Goal: Task Accomplishment & Management: Manage account settings

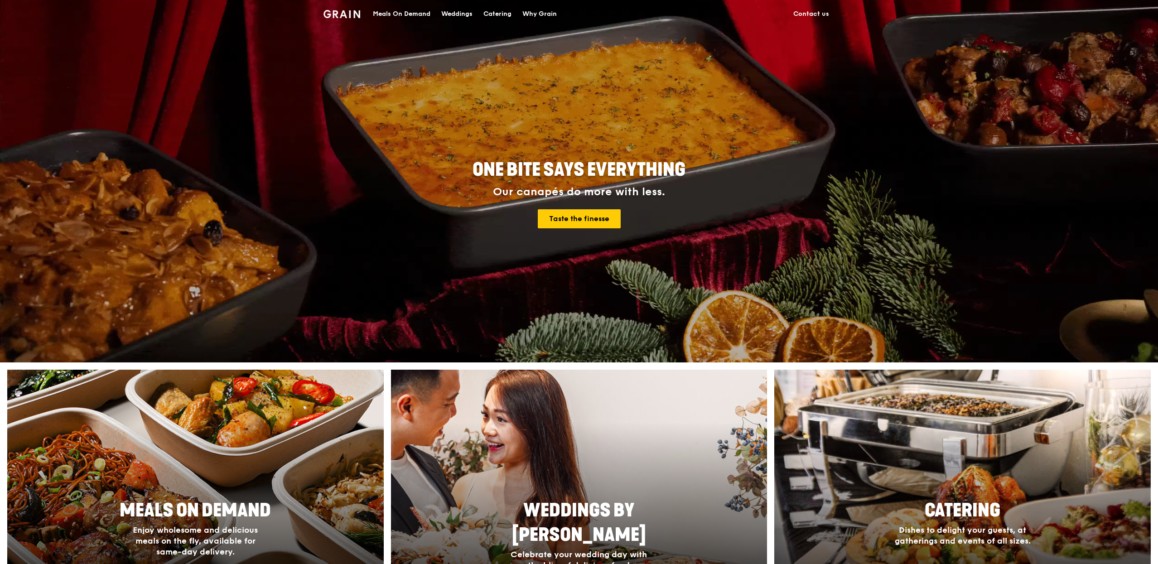
click at [408, 16] on div "Meals On Demand" at bounding box center [402, 13] width 58 height 27
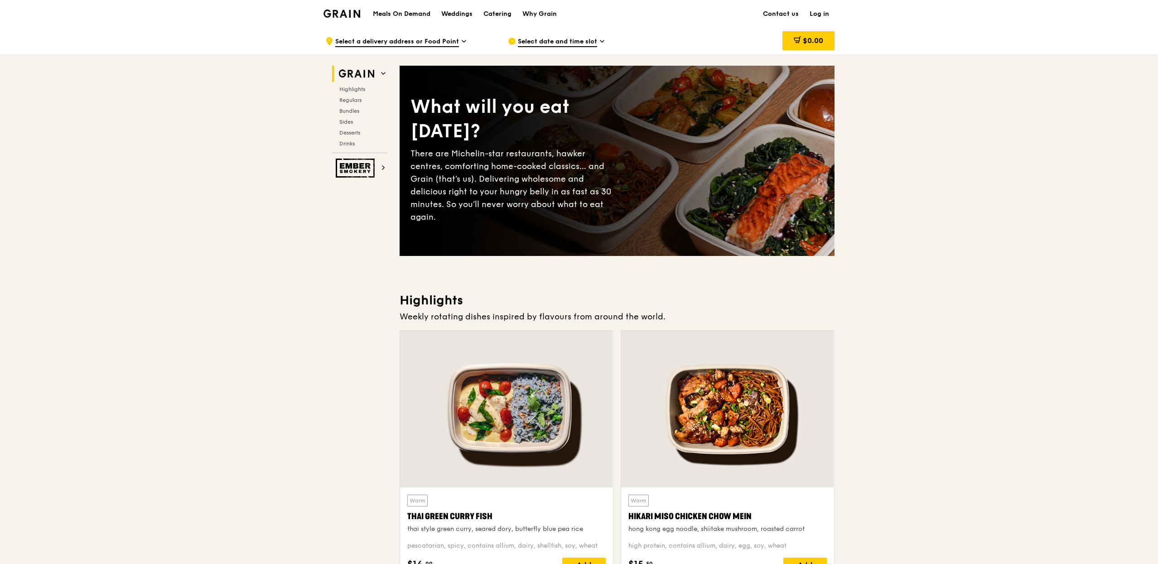
click at [825, 18] on link "Log in" at bounding box center [819, 13] width 30 height 27
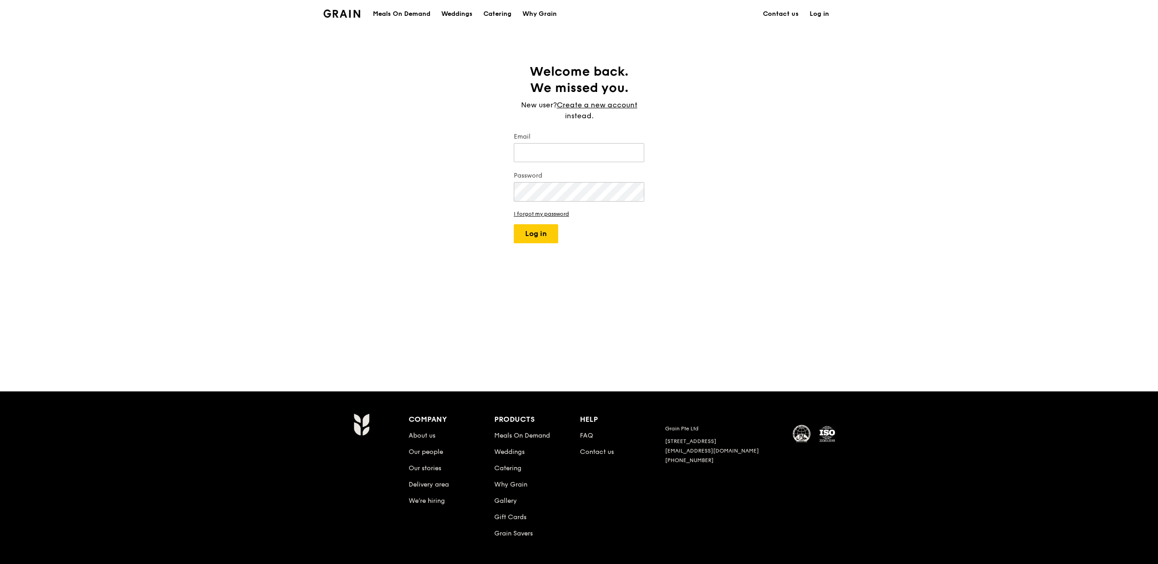
click at [785, 191] on div "Welcome back. We missed you. New user? Create a new account instead. Email Pass…" at bounding box center [579, 209] width 1158 height 292
click at [622, 153] on input "Email" at bounding box center [579, 152] width 130 height 19
type input "joshua@grain.com.sg"
click at [533, 231] on button "Log in" at bounding box center [536, 233] width 44 height 19
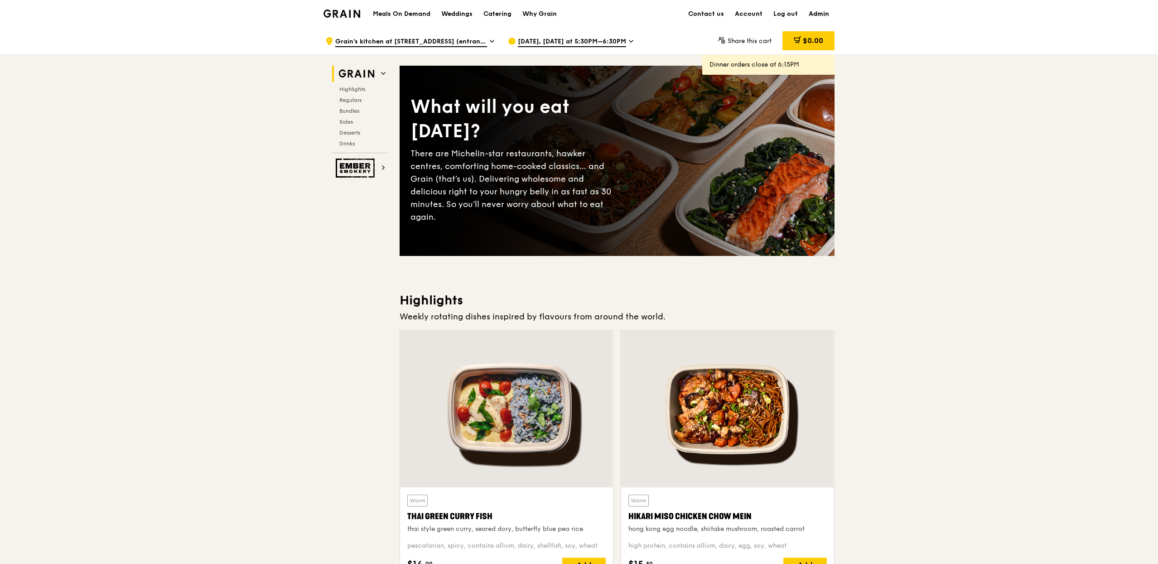
click at [825, 8] on link "Admin" at bounding box center [818, 13] width 31 height 27
select select "100"
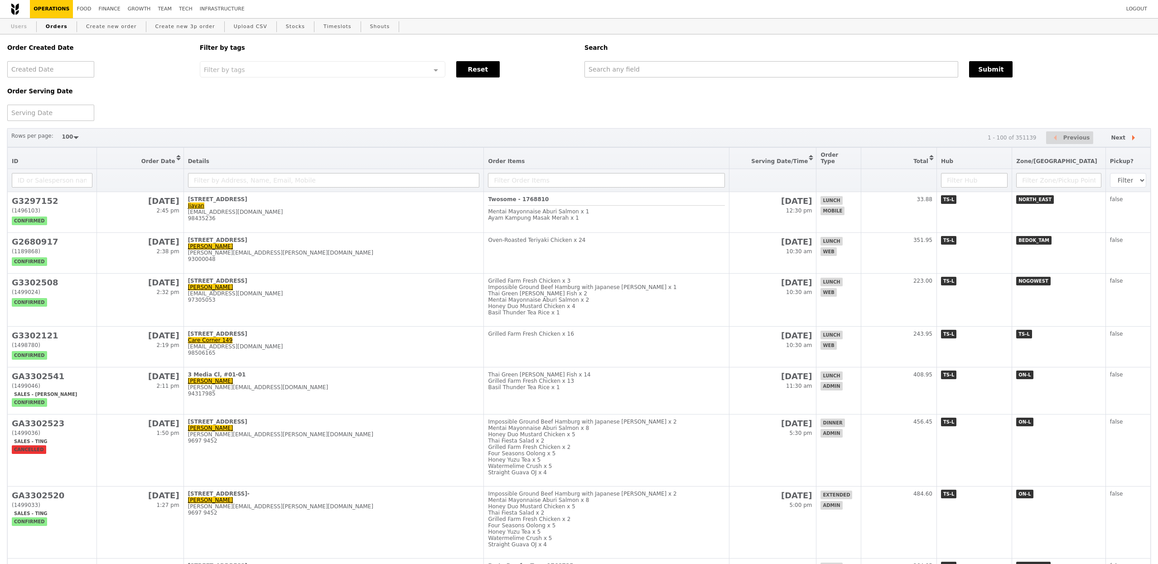
click at [22, 28] on link "Users" at bounding box center [19, 27] width 24 height 16
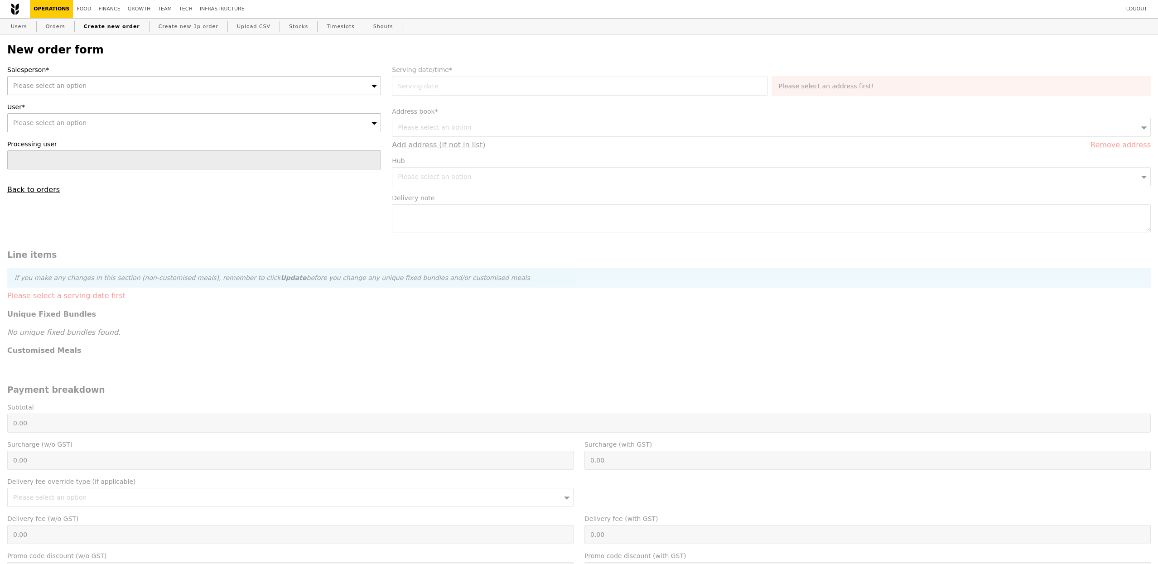
click at [77, 88] on span "Please select an option" at bounding box center [49, 85] width 73 height 7
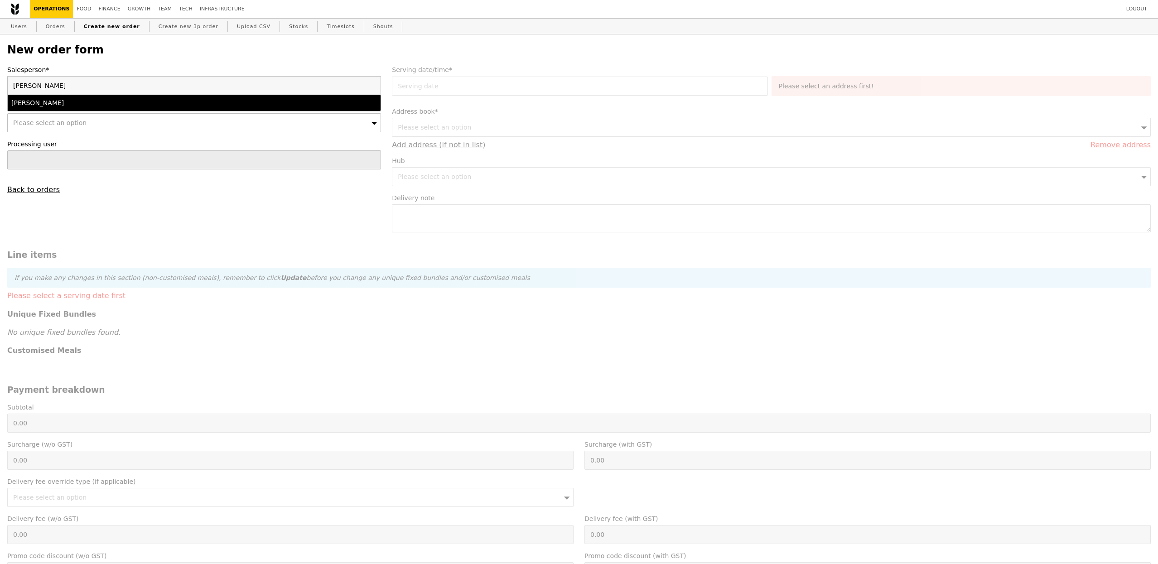
type input "josh"
click at [61, 105] on div "Joshua Moses" at bounding box center [148, 102] width 274 height 9
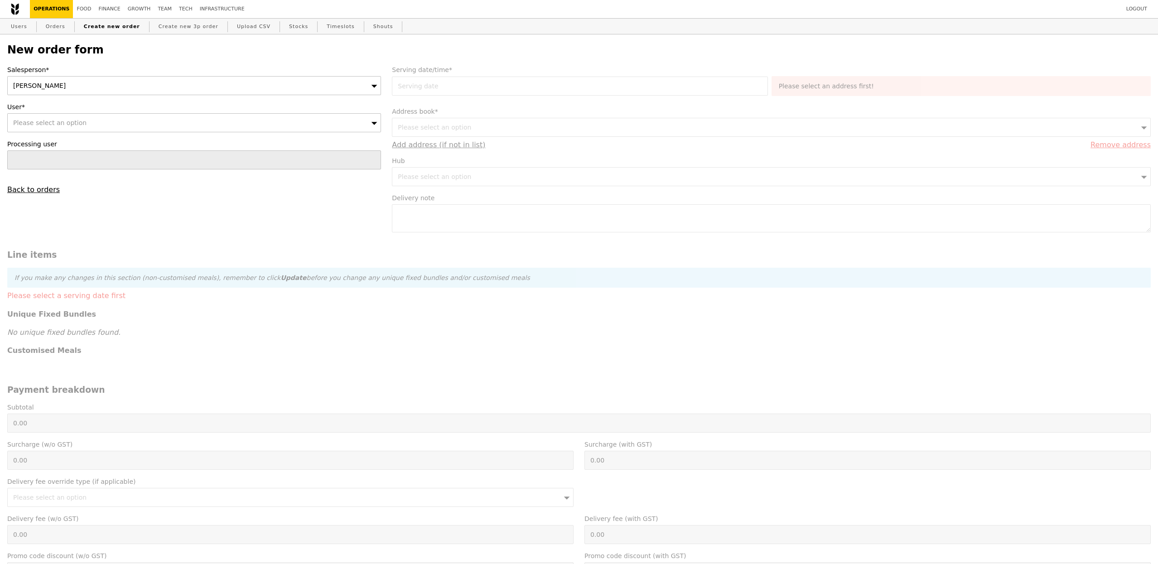
click at [71, 121] on span "Please select an option" at bounding box center [49, 122] width 73 height 7
type input "Confirm"
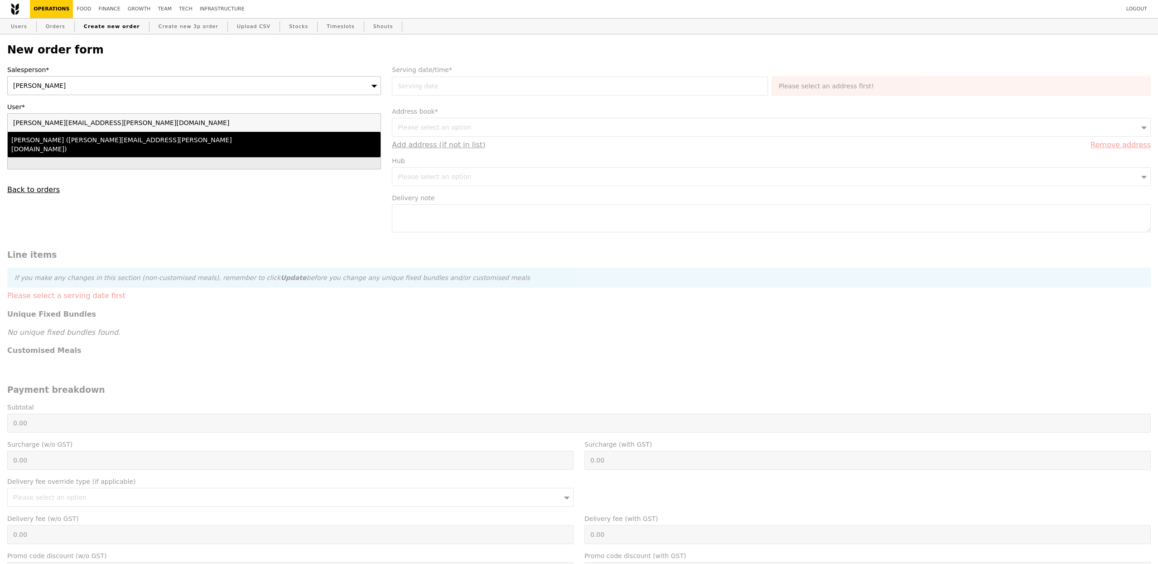
type input "elsie.lai@blackrock.com"
click at [121, 142] on div "Maggie (elsie.lai@blackrock.com)" at bounding box center [148, 144] width 274 height 18
type input "Loading..."
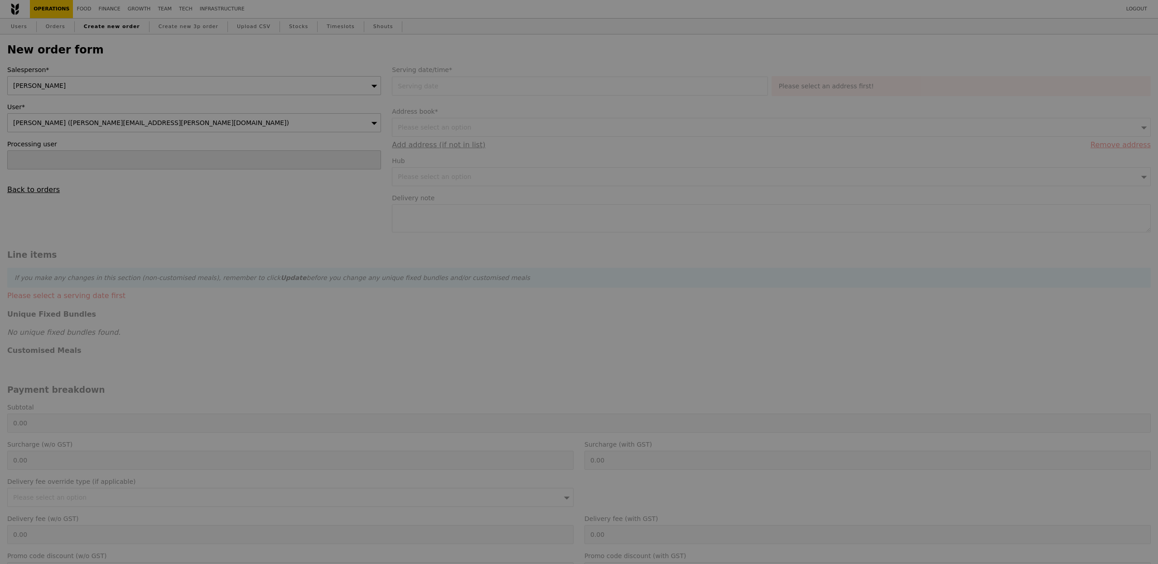
type input "1.79"
type input "1.95"
type input "10.83"
type input "11.80"
type input "13.75"
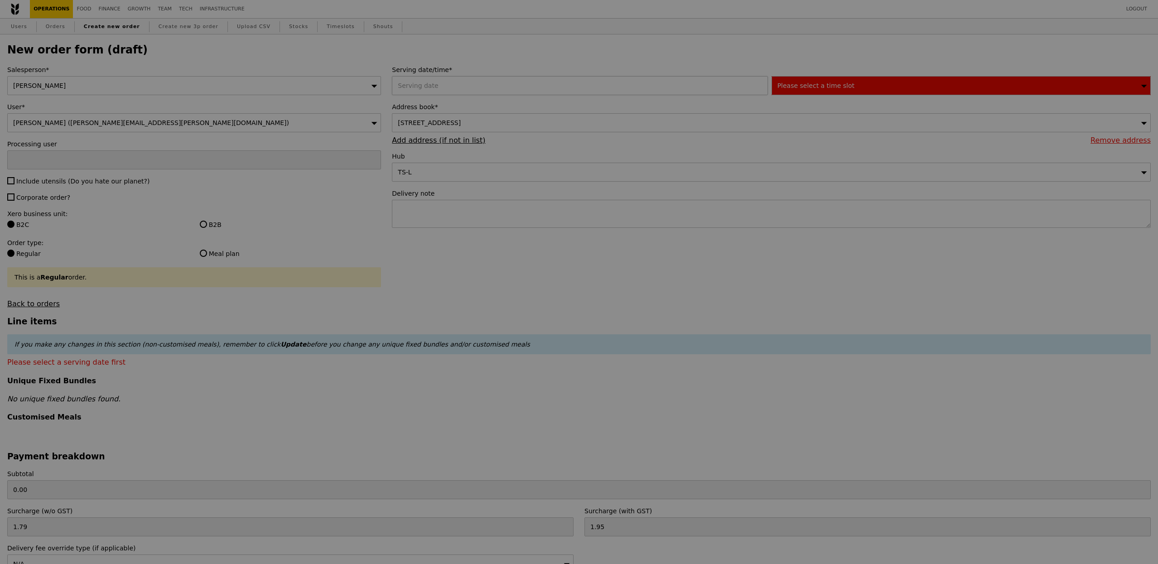
type input "Confirm"
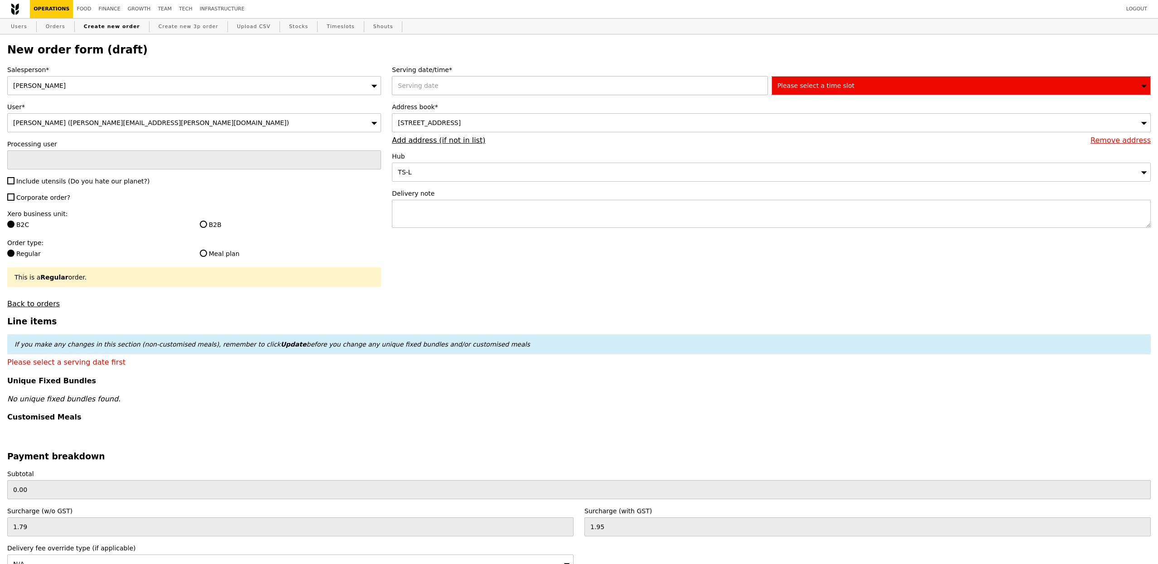
click at [432, 86] on div at bounding box center [581, 85] width 379 height 19
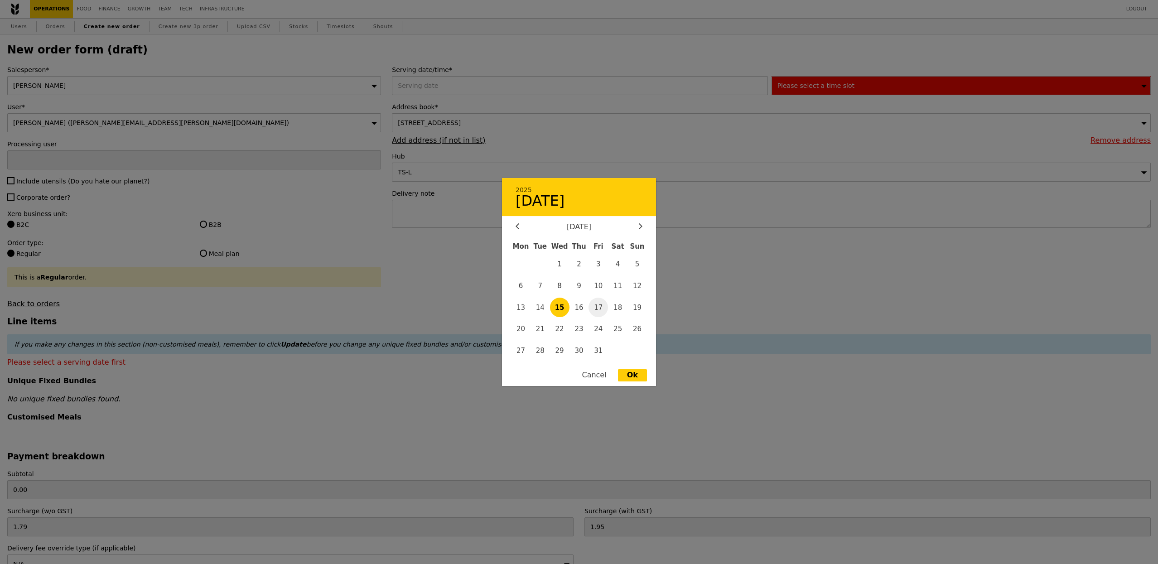
click at [604, 311] on span "17" at bounding box center [597, 307] width 19 height 19
type input "17 Oct 2025"
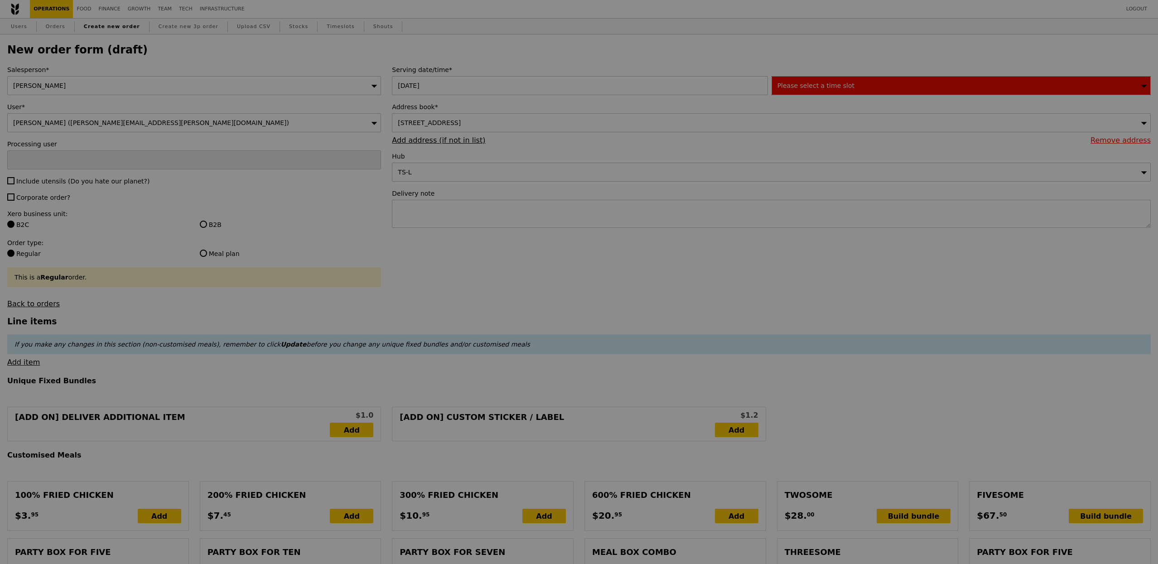
type input "Confirm"
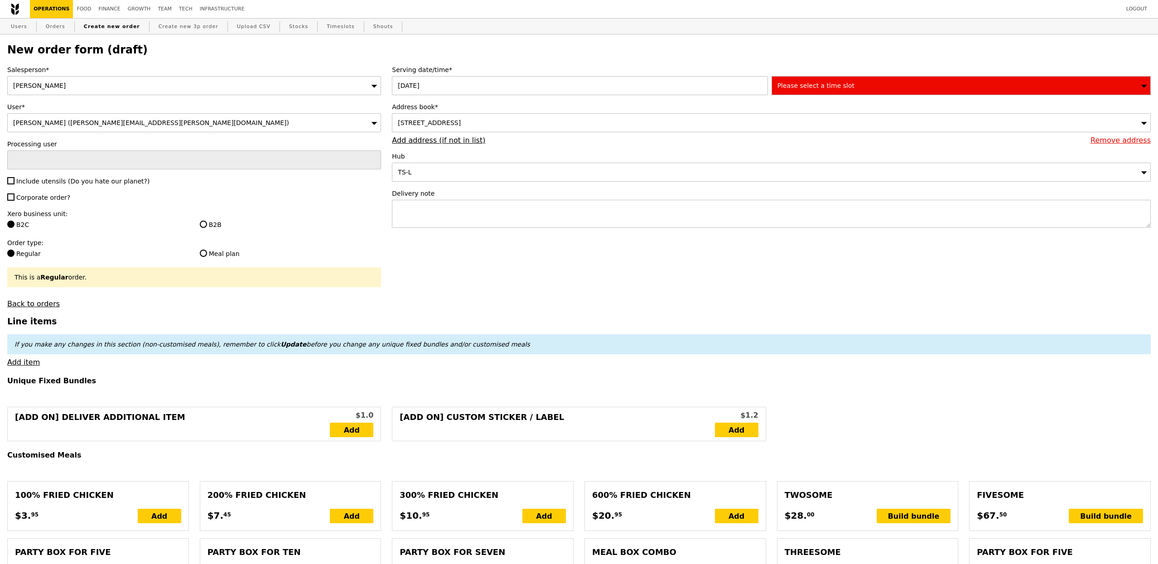
click at [516, 126] on div "10 Collyer Quay, #26-01, Singapore 049315" at bounding box center [771, 122] width 759 height 19
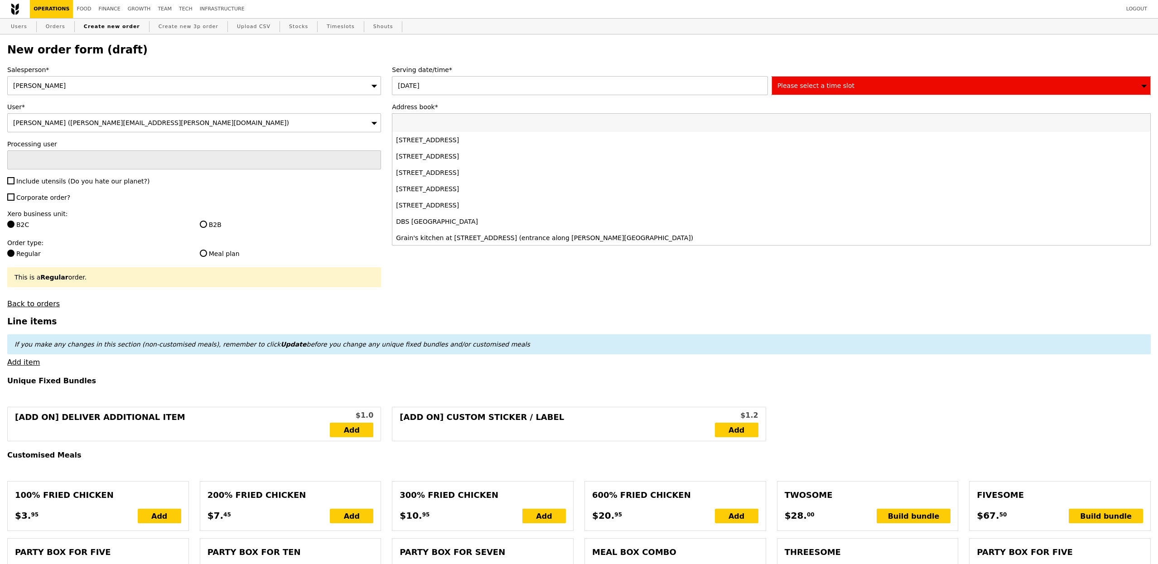
click at [576, 108] on label "Address book*" at bounding box center [771, 106] width 759 height 9
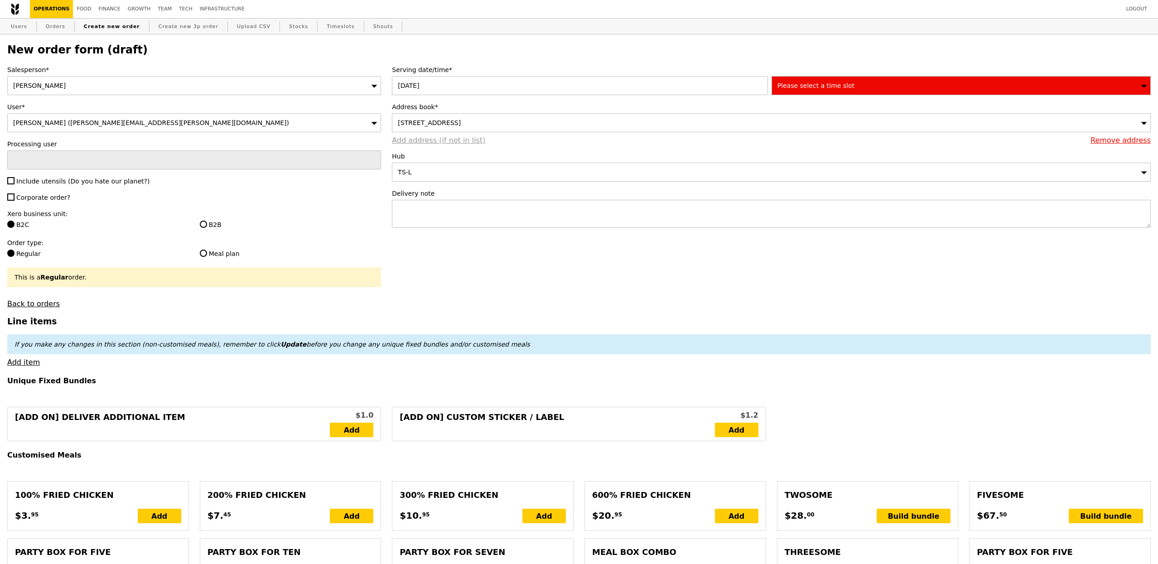
click at [462, 140] on link "Add address (if not in list)" at bounding box center [438, 140] width 93 height 9
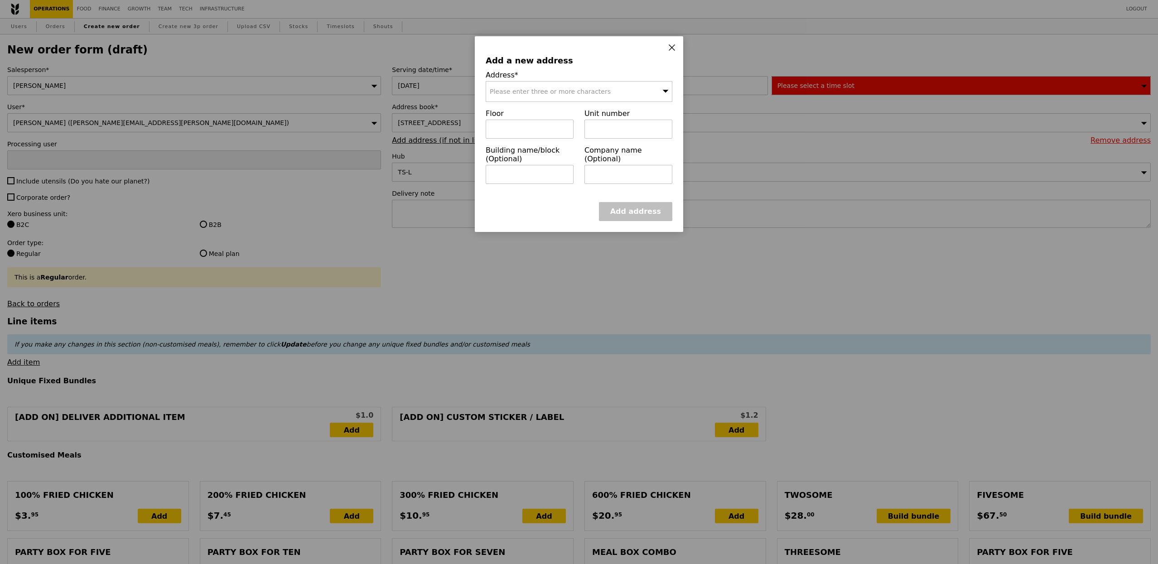
click at [537, 97] on div "Please enter three or more characters" at bounding box center [579, 91] width 187 height 21
type input "018937"
click at [537, 109] on div "9 Straits View" at bounding box center [557, 109] width 134 height 9
click at [511, 129] on input "text" at bounding box center [530, 129] width 88 height 19
type input "28"
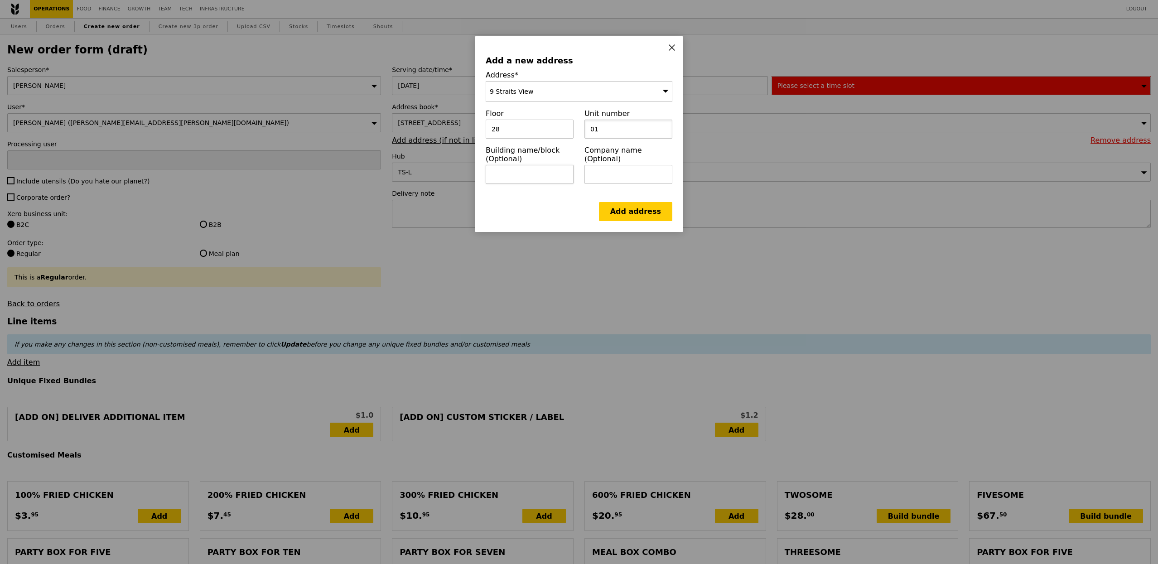
type input "01"
click at [526, 172] on input "text" at bounding box center [530, 174] width 88 height 19
type input "Marina One West Tower"
click at [615, 165] on input "text" at bounding box center [628, 174] width 88 height 19
click at [632, 173] on input "text" at bounding box center [628, 174] width 88 height 19
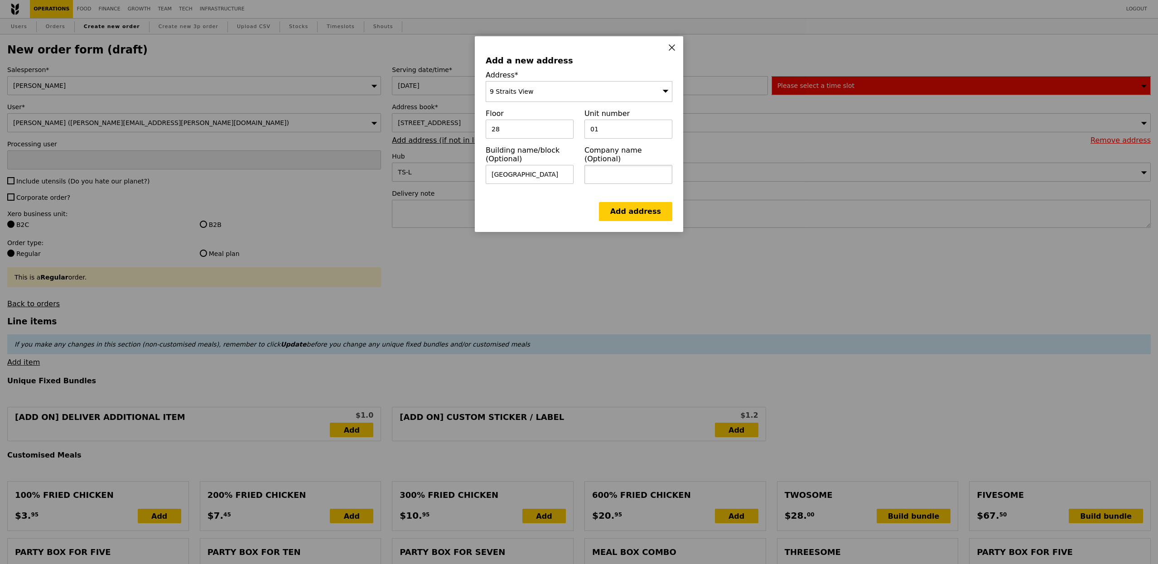
click at [632, 173] on input "text" at bounding box center [628, 174] width 88 height 19
paste input "Bank Julius Baer"
type input "Bank Julius Baer"
click at [632, 205] on link "Add address" at bounding box center [635, 211] width 73 height 19
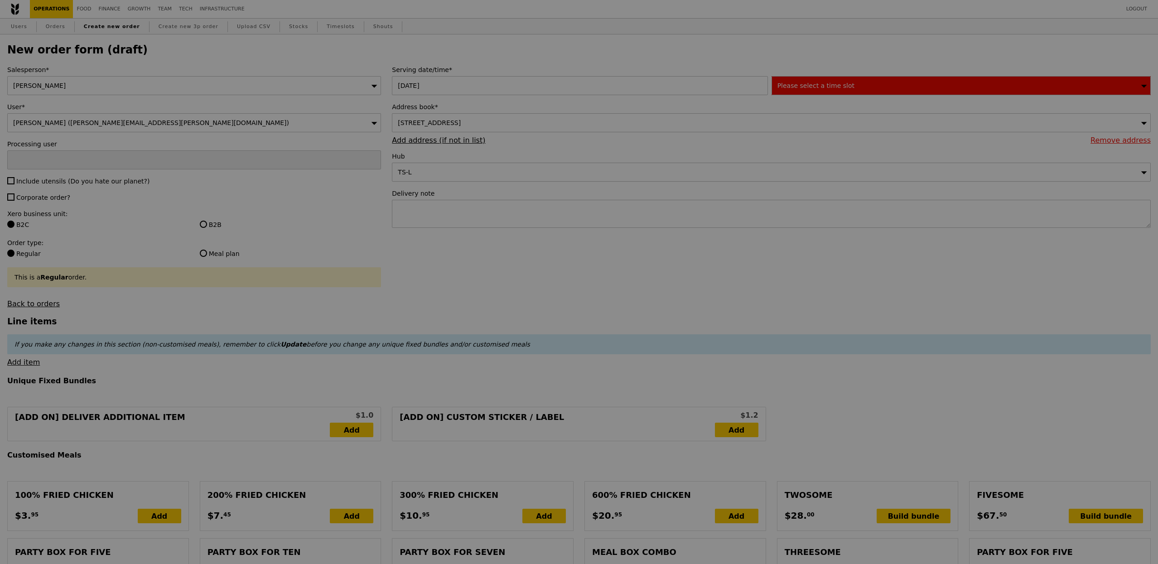
type input "Confirm"
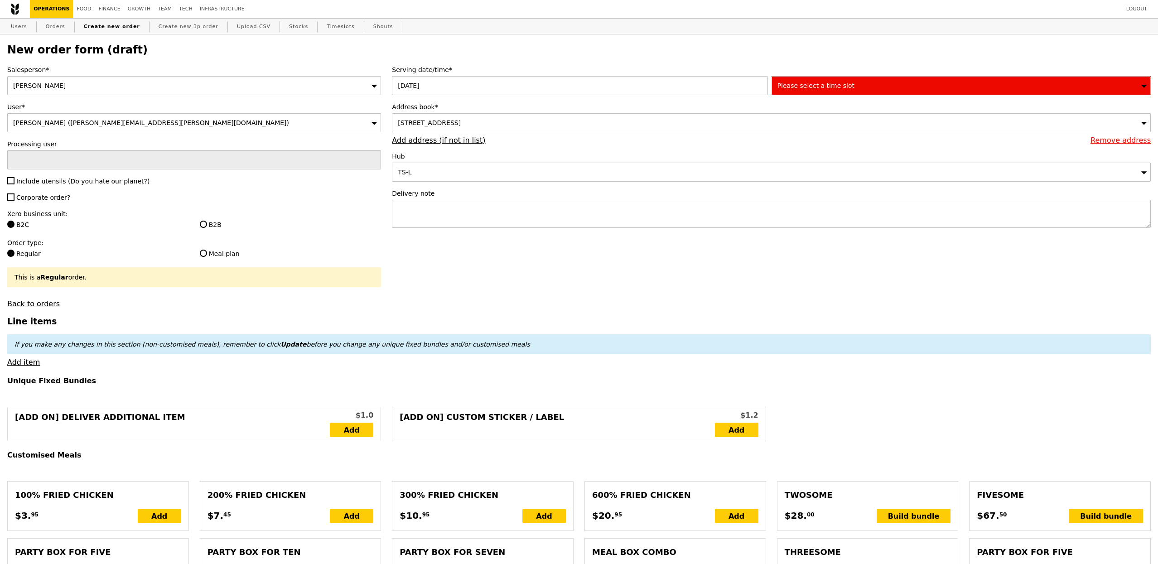
scroll to position [6, 0]
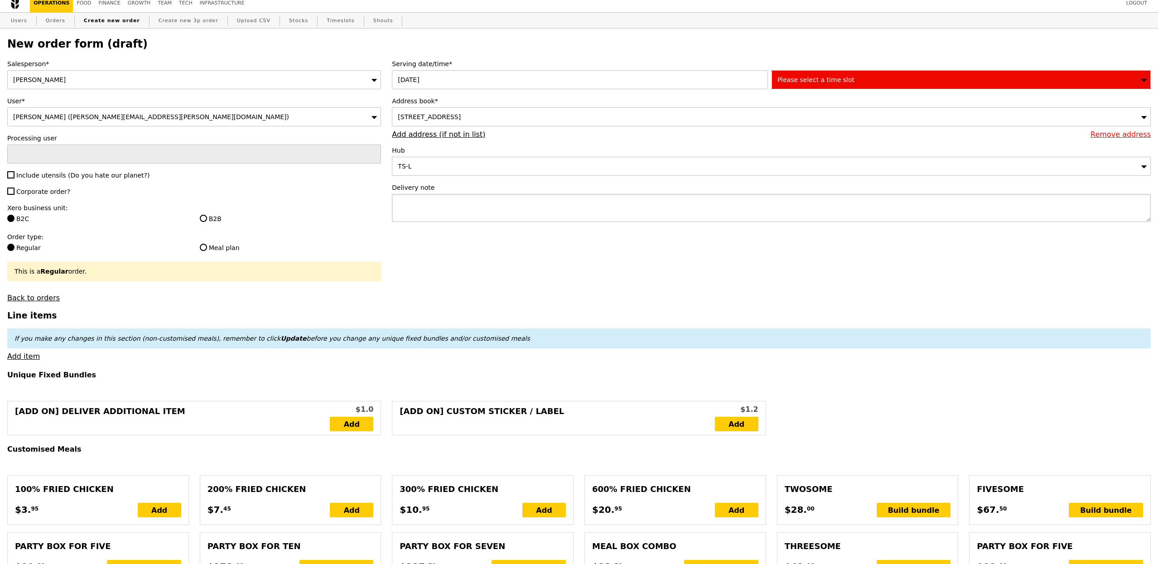
click at [469, 213] on textarea at bounding box center [771, 208] width 759 height 28
paste textarea "Special remarks to vendor: Food to be placed on the table outside the Turnstile…"
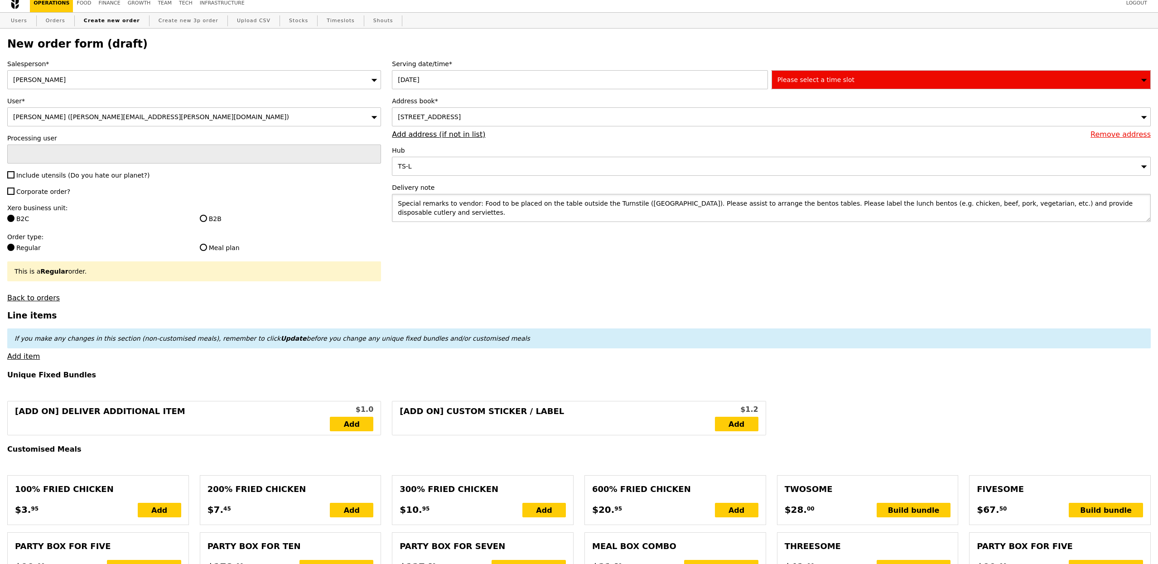
type textarea "Special remarks to vendor: Food to be placed on the table outside the Turnstile…"
type input "Confirm"
click at [54, 172] on span "Include utensils (Do you hate our planet?)" at bounding box center [82, 175] width 133 height 7
click at [14, 172] on input "Include utensils (Do you hate our planet?)" at bounding box center [10, 174] width 7 height 7
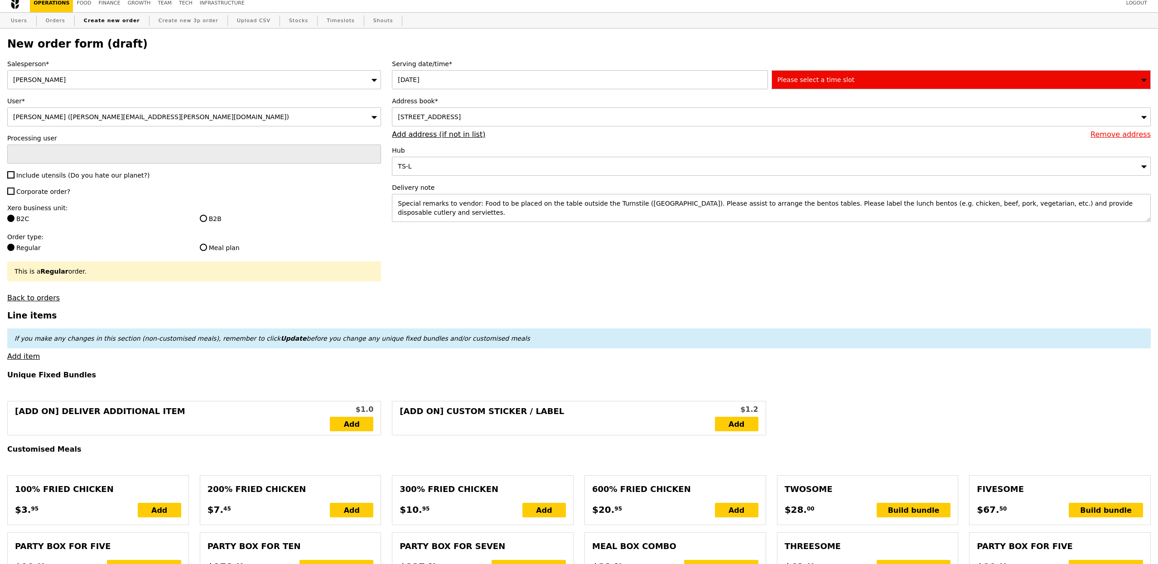
checkbox input "true"
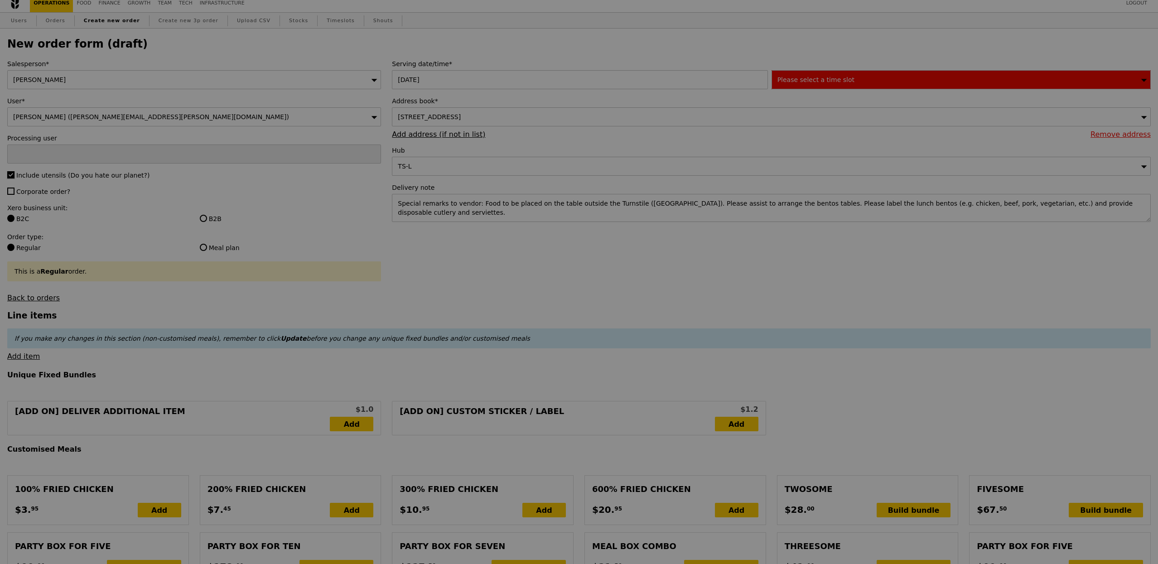
type input "Confirm"
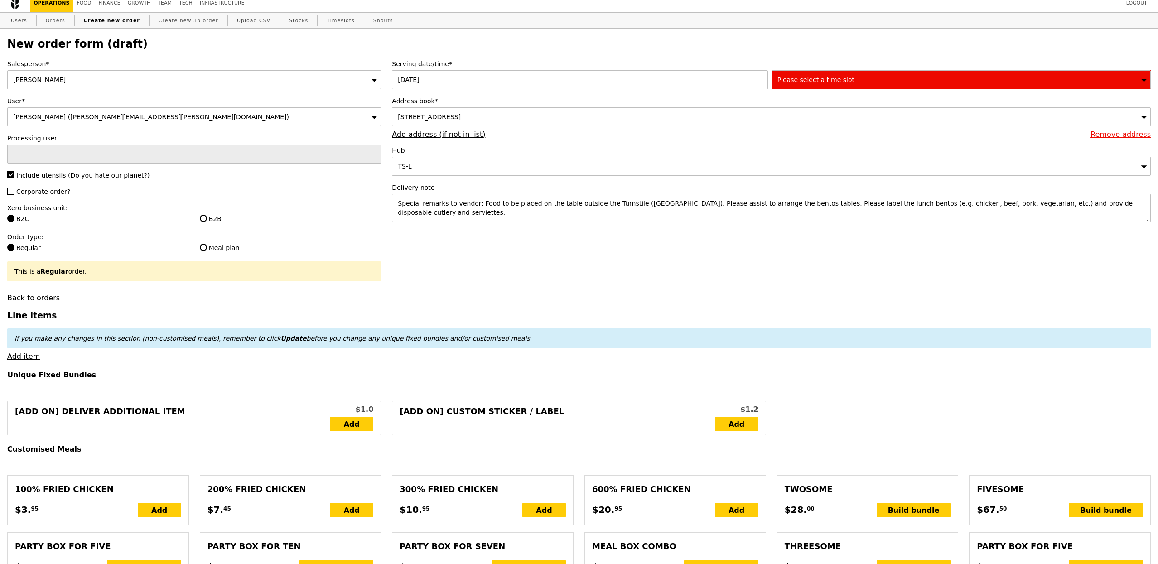
click at [52, 193] on span "Corporate order?" at bounding box center [43, 191] width 54 height 7
click at [14, 193] on input "Corporate order?" at bounding box center [10, 191] width 7 height 7
checkbox input "true"
click at [218, 217] on label "B2B" at bounding box center [291, 218] width 182 height 9
click at [207, 217] on input "B2B" at bounding box center [203, 218] width 7 height 7
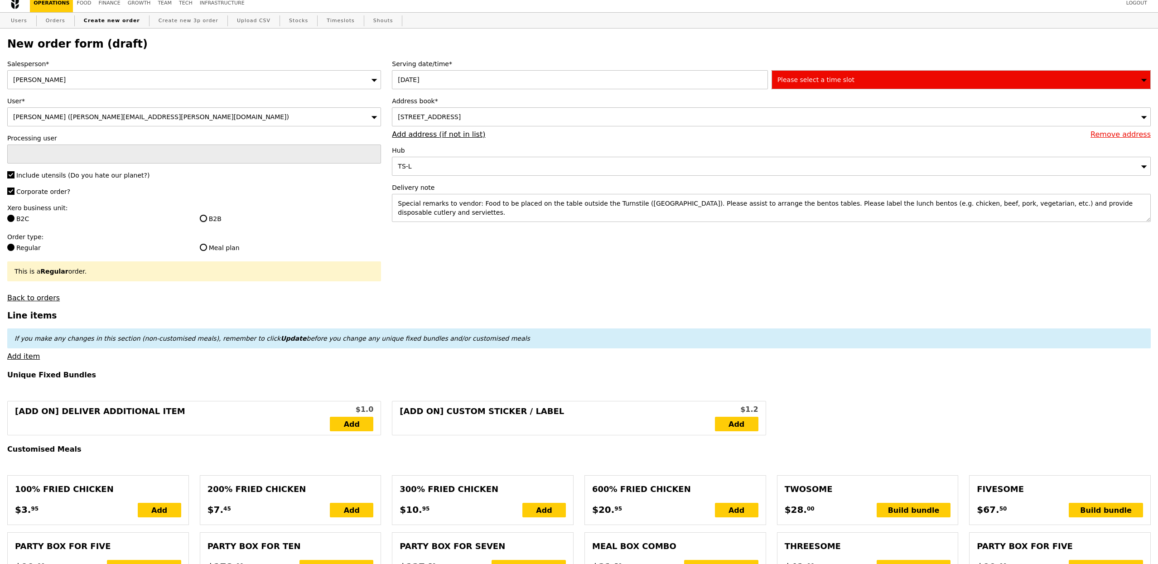
radio input "true"
type input "Loading..."
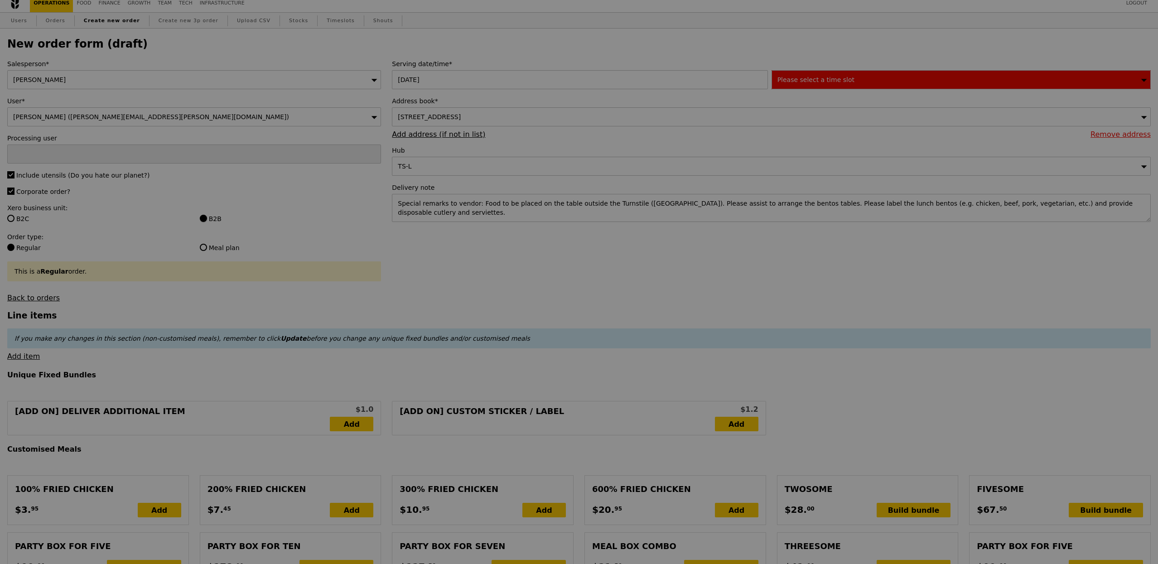
type input "11.65"
type input "12.70"
type input "14.65"
type input "Confirm"
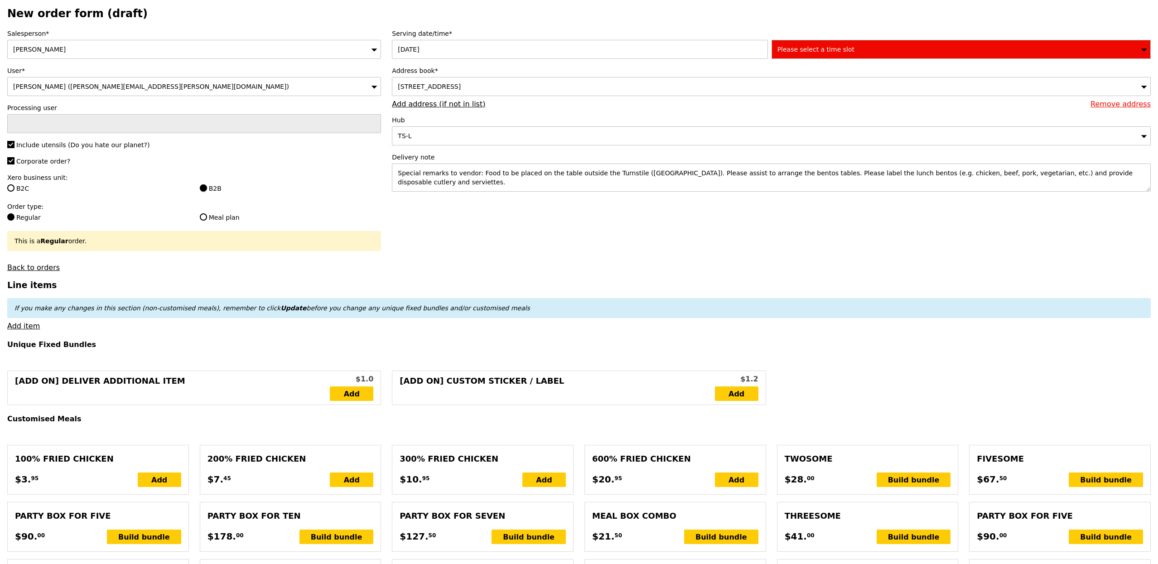
scroll to position [44, 0]
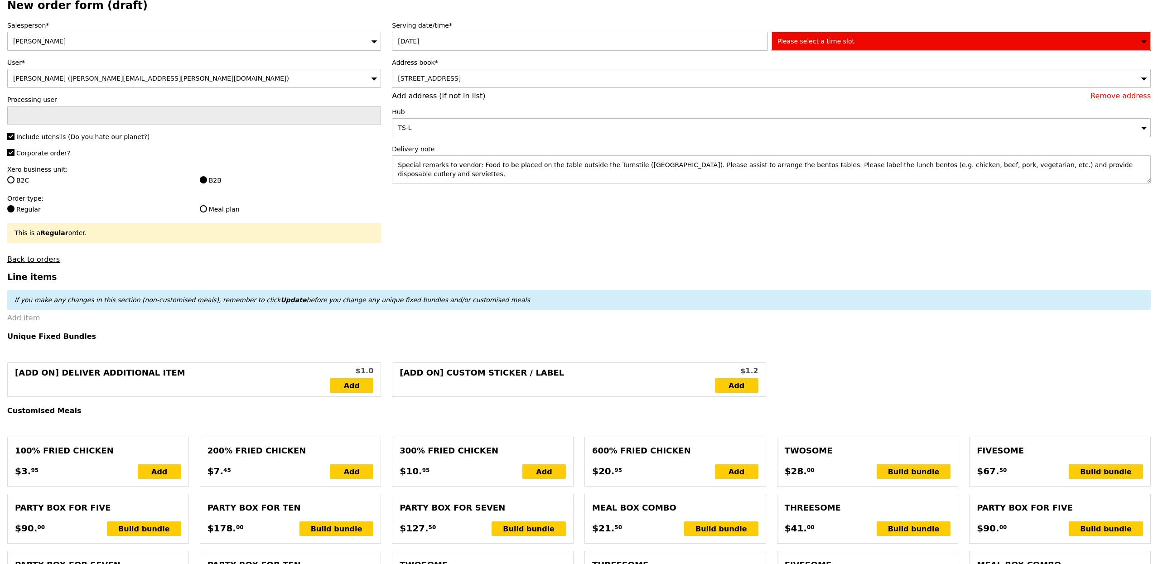
click at [27, 321] on link "Add item" at bounding box center [23, 317] width 33 height 9
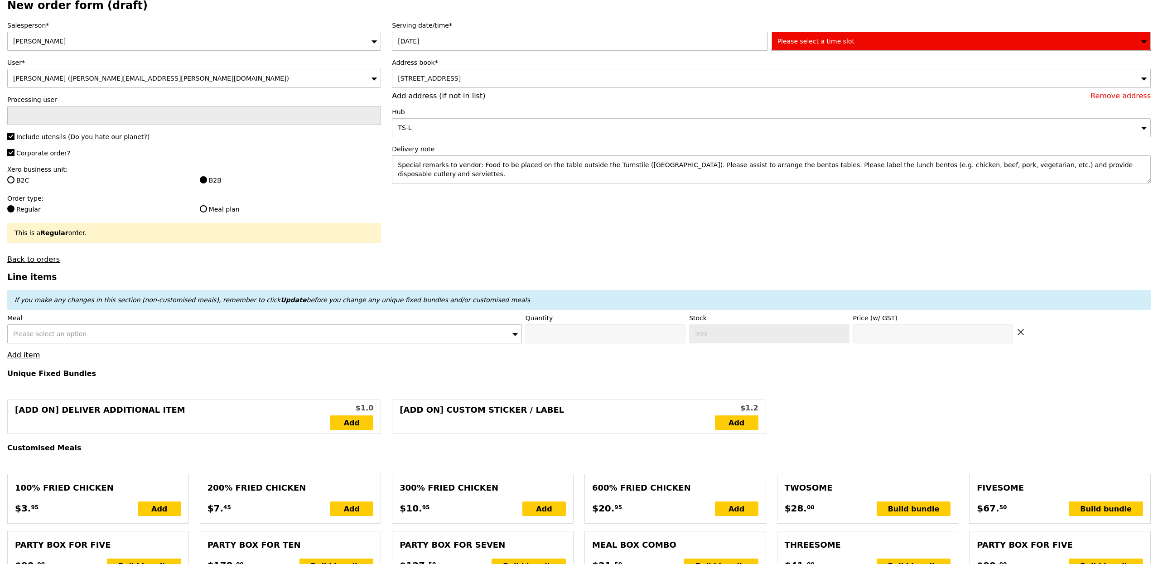
click at [274, 340] on div "Please select an option" at bounding box center [264, 333] width 515 height 19
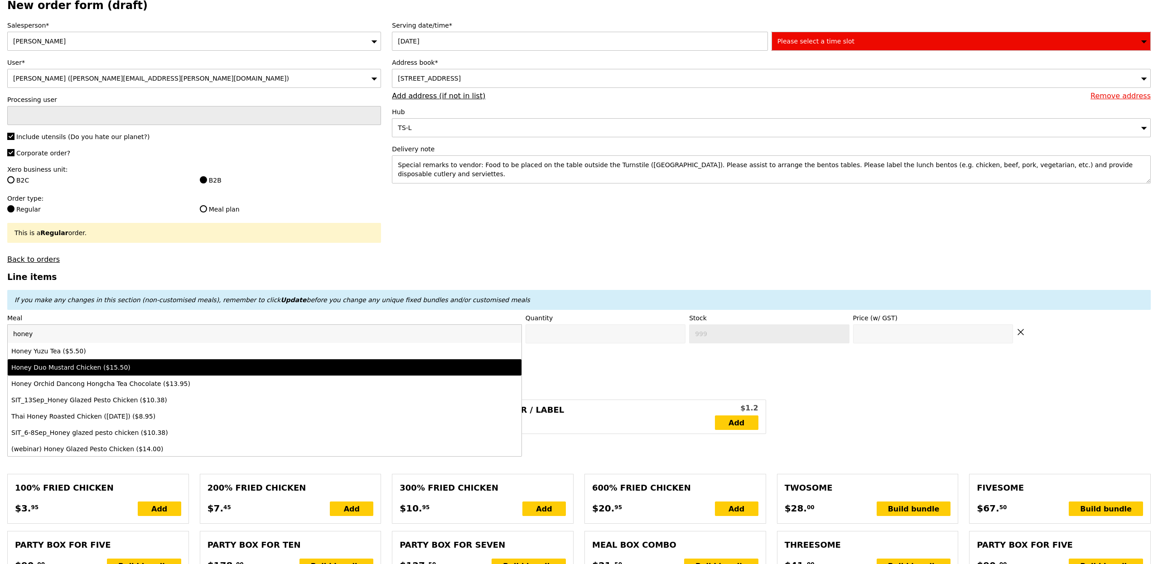
type input "honey"
click at [292, 369] on div "Honey Duo Mustard Chicken ($15.50)" at bounding box center [201, 367] width 380 height 9
type input "Confirm anyway"
type input "0"
type input "489"
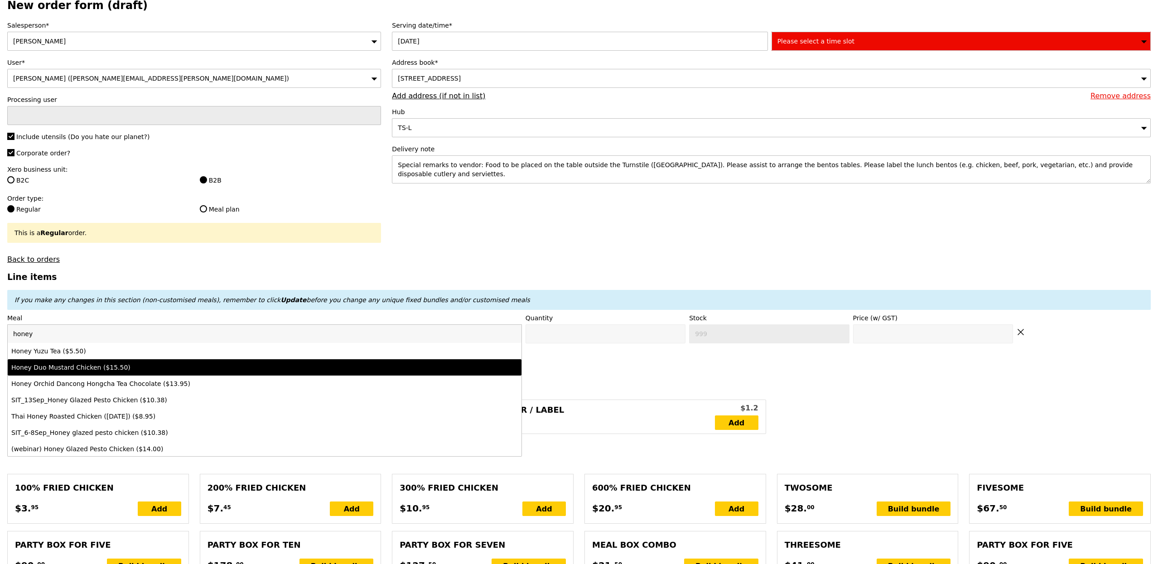
type input "15.5"
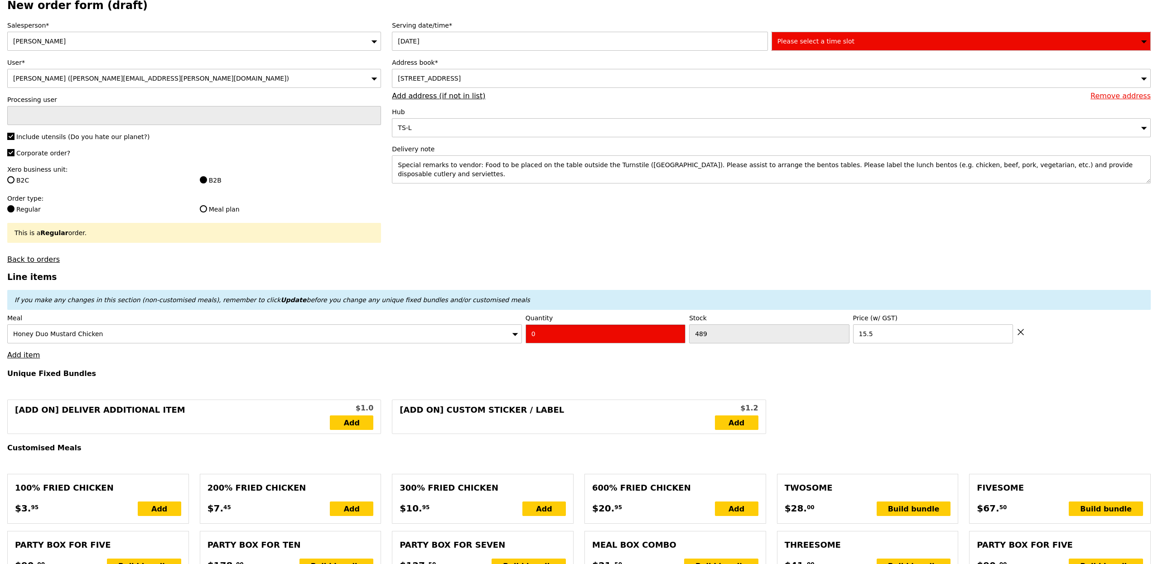
click at [684, 333] on input "0" at bounding box center [606, 333] width 160 height 19
click at [607, 335] on input "0" at bounding box center [606, 333] width 160 height 19
click at [607, 334] on input "0" at bounding box center [606, 333] width 160 height 19
type input "Confirm"
type input "20"
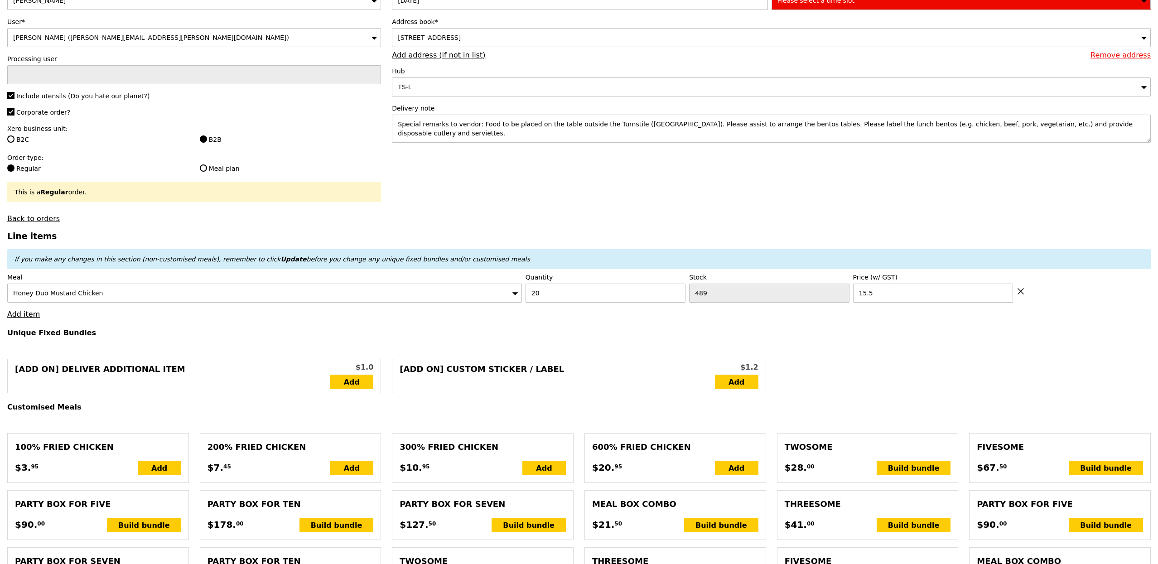
scroll to position [102, 0]
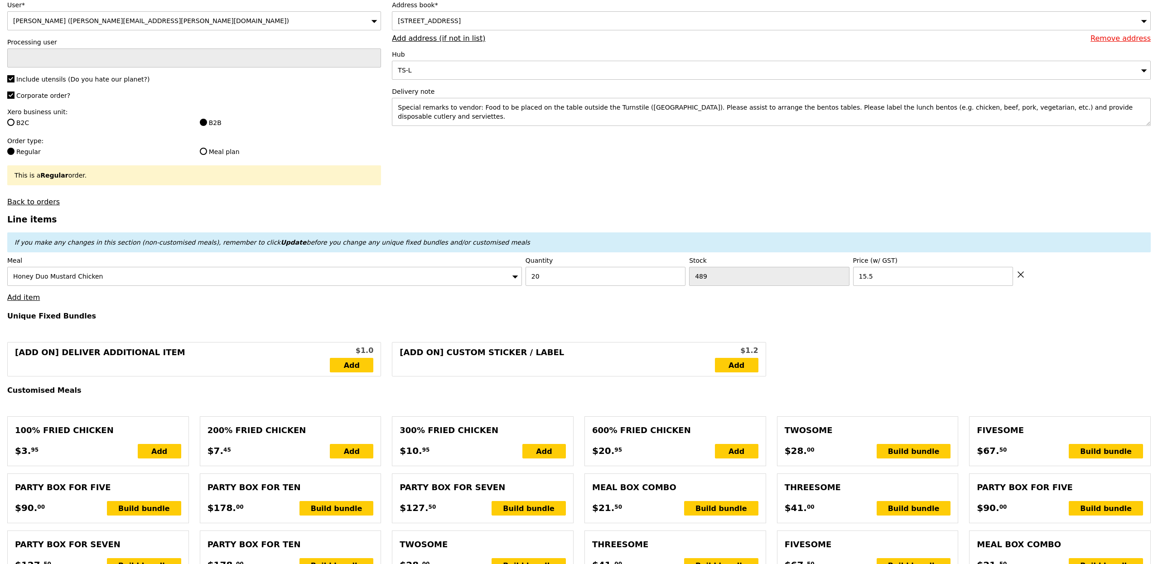
type input "Loading..."
type input "310.00"
type input "3.62"
type input "3.95"
type input "315.90"
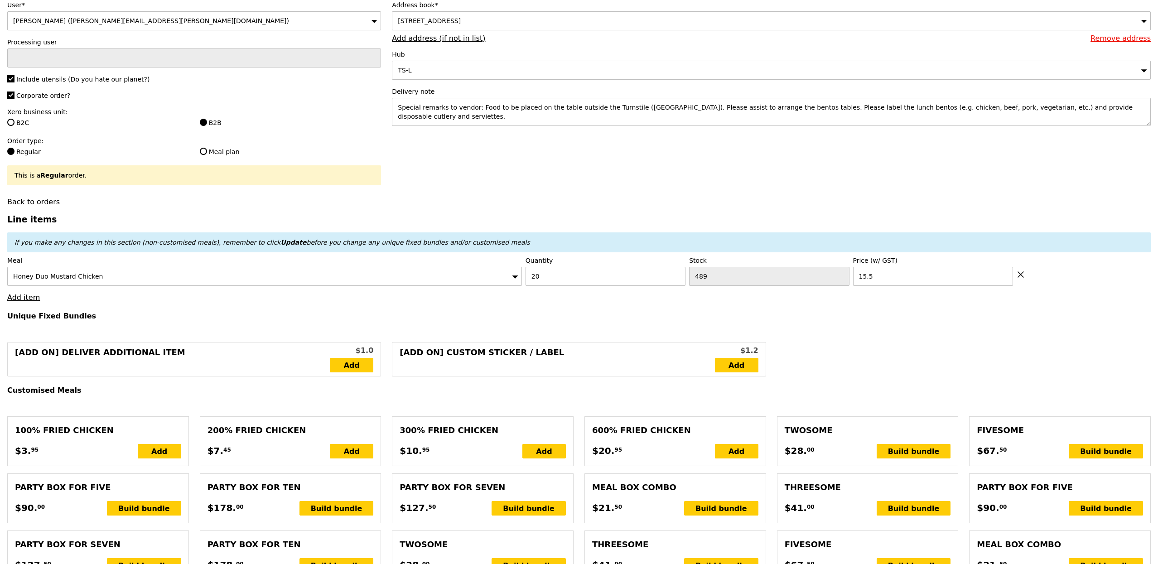
type input "Confirm anyway"
type input "4"
click at [29, 299] on link "Add item" at bounding box center [23, 297] width 33 height 9
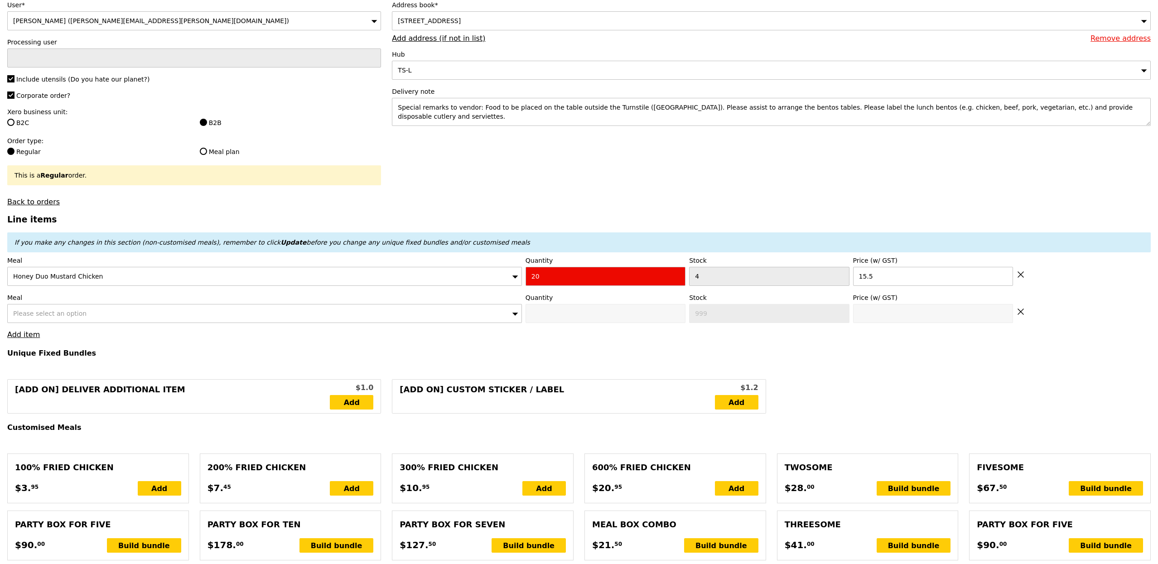
click at [64, 317] on span "Please select an option" at bounding box center [49, 313] width 73 height 7
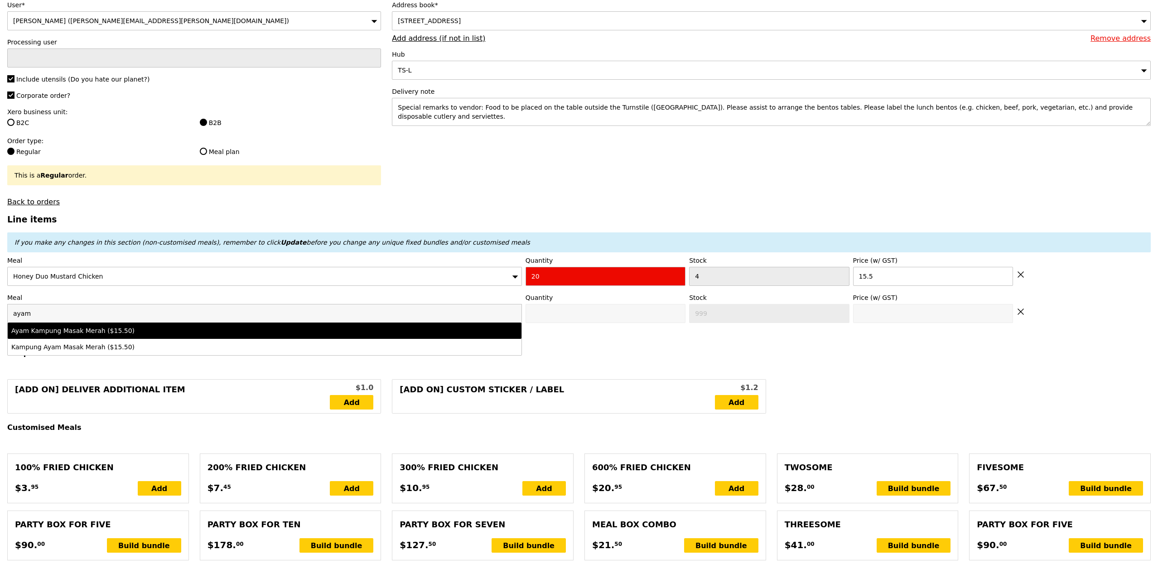
type input "ayam"
click at [99, 333] on div "Ayam Kampung Masak Merah ($15.50)" at bounding box center [201, 330] width 380 height 9
type input "0"
type input "4"
type input "15.5"
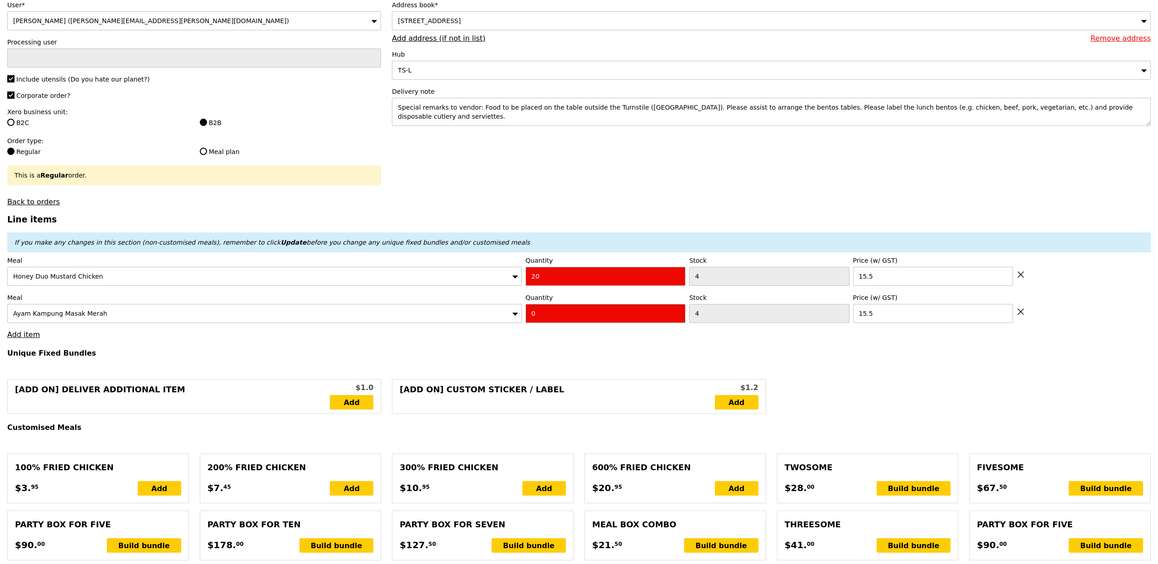
click at [560, 314] on input "0" at bounding box center [606, 313] width 160 height 19
type input "25"
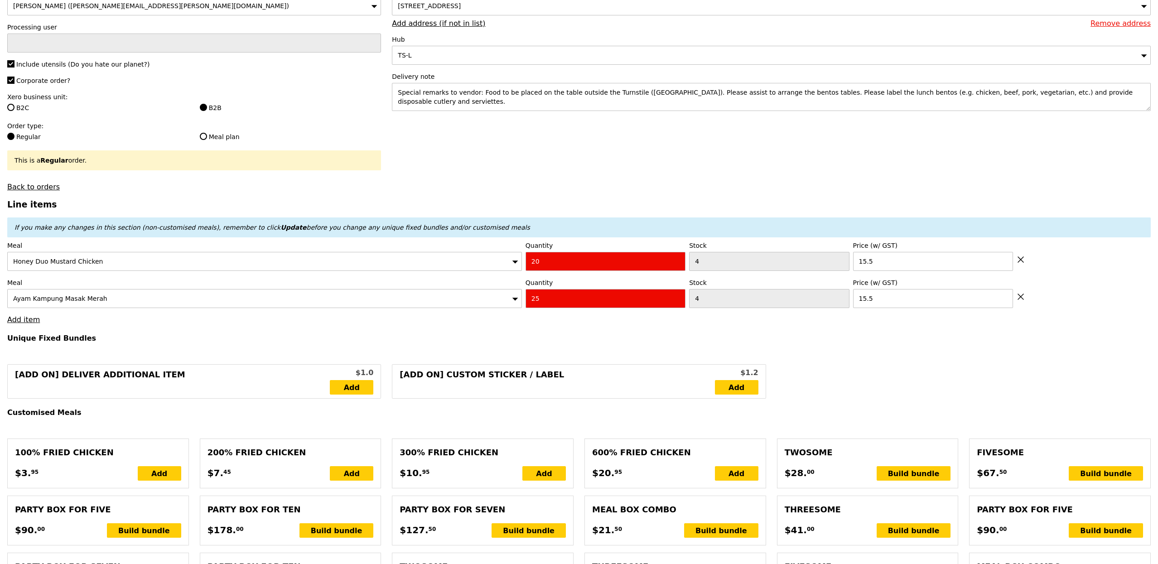
scroll to position [119, 0]
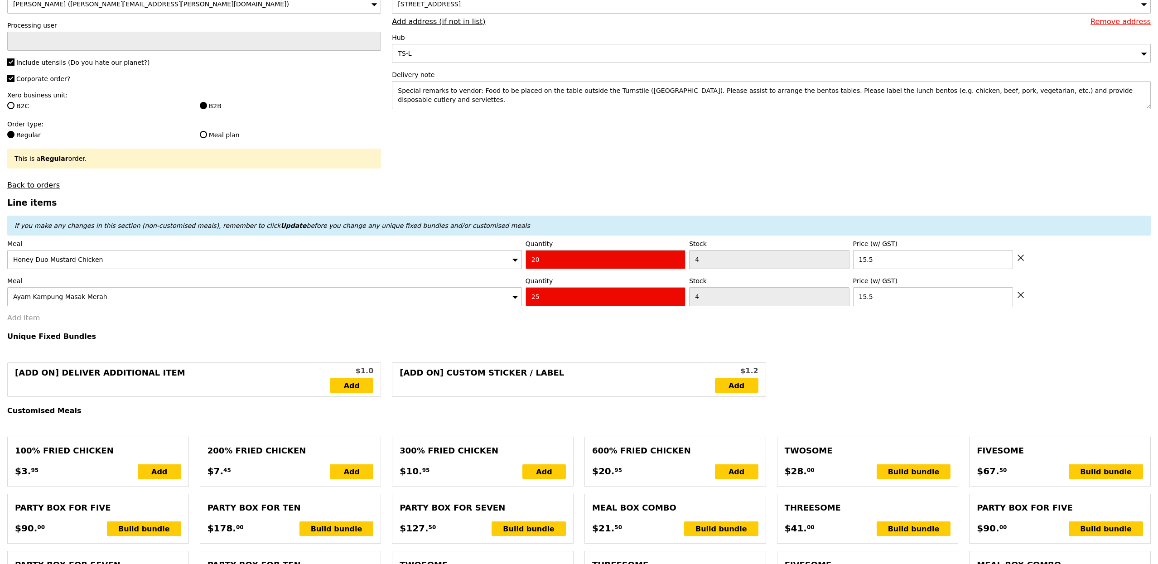
type input "Loading..."
type input "697.50"
type input "703.40"
click at [16, 322] on link "Add item" at bounding box center [23, 317] width 33 height 9
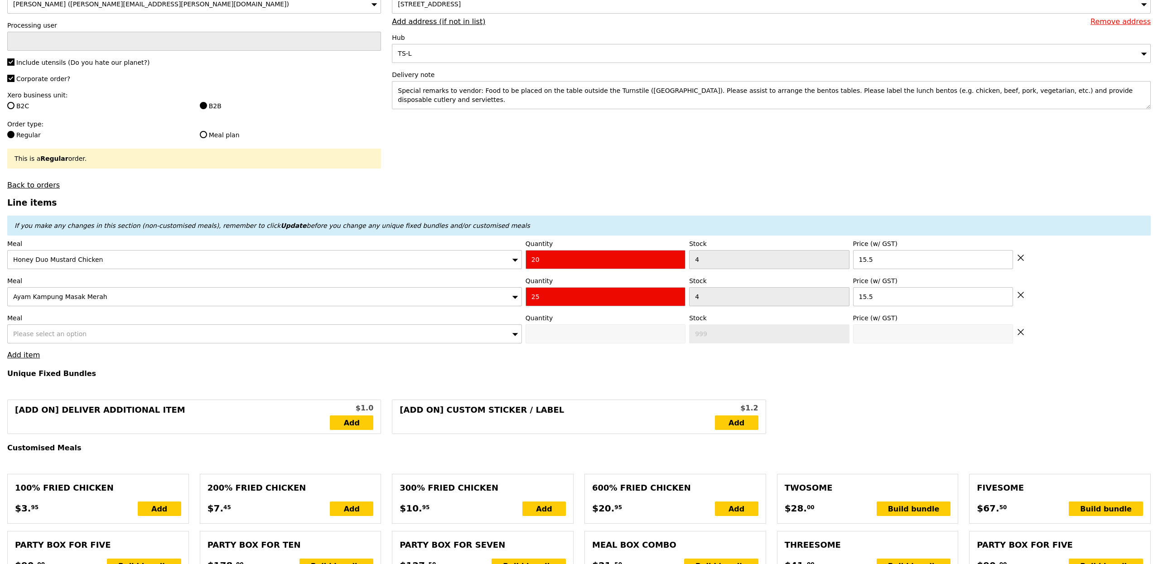
type input "Confirm anyway"
click at [69, 337] on span "Please select an option" at bounding box center [49, 333] width 73 height 7
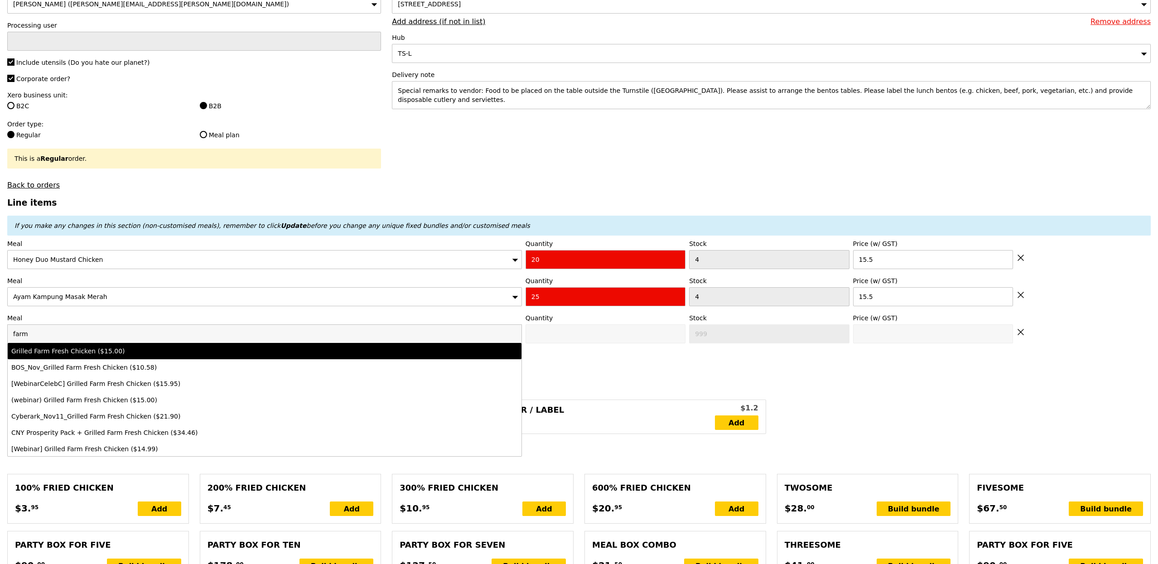
type input "farm"
click at [82, 354] on div "Grilled Farm Fresh Chicken ($15.00)" at bounding box center [201, 351] width 380 height 9
type input "0"
type input "4"
type input "15.0"
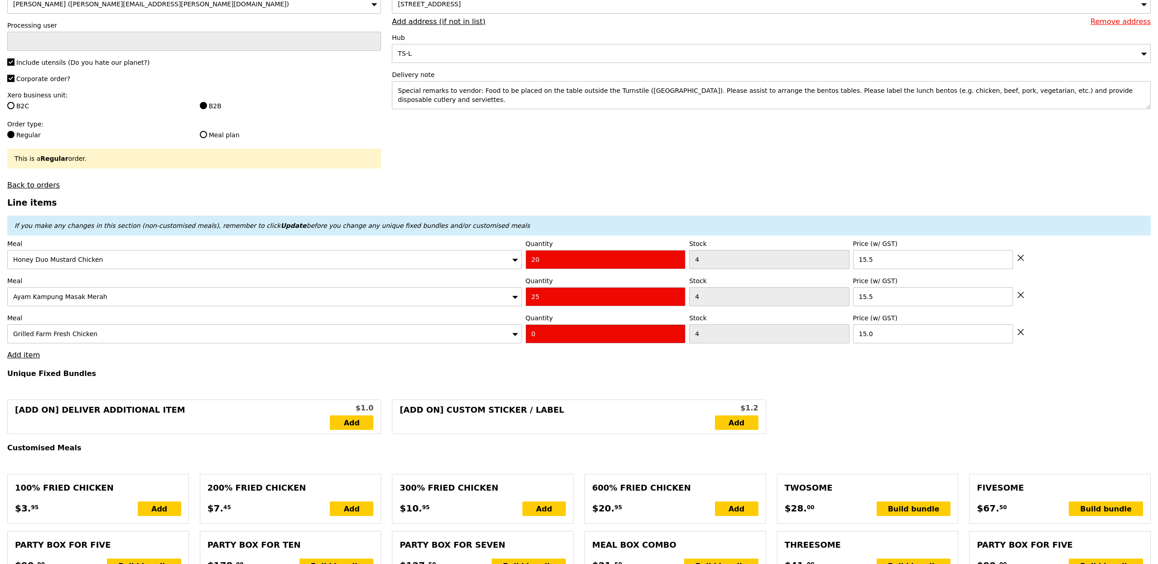
click at [564, 335] on input "0" at bounding box center [606, 333] width 160 height 19
type input "20"
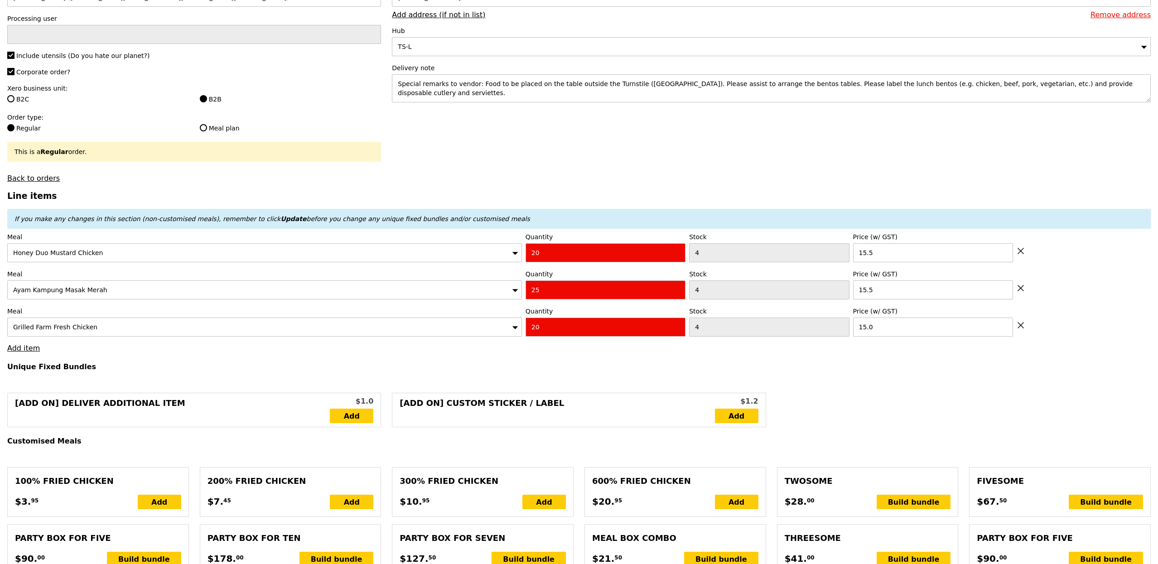
type input "Loading..."
type input "997.50"
type input "1003.40"
click at [16, 352] on link "Add item" at bounding box center [23, 348] width 33 height 9
type input "Confirm anyway"
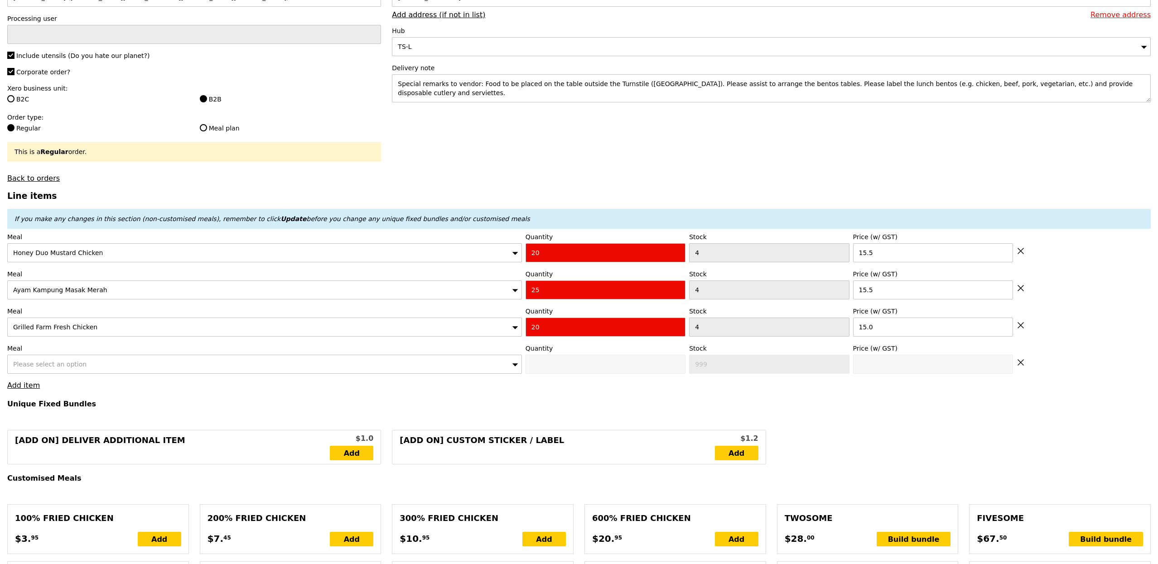
click at [85, 368] on div "Please select an option" at bounding box center [264, 364] width 515 height 19
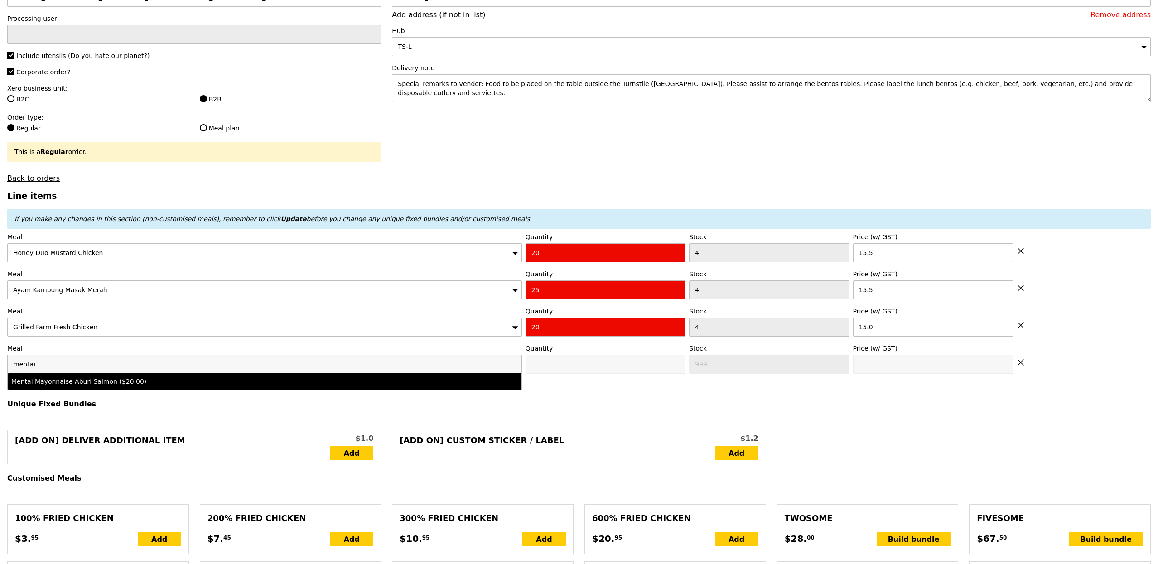
type input "mentai"
click at [129, 383] on div "Mentai Mayonnaise Aburi Salmon ($20.00)" at bounding box center [201, 381] width 380 height 9
type input "0"
type input "4"
type input "20.0"
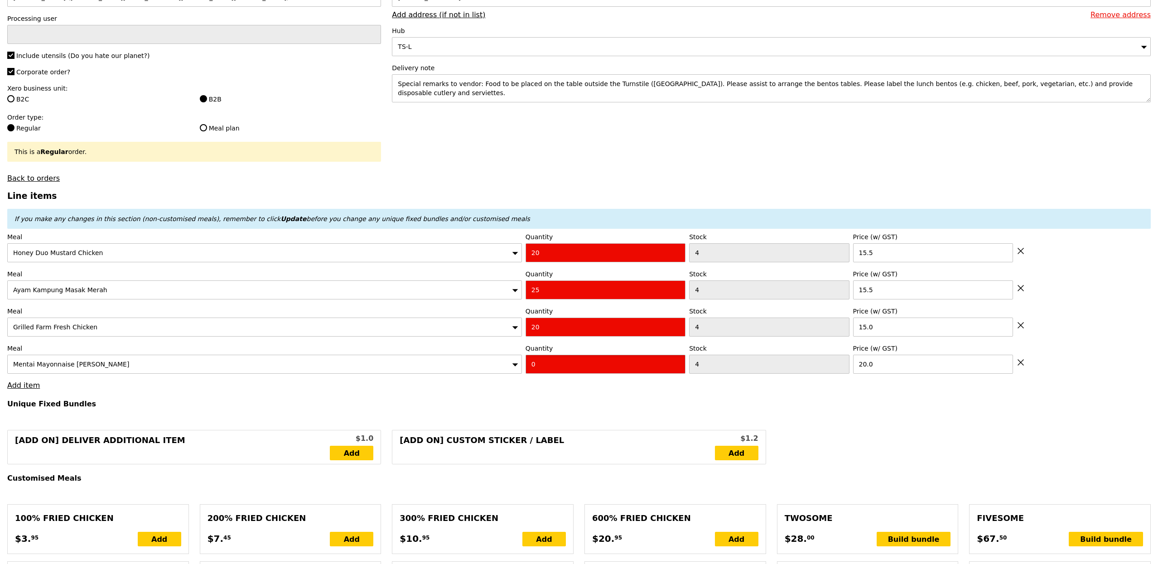
click at [545, 365] on input "0" at bounding box center [606, 364] width 160 height 19
type input "25"
click at [19, 386] on link "Add item" at bounding box center [23, 385] width 33 height 9
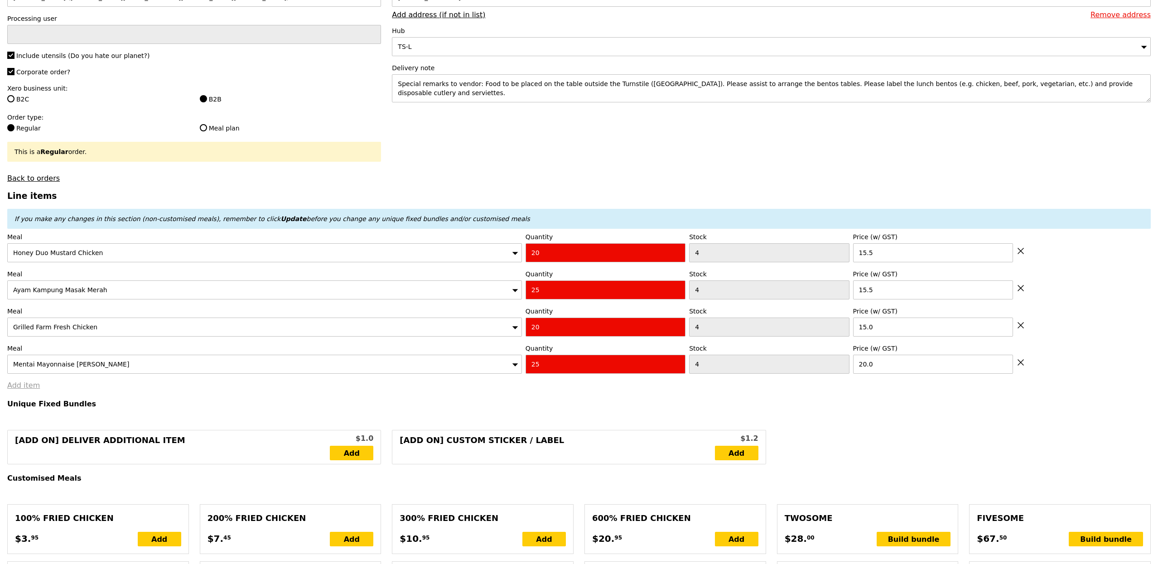
type input "Loading..."
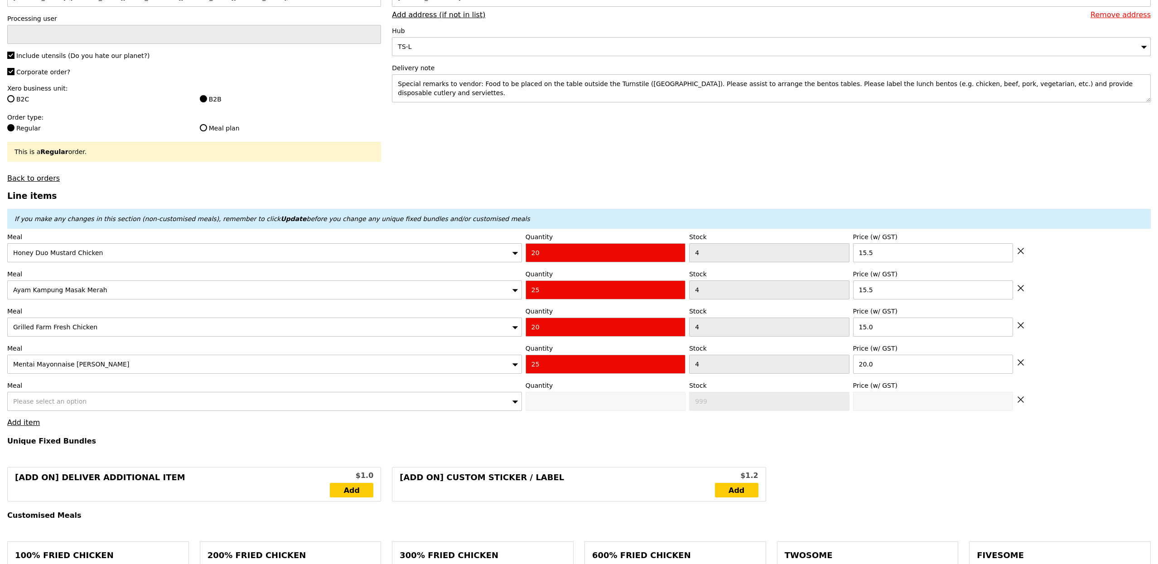
type input "1497.50"
type input "1503.40"
click at [89, 404] on div "Please select an option" at bounding box center [264, 401] width 515 height 19
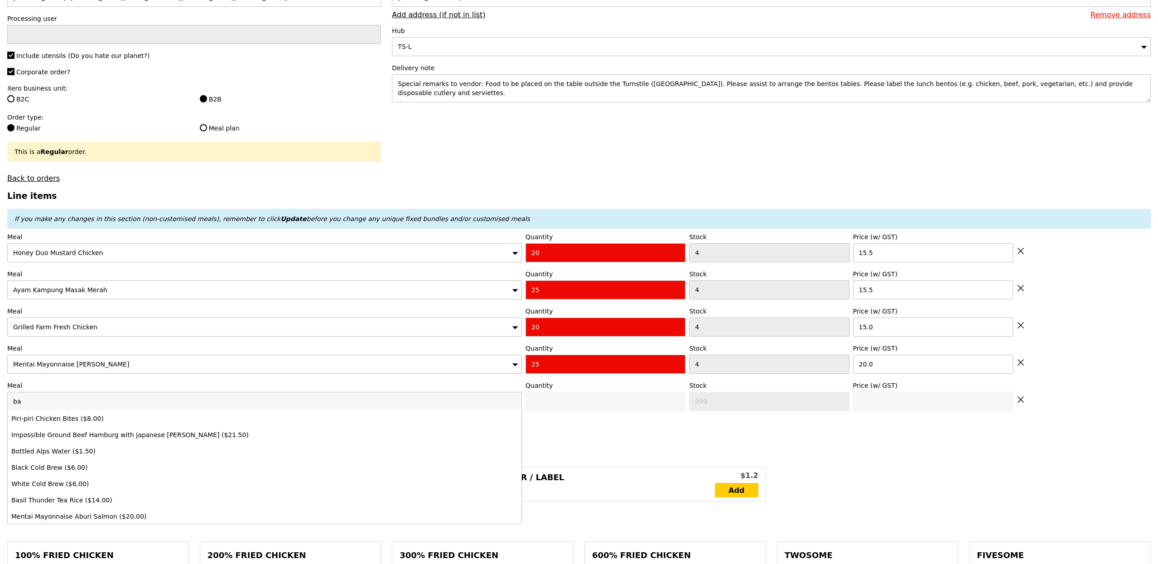
type input "bas"
type input "Confirm anyway"
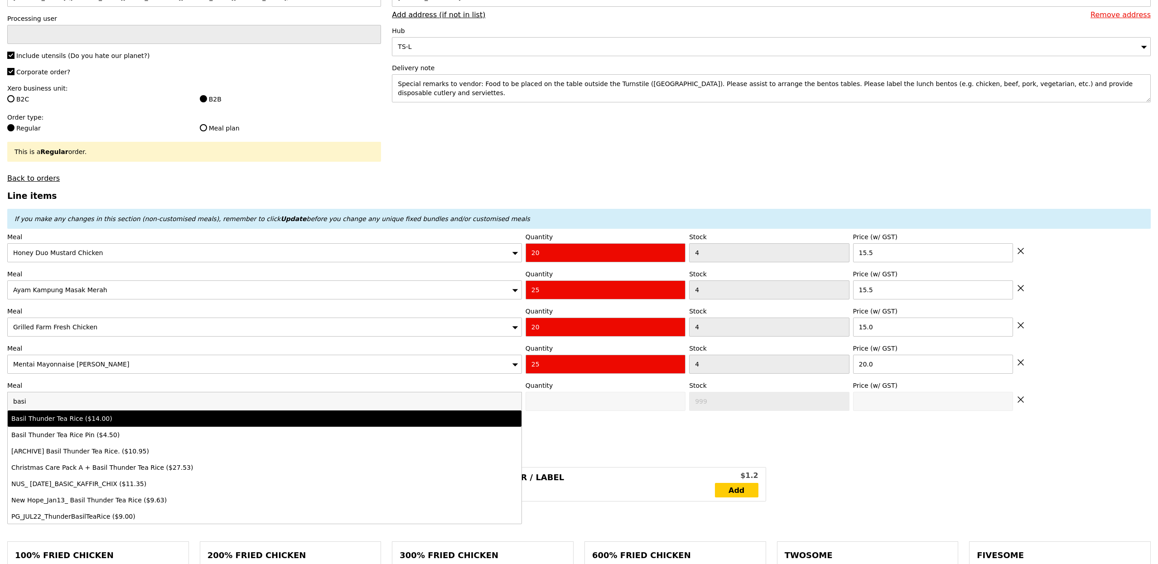
type input "basi"
click at [117, 418] on div "Basil Thunder Tea Rice ($14.00)" at bounding box center [201, 418] width 380 height 9
type input "0"
type input "4"
type input "14.0"
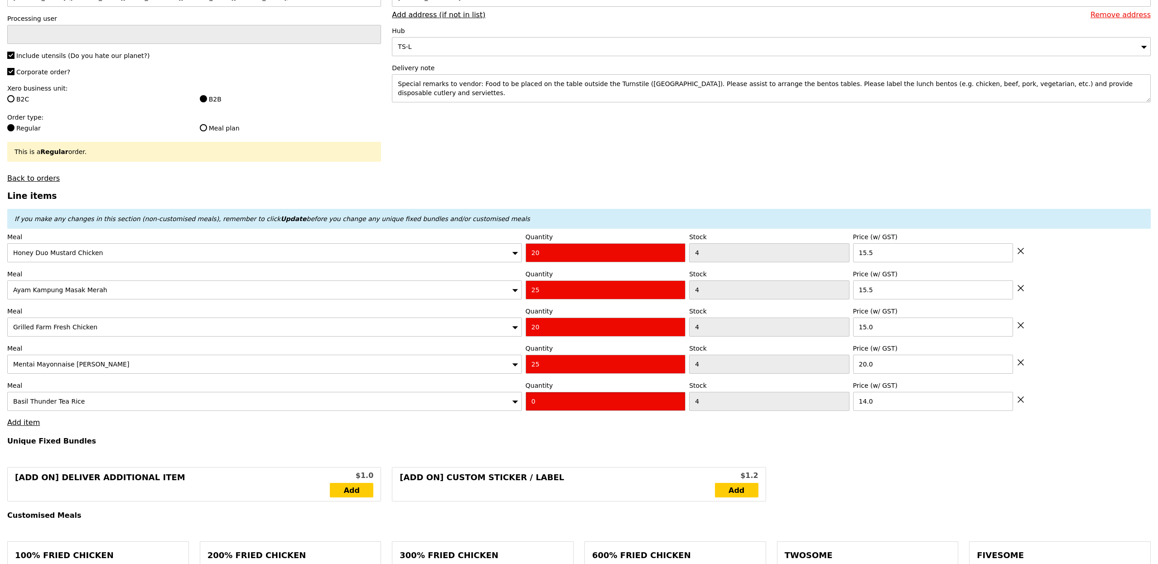
click at [594, 400] on input "0" at bounding box center [606, 401] width 160 height 19
type input "10"
click at [461, 399] on div "Basil Thunder Tea Rice" at bounding box center [264, 401] width 515 height 19
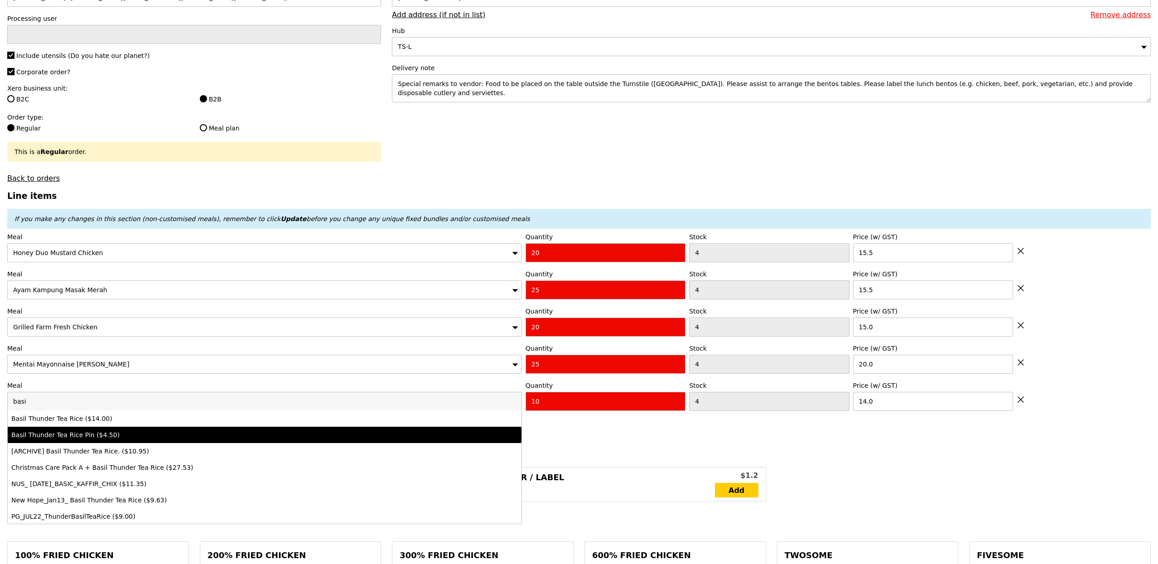
type input "Loading..."
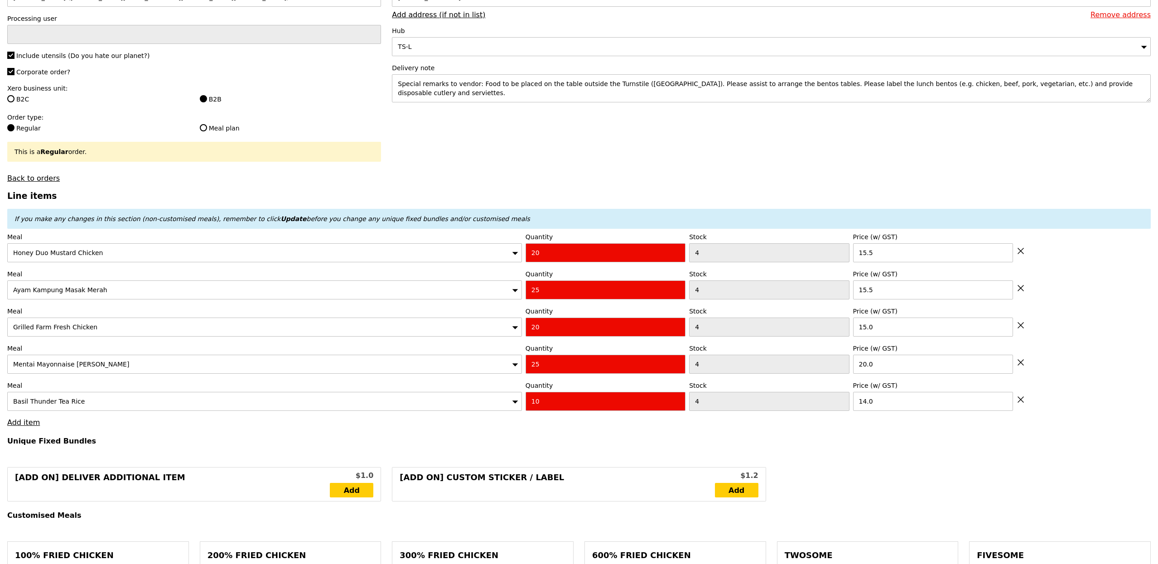
type input "1637.50"
type input "1643.40"
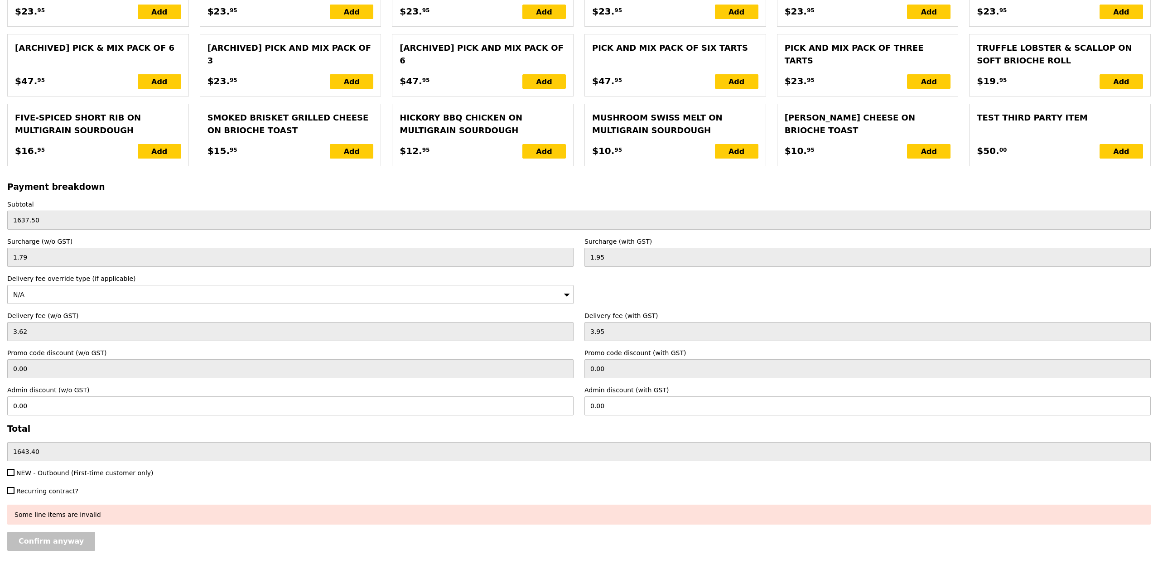
scroll to position [1896, 0]
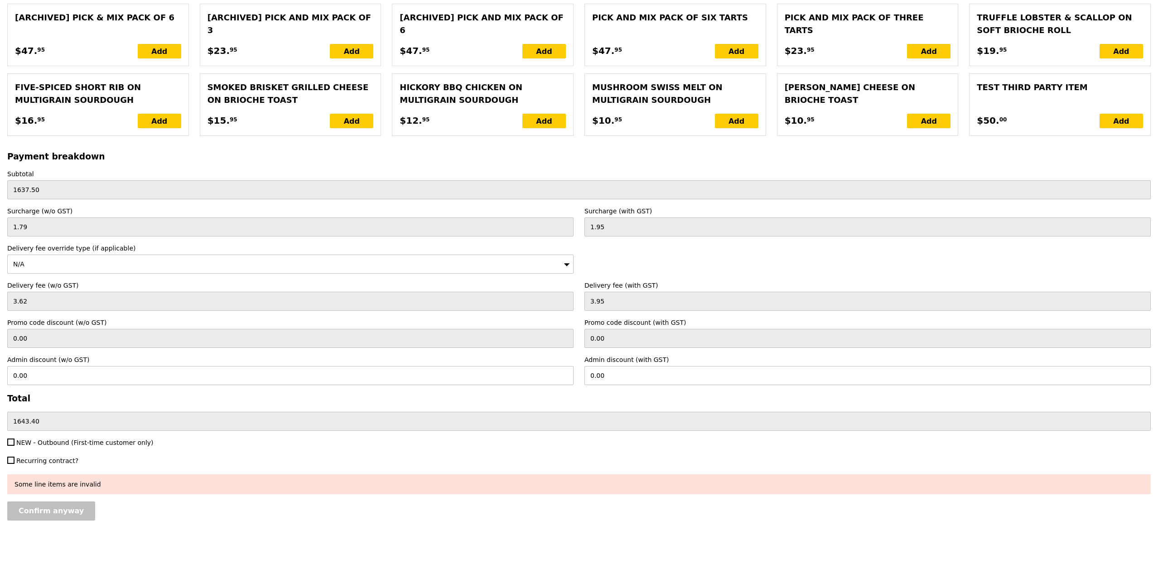
click at [58, 509] on input "Confirm anyway" at bounding box center [51, 511] width 88 height 19
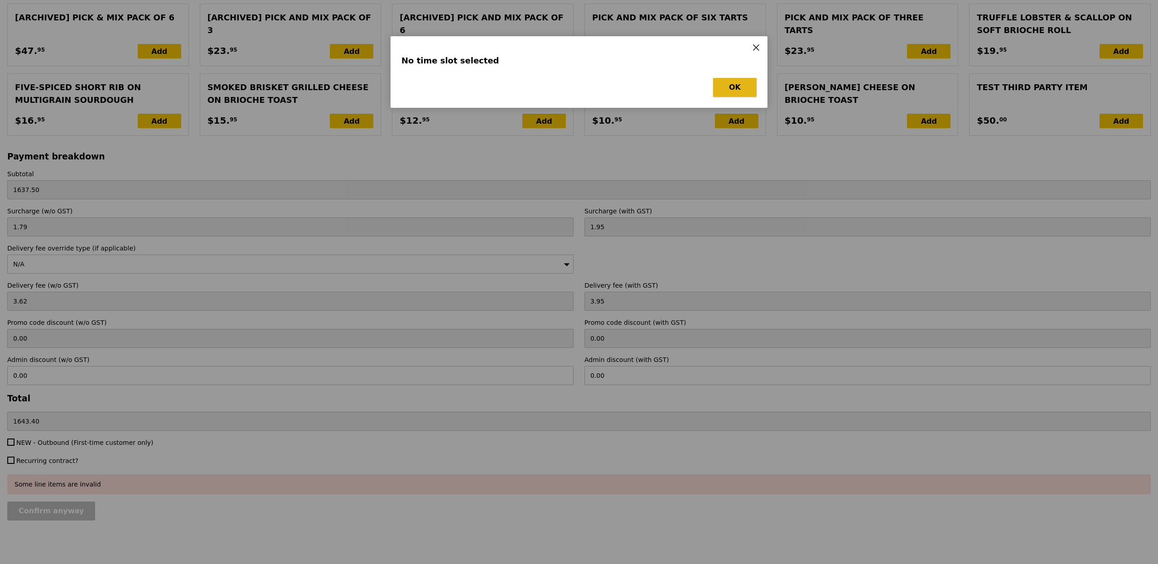
click at [732, 84] on button "OK" at bounding box center [734, 87] width 43 height 19
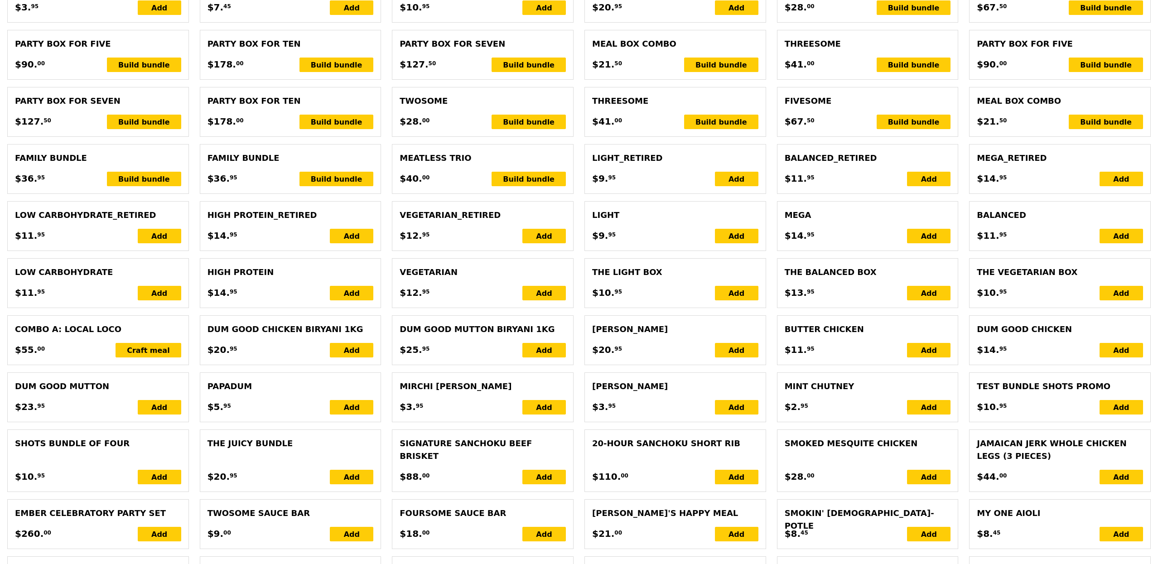
scroll to position [0, 0]
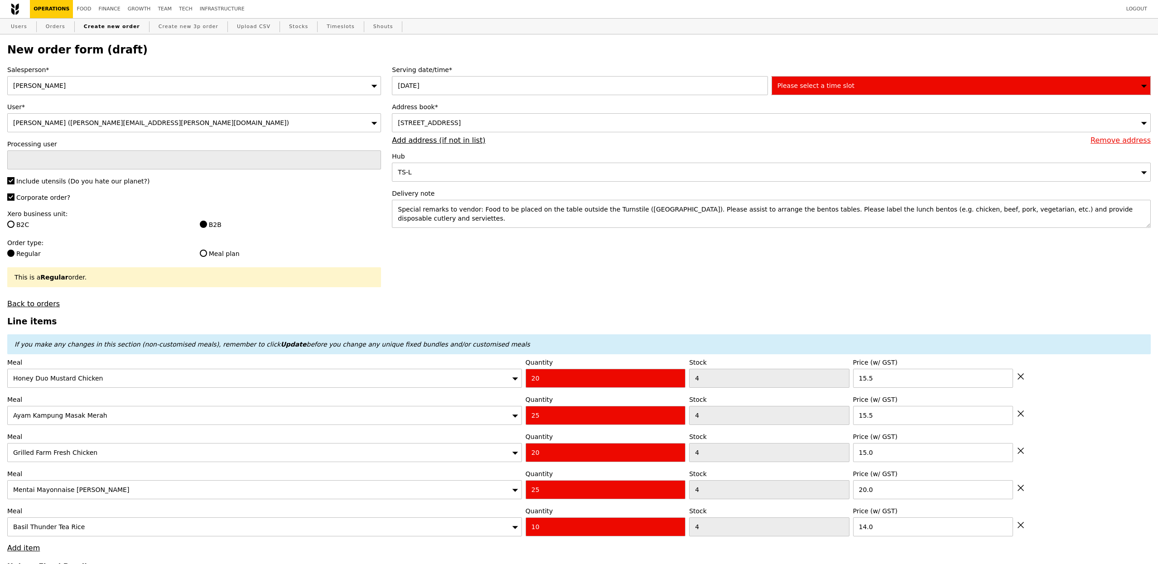
click at [811, 89] on div "Please select a time slot" at bounding box center [961, 85] width 379 height 19
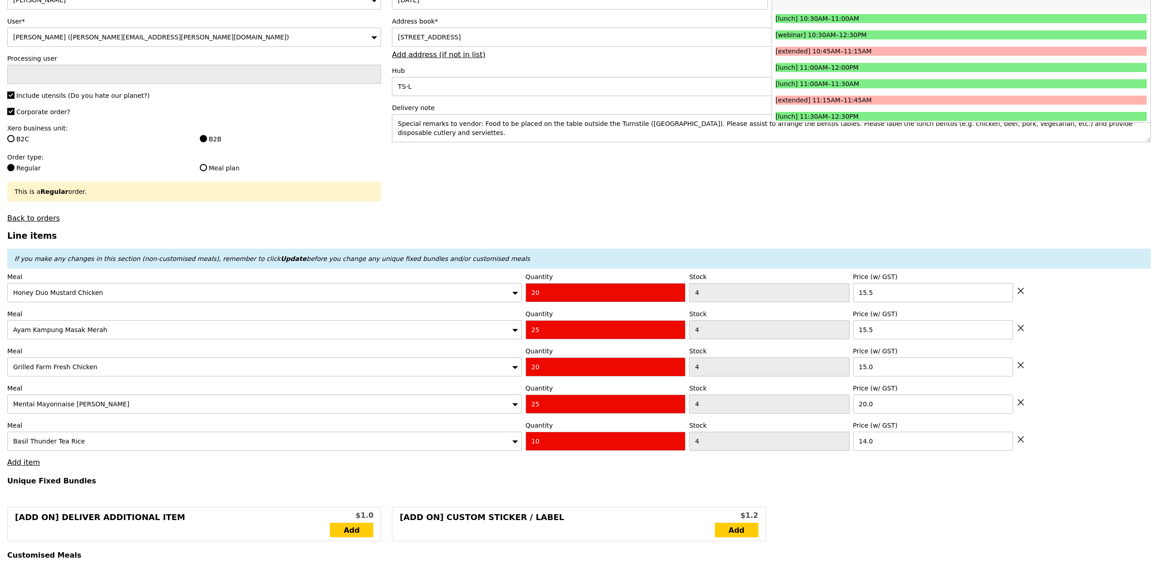
scroll to position [241, 0]
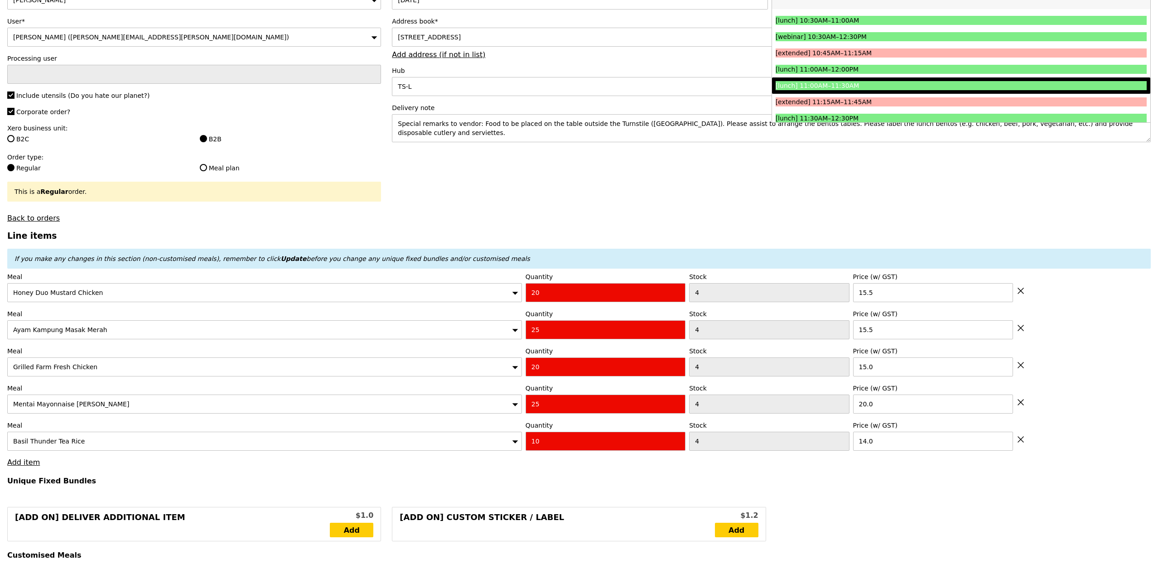
click at [862, 82] on div "[lunch] 11:00AM–11:30AM" at bounding box center [915, 85] width 278 height 9
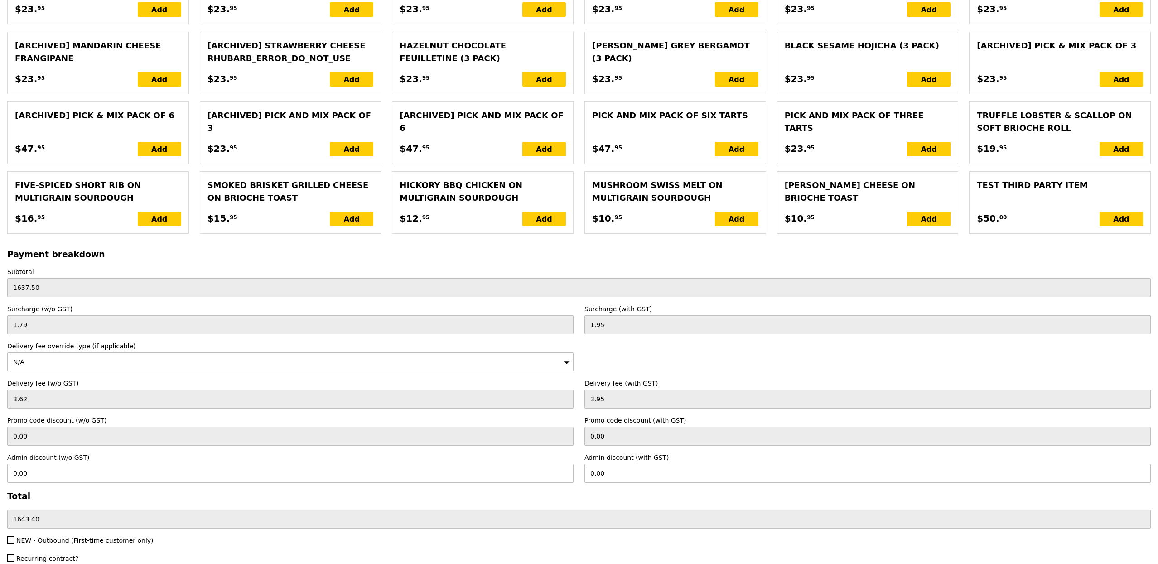
scroll to position [1896, 0]
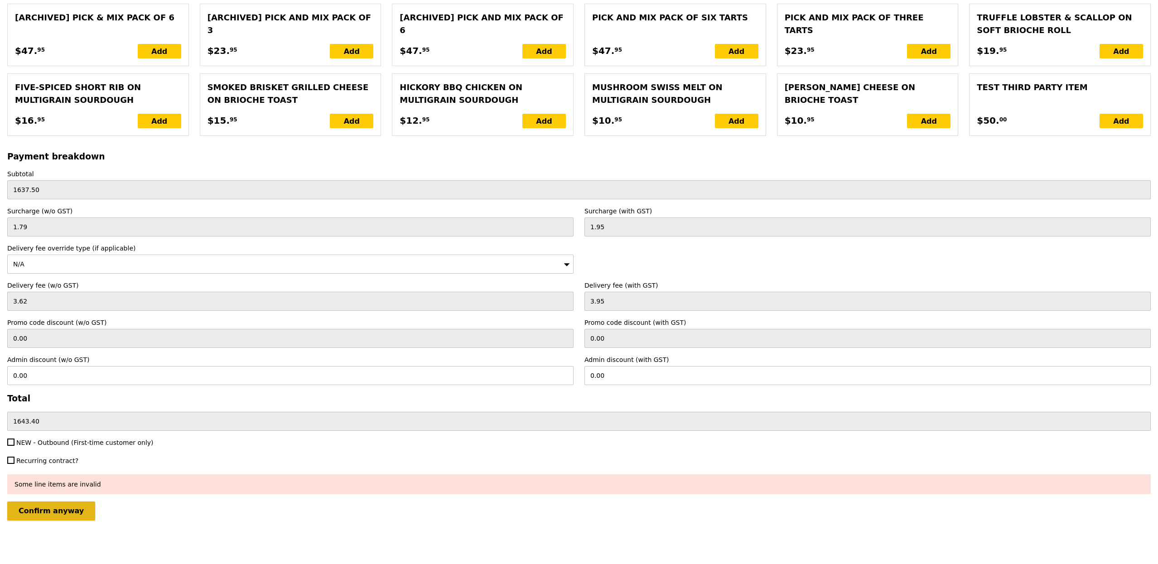
click at [70, 510] on input "Confirm anyway" at bounding box center [51, 511] width 88 height 19
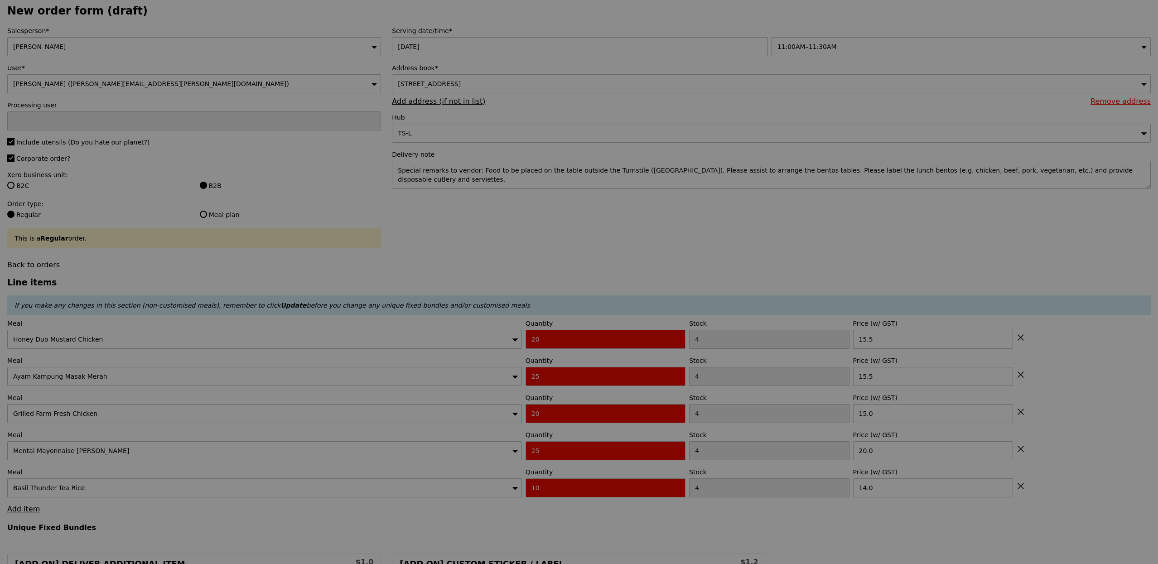
scroll to position [11, 0]
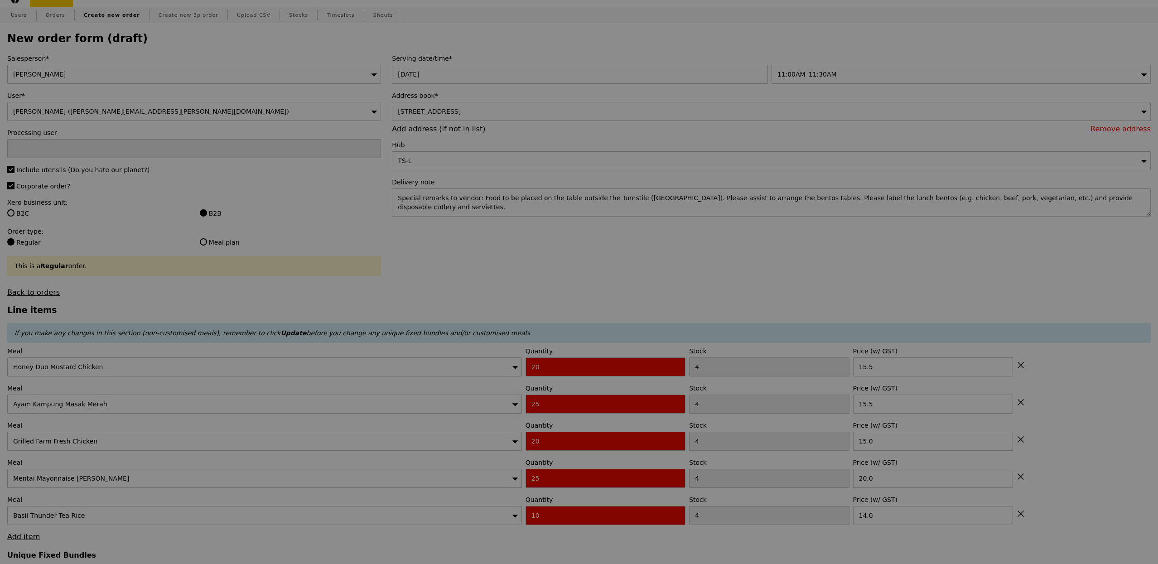
type input "Loading..."
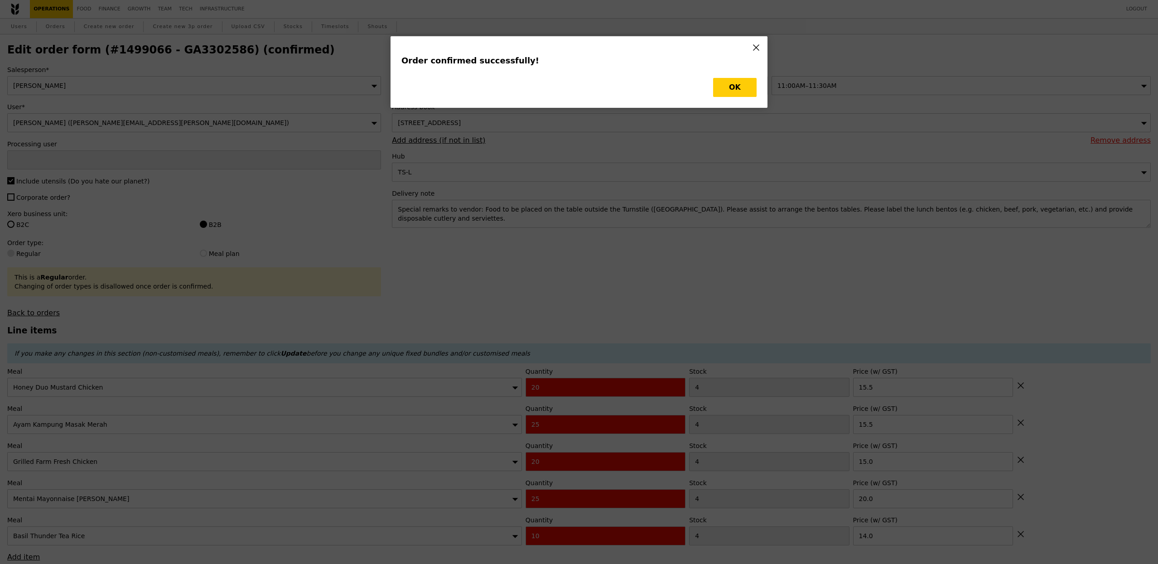
type input "[PERSON_NAME]"
type input "Loading..."
checkbox input "false"
type input "10"
type input "14.00"
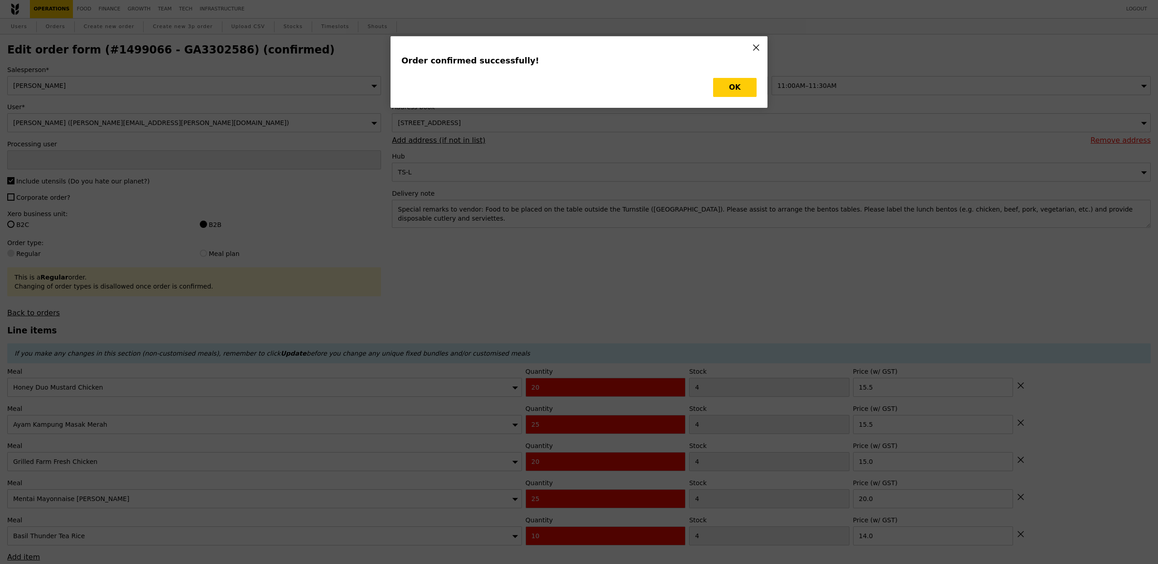
type input "20.00"
type input "15.00"
type input "15.50"
type input "20"
type input "15.50"
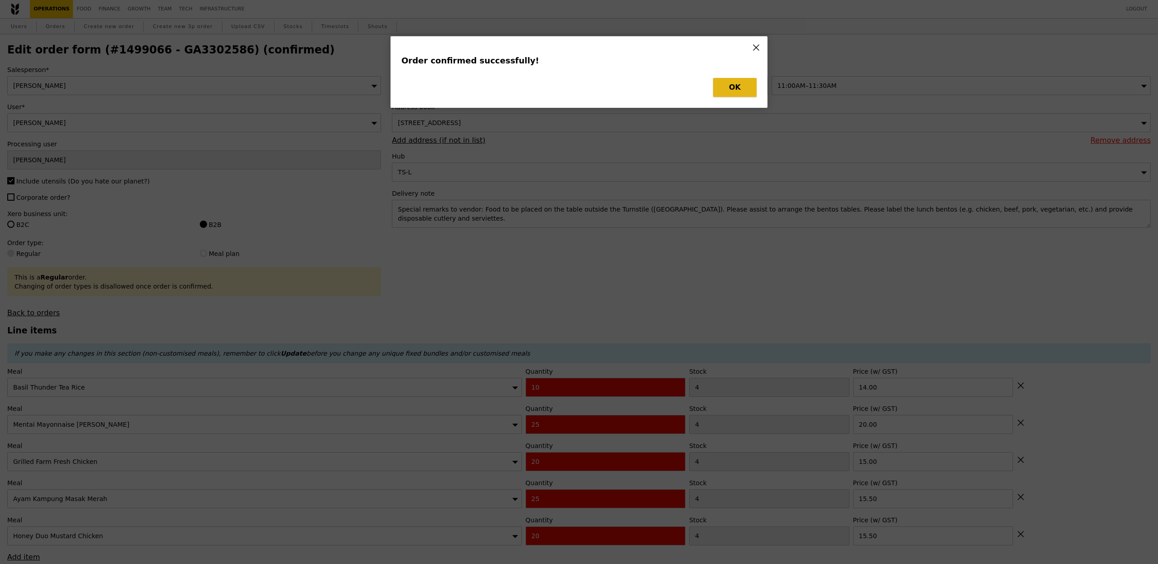
type input "483"
type input "459"
type input "403"
type input "471"
type input "469"
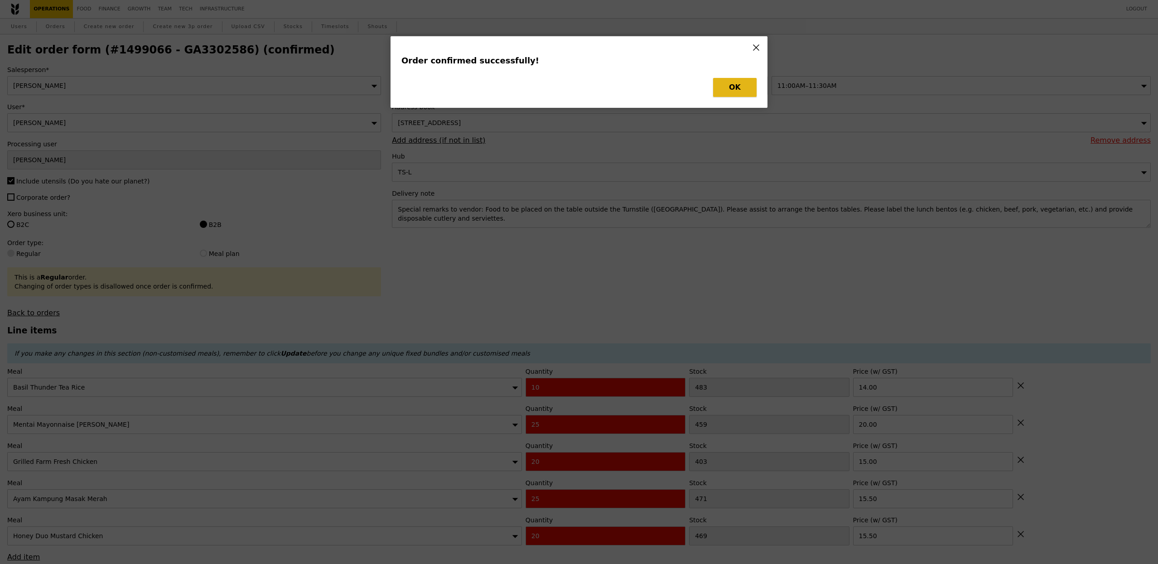
click at [741, 92] on button "OK" at bounding box center [734, 87] width 43 height 19
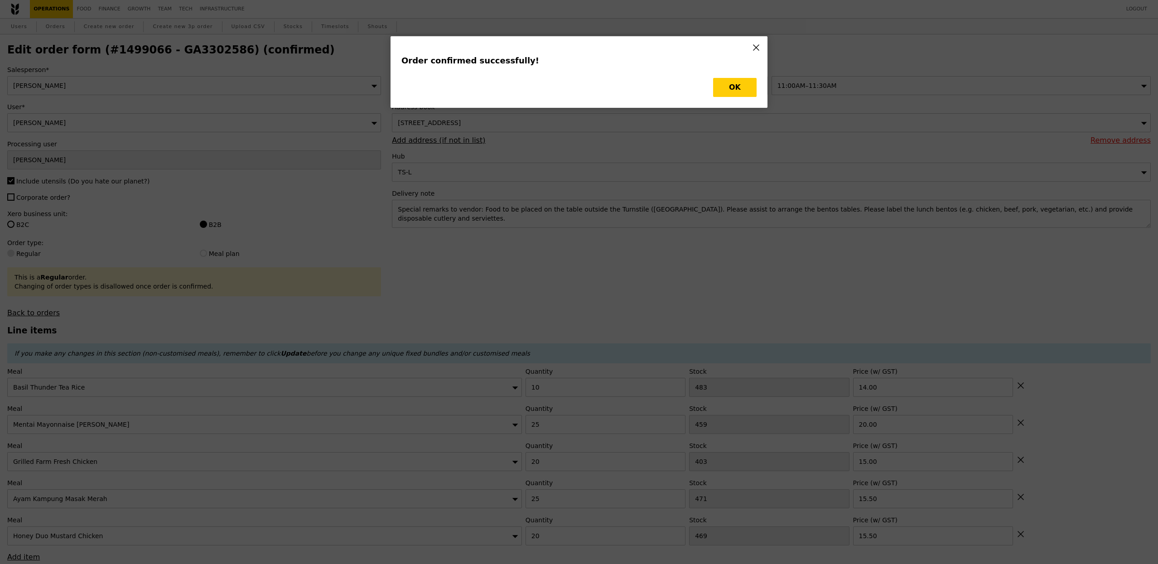
type input "Update"
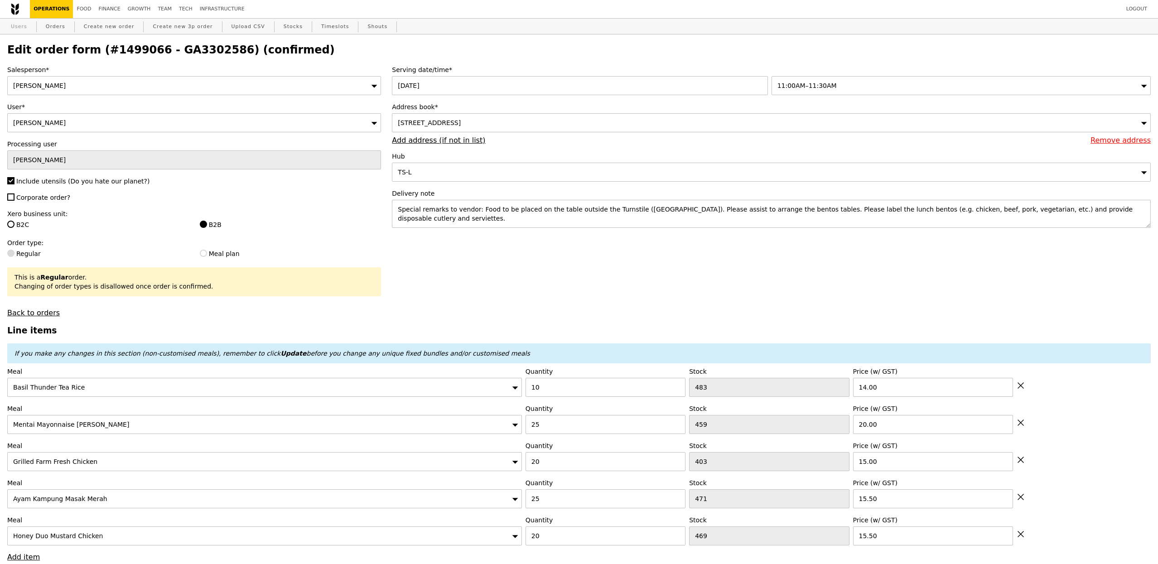
click at [18, 22] on link "Users" at bounding box center [19, 27] width 24 height 16
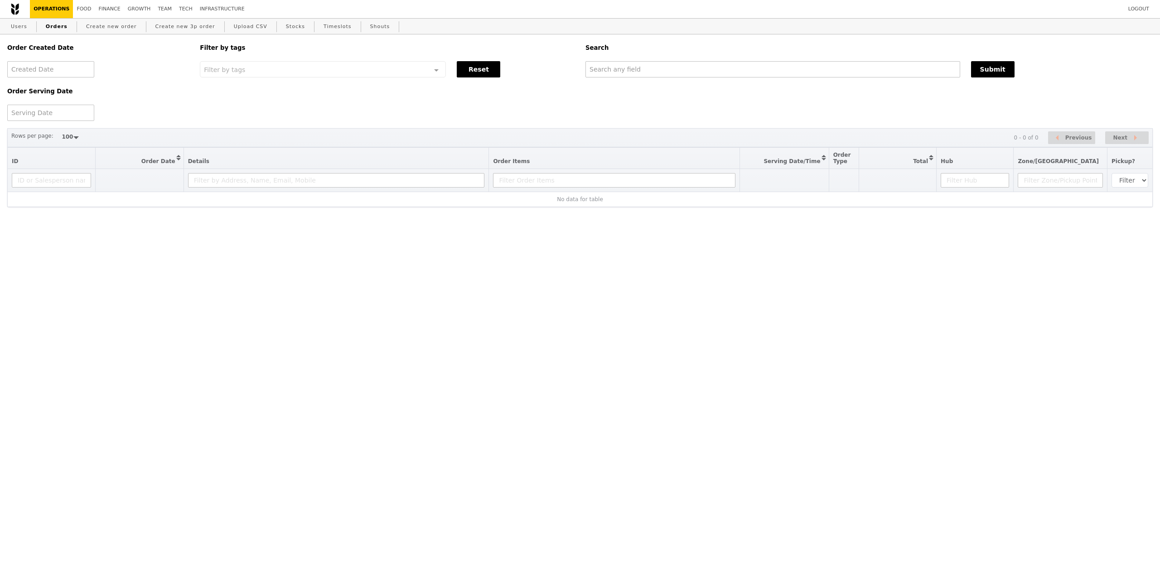
select select "100"
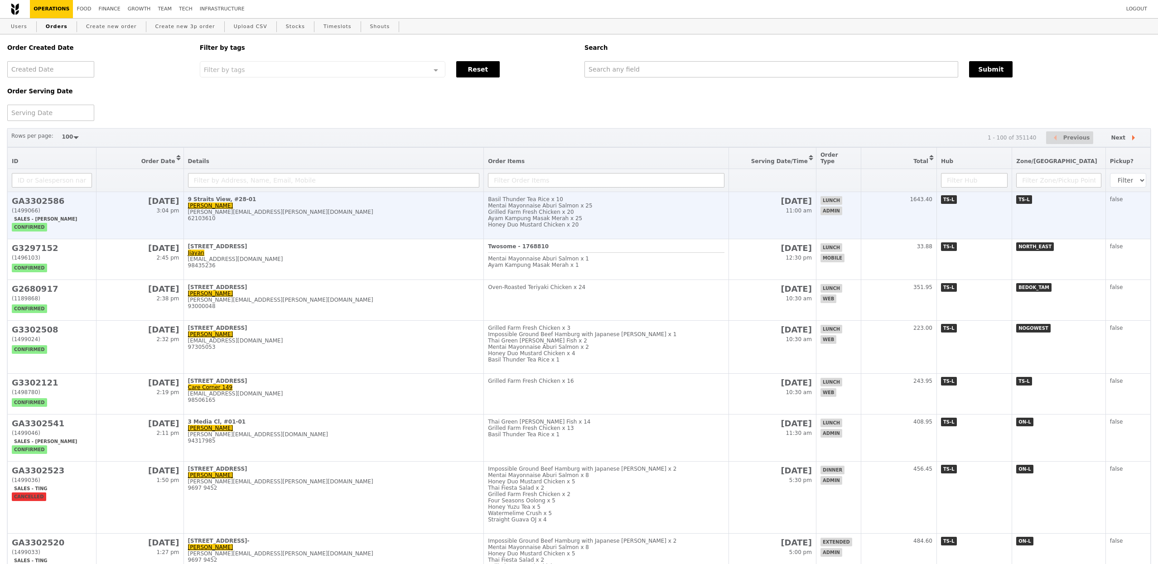
click at [371, 217] on div "62103610" at bounding box center [334, 218] width 292 height 6
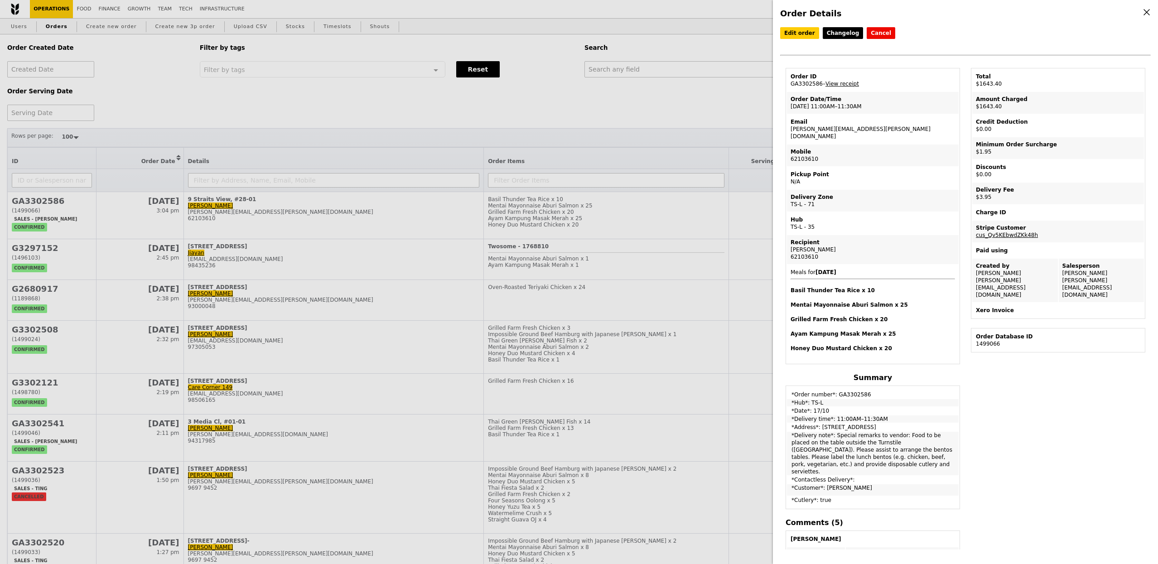
click at [835, 80] on div "Order ID" at bounding box center [873, 76] width 164 height 7
click at [835, 84] on link "View receipt" at bounding box center [842, 84] width 34 height 6
click at [815, 41] on div "Edit order Changelog Cancel Order ID GA3302586 – View receipt Order Date/Time 1…" at bounding box center [965, 47] width 371 height 41
click at [794, 36] on link "Edit order" at bounding box center [799, 33] width 39 height 12
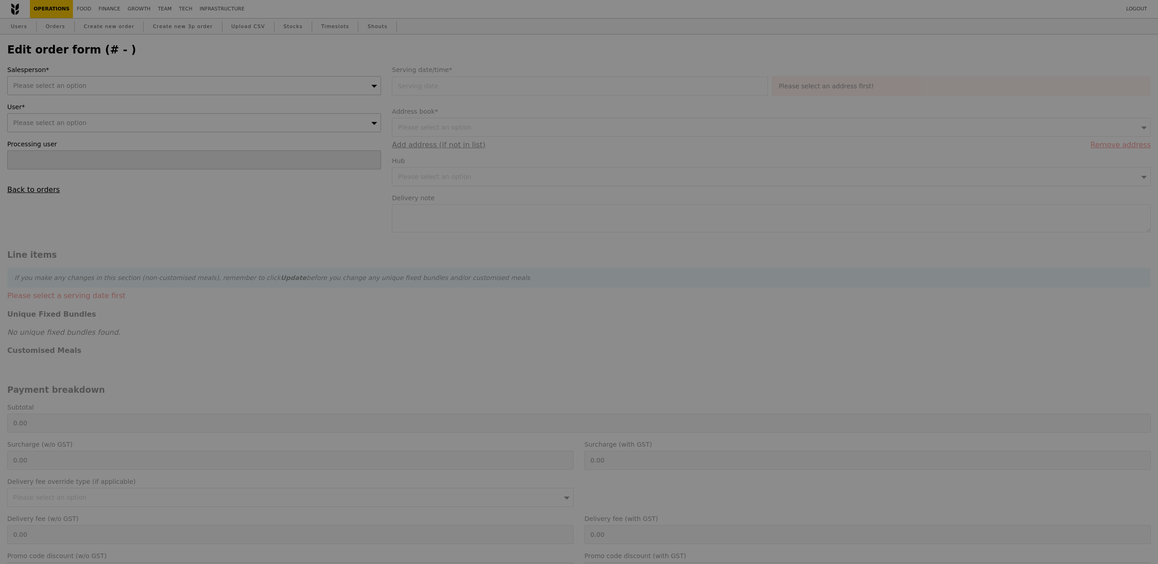
type input "[PERSON_NAME]"
type input "17 Oct 2025"
type textarea "Special remarks to vendor: Food to be placed on the table outside the Turnstile…"
type input "1637.50"
type input "1.79"
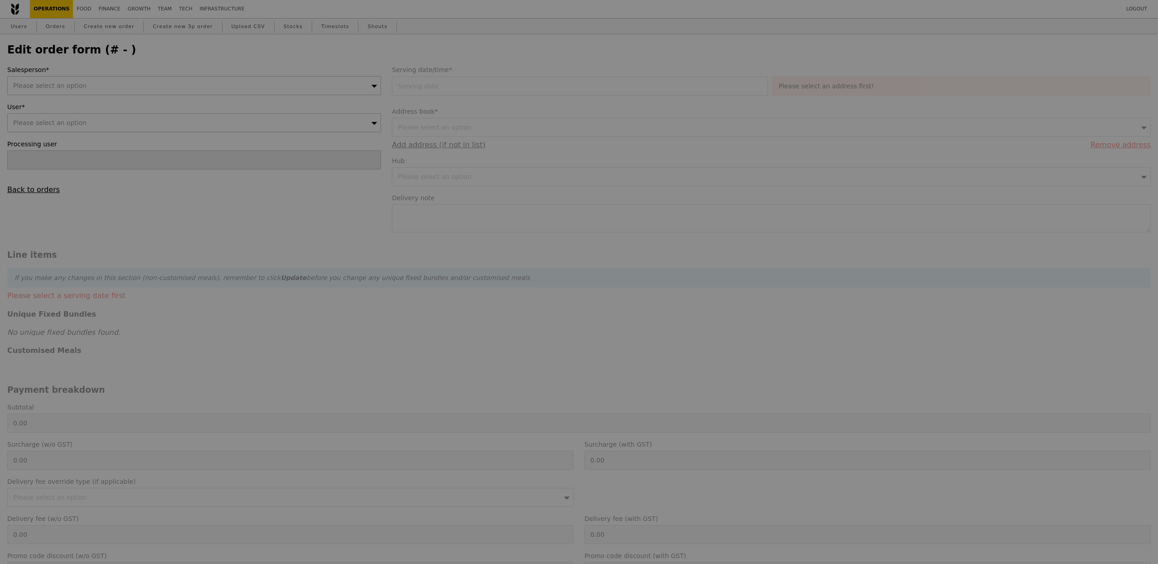
type input "1.95"
type input "3.62"
type input "3.95"
type input "1643.40"
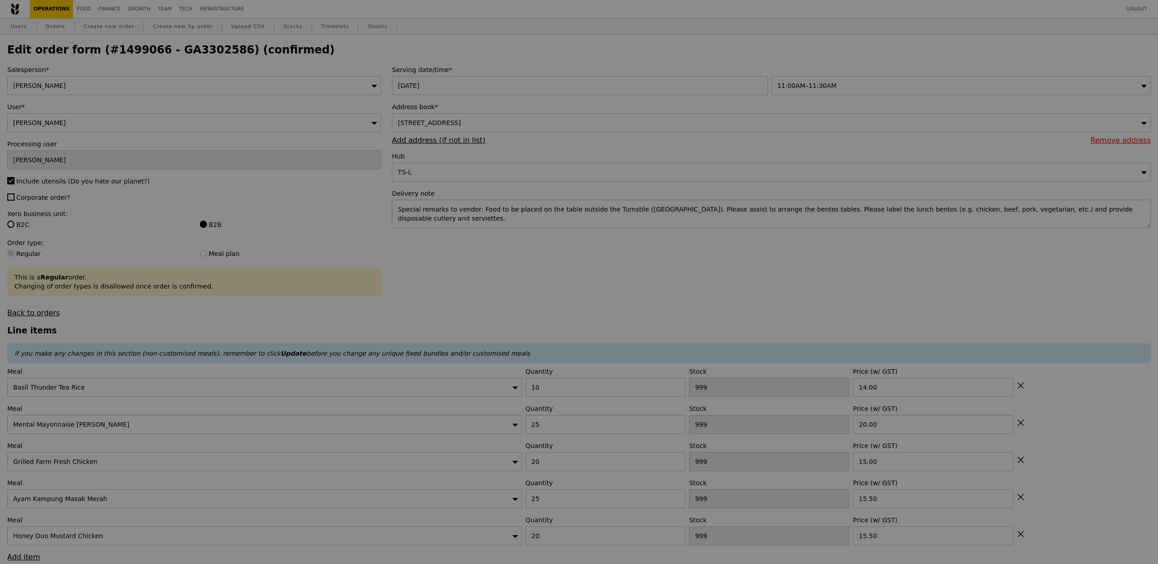
type input "Update"
type input "483"
type input "459"
type input "403"
type input "471"
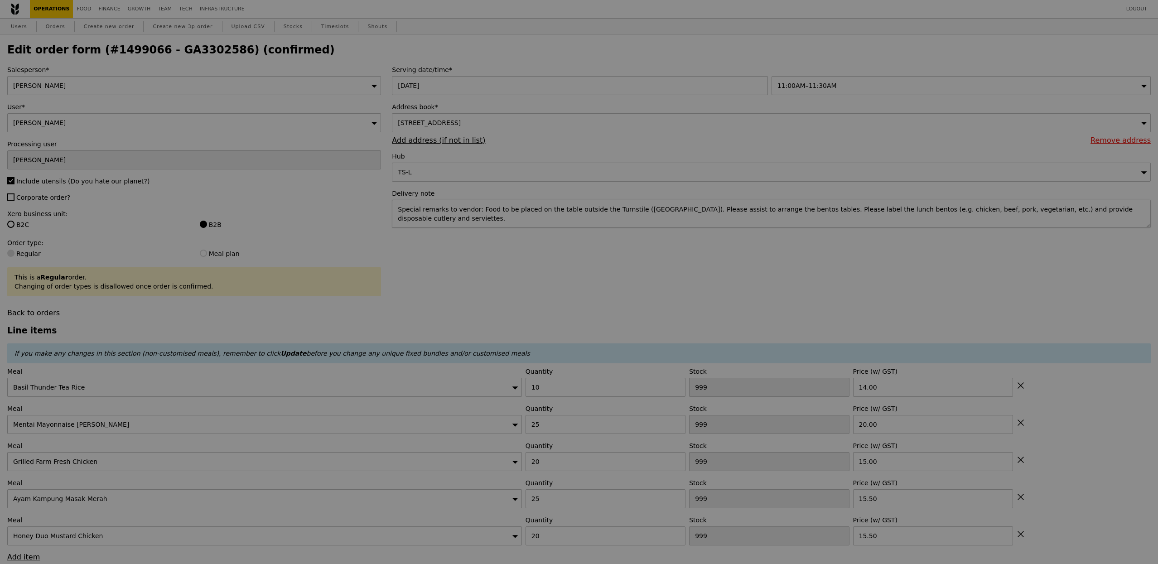
type input "469"
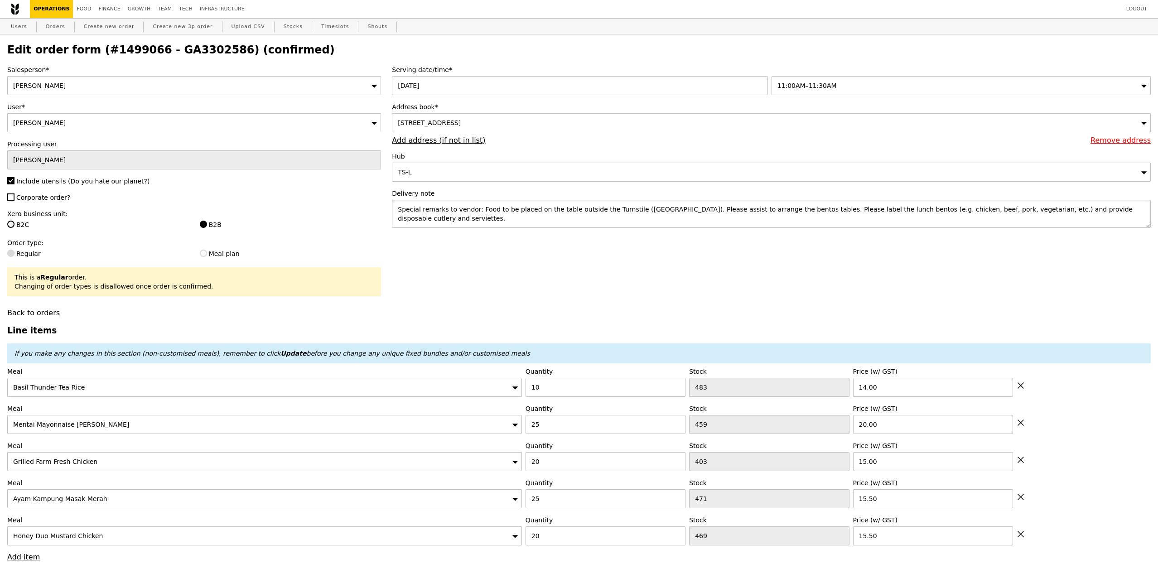
click at [574, 220] on textarea "Special remarks to vendor: Food to be placed on the table outside the Turnstile…" at bounding box center [771, 214] width 759 height 28
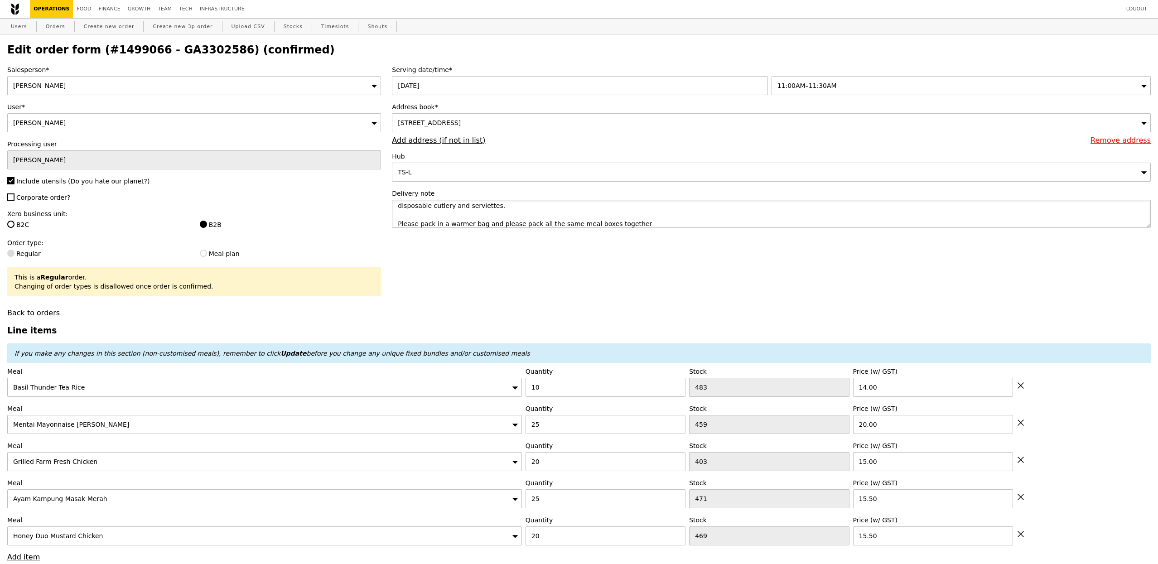
type textarea "Special remarks to vendor: Food to be placed on the table outside the Turnstile…"
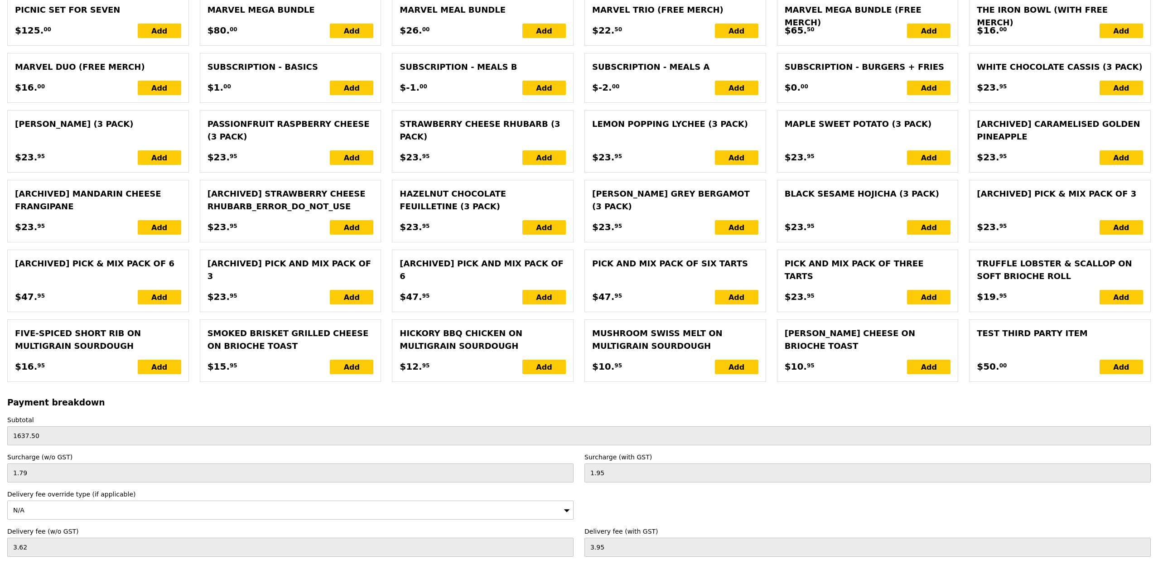
scroll to position [1878, 0]
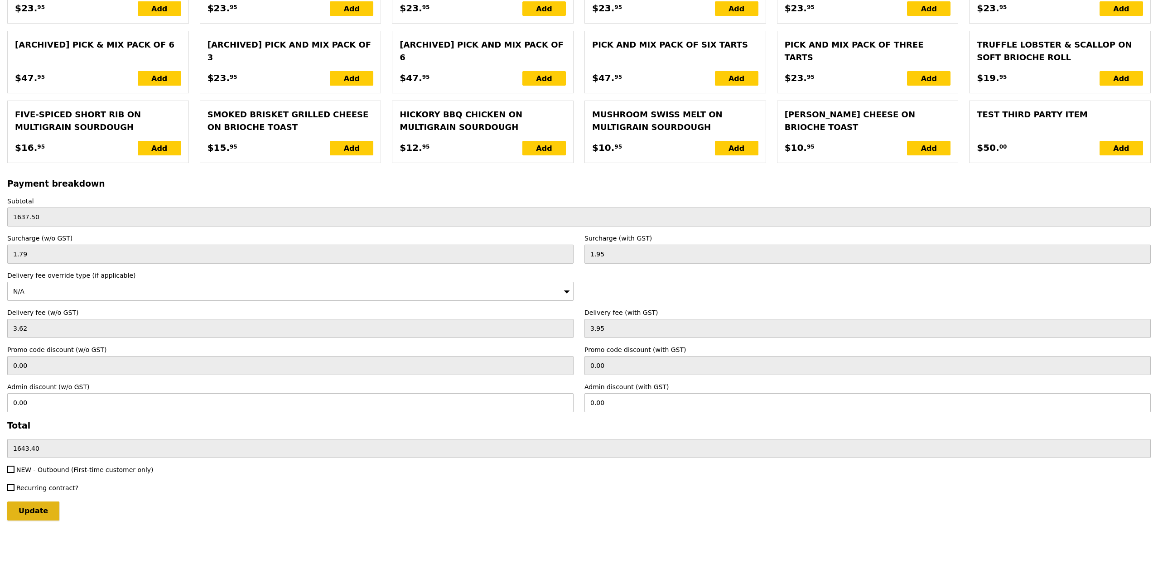
click at [42, 513] on input "Update" at bounding box center [33, 511] width 52 height 19
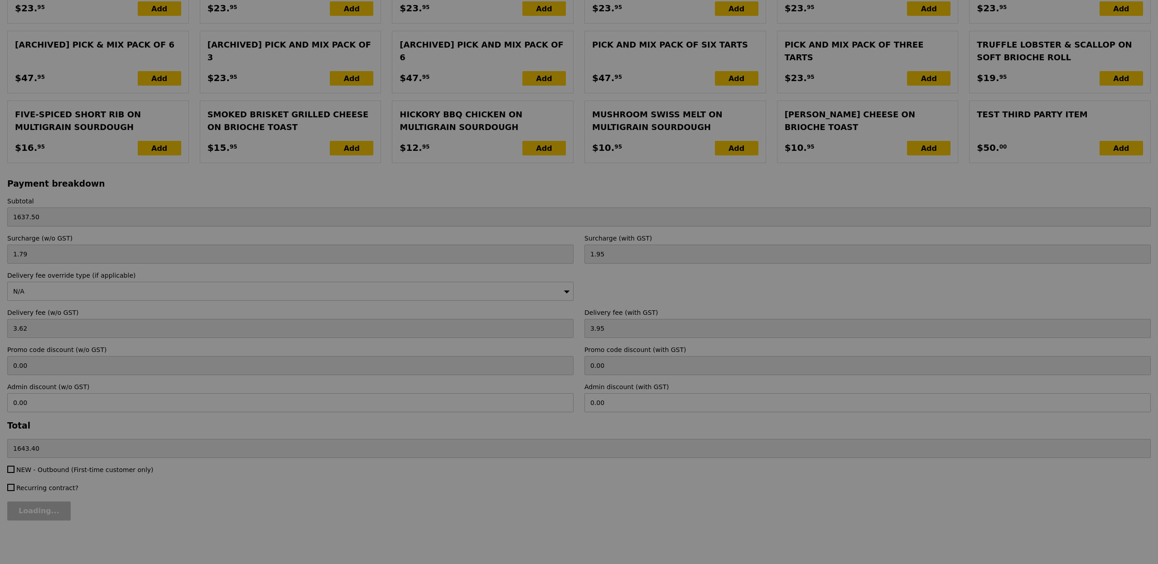
type input "Update"
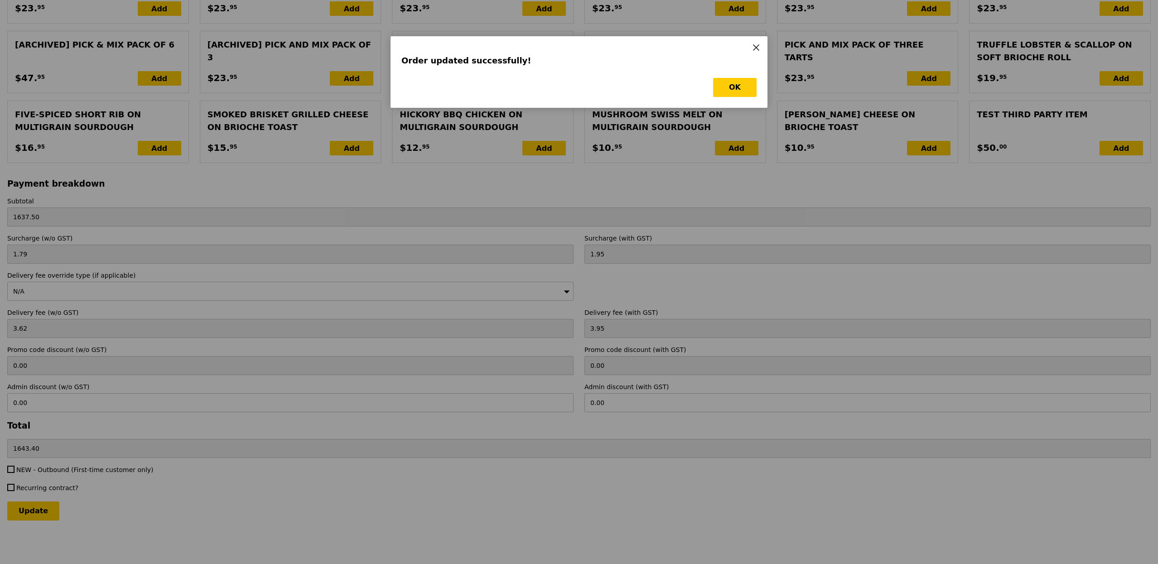
scroll to position [0, 0]
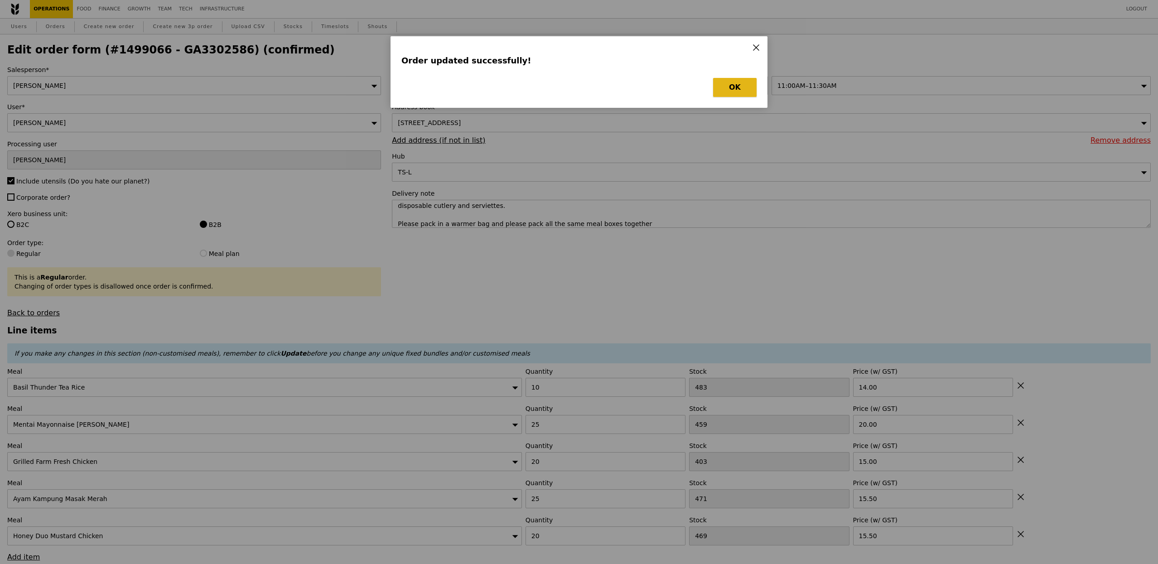
click at [733, 94] on button "OK" at bounding box center [734, 87] width 43 height 19
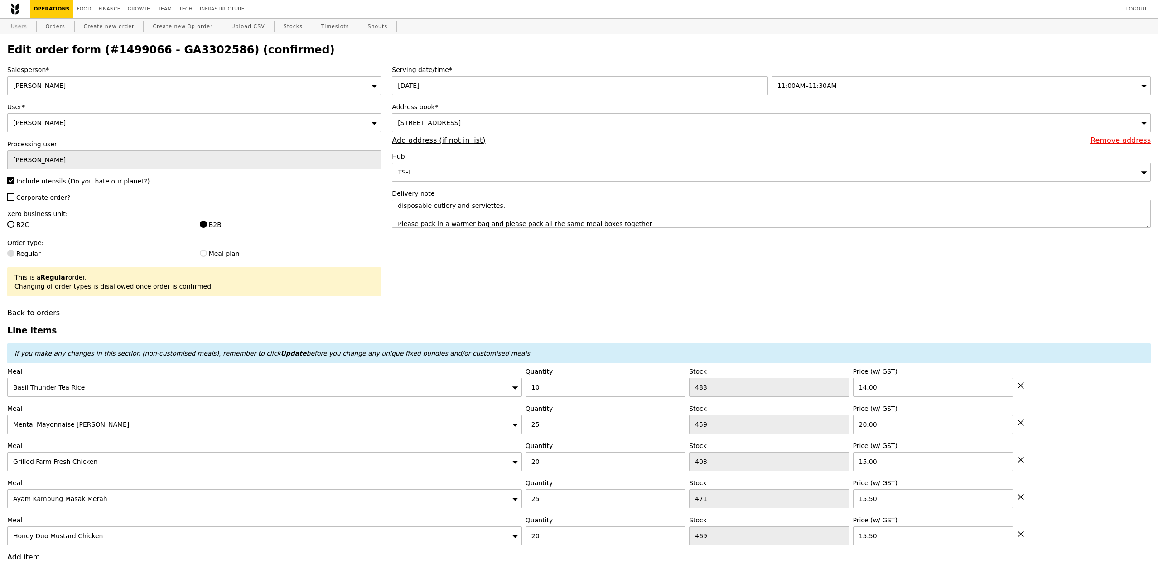
click at [13, 26] on link "Users" at bounding box center [19, 27] width 24 height 16
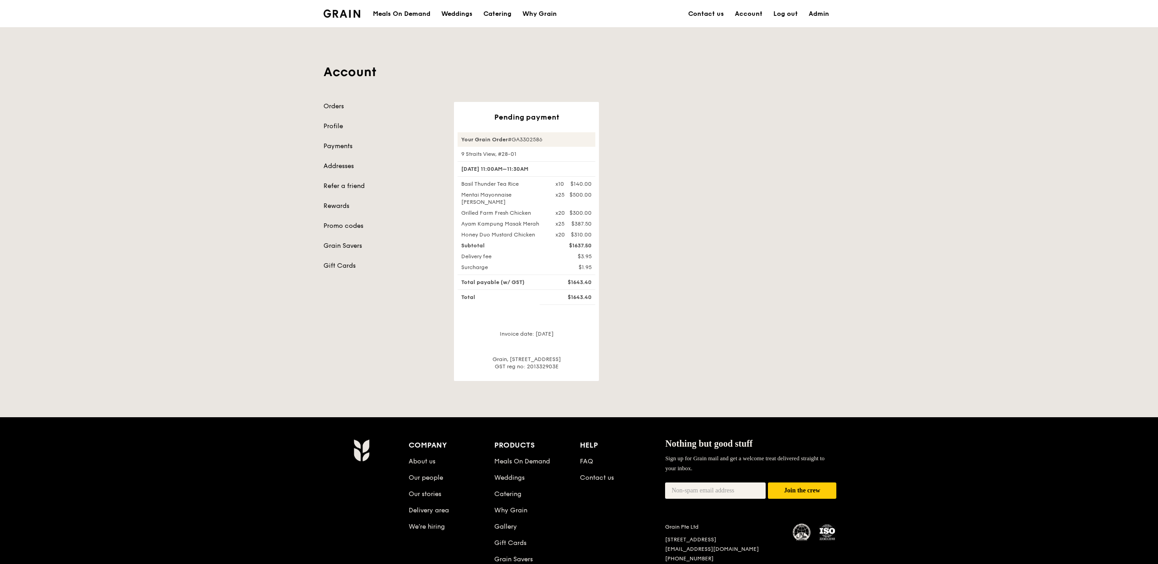
click at [521, 136] on div "Your Grain Order #GA3302586" at bounding box center [527, 139] width 138 height 14
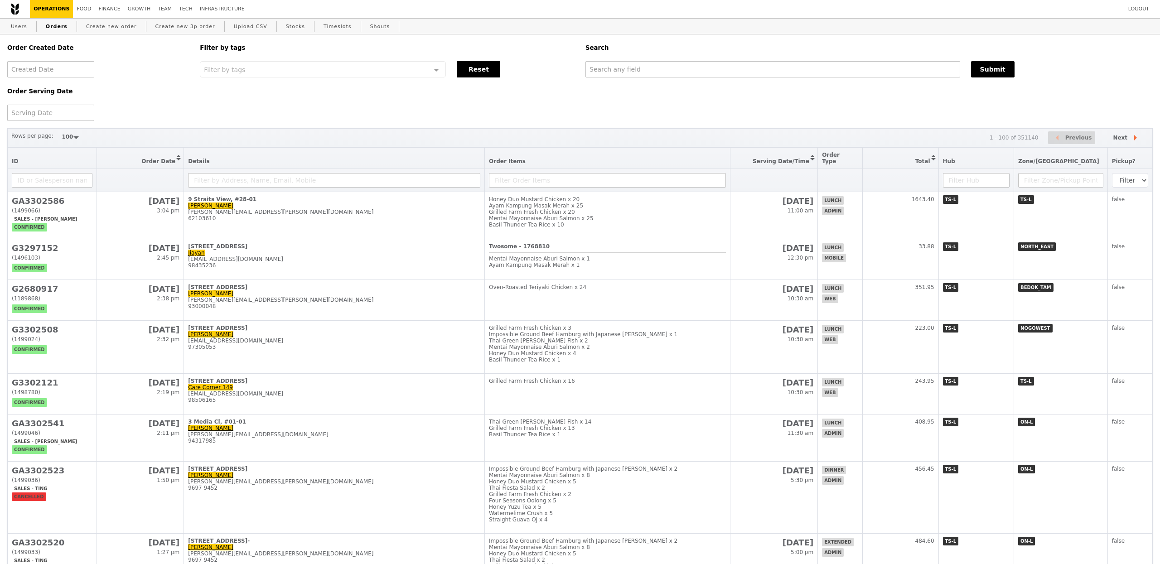
select select "100"
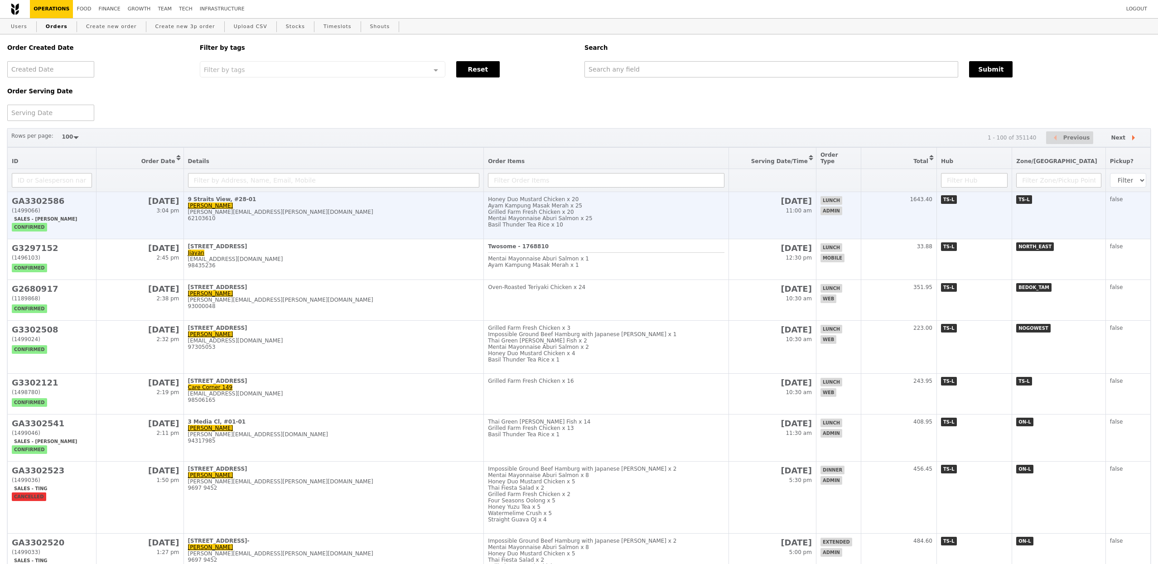
click at [303, 229] on td "9 Straits View, #28-01 [PERSON_NAME] [PERSON_NAME][EMAIL_ADDRESS][PERSON_NAME][…" at bounding box center [333, 215] width 300 height 47
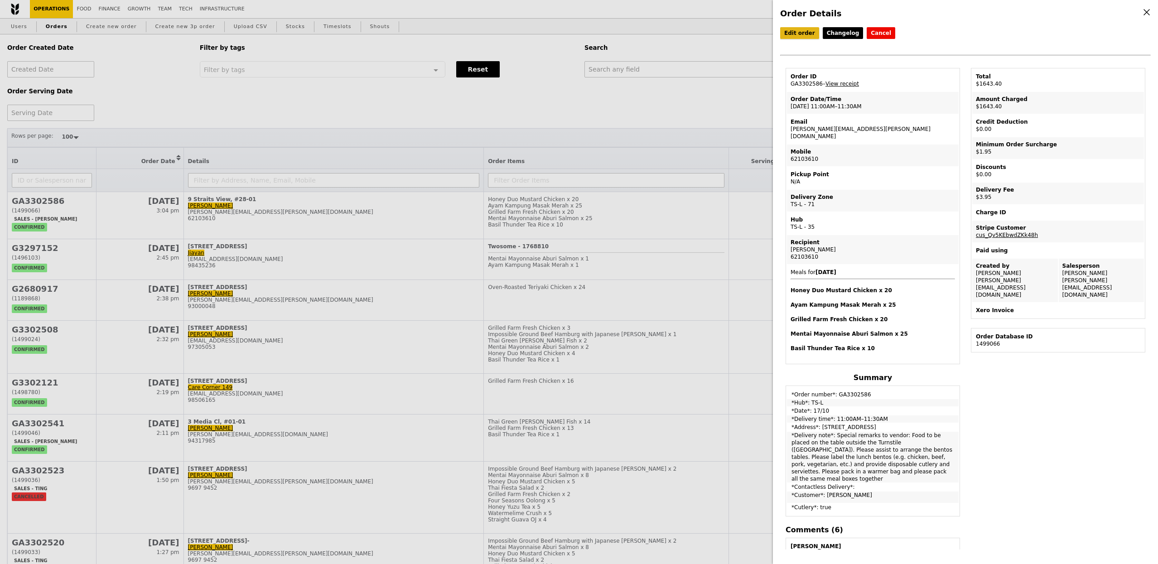
click at [804, 28] on link "Edit order" at bounding box center [799, 33] width 39 height 12
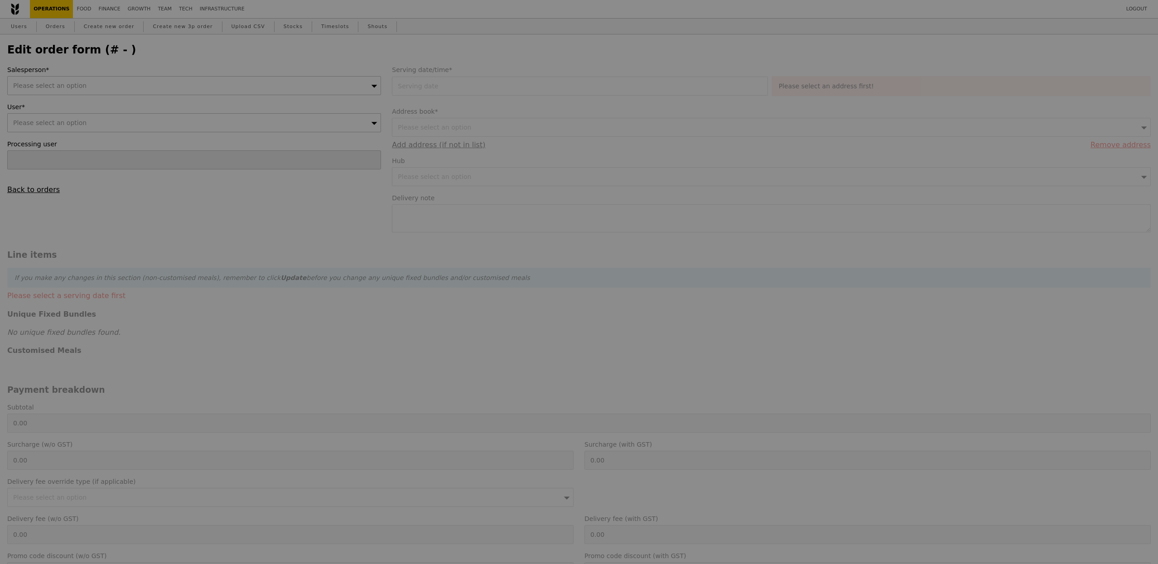
type input "[PERSON_NAME]"
type input "17 Oct 2025"
type textarea "Special remarks to vendor: Food to be placed on the table outside the Turnstile…"
type input "1637.50"
type input "1.79"
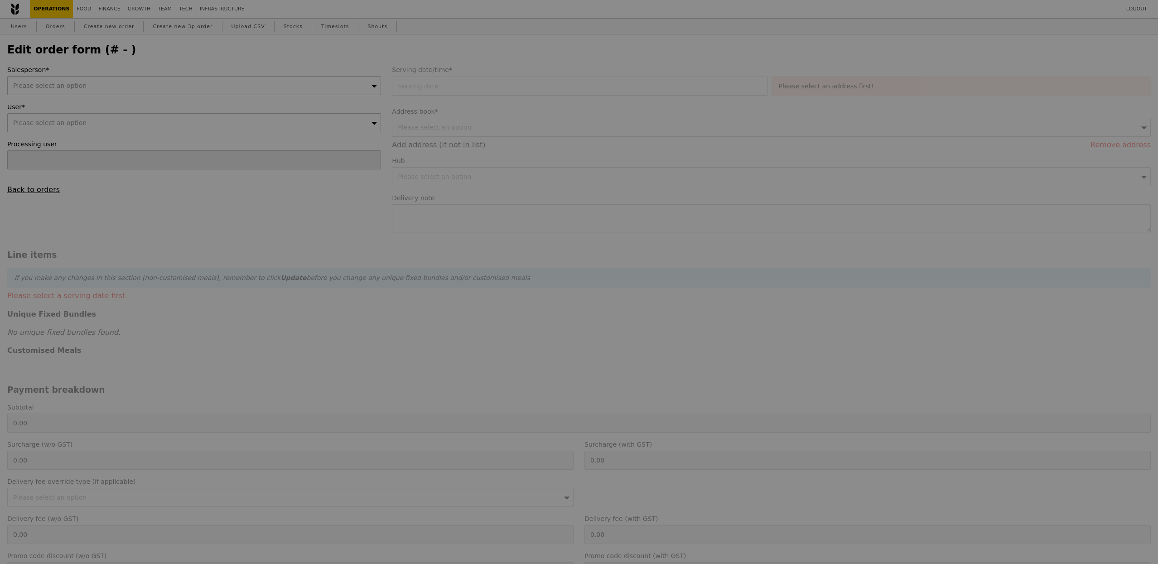
type input "1.95"
type input "3.62"
type input "3.95"
type input "1643.40"
type input "Loading..."
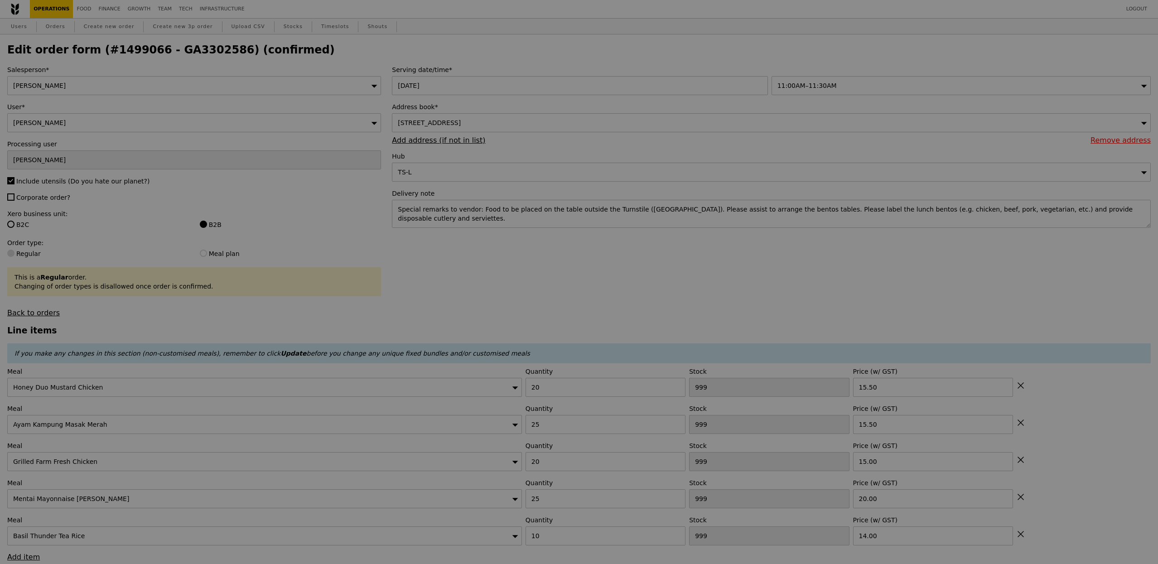
type input "469"
type input "471"
type input "403"
type input "459"
type input "483"
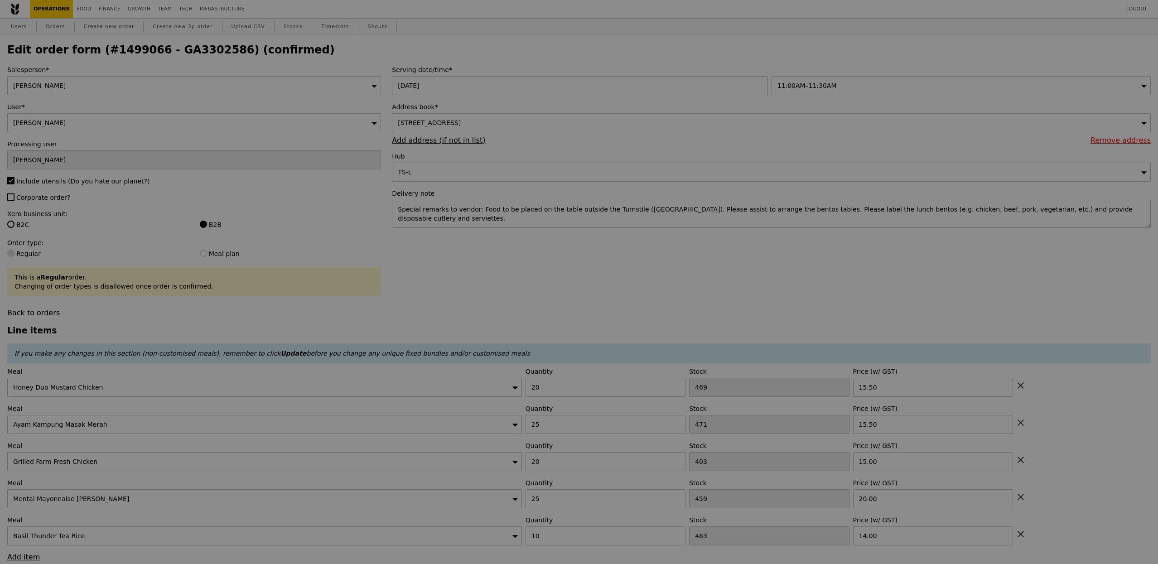
type input "Update"
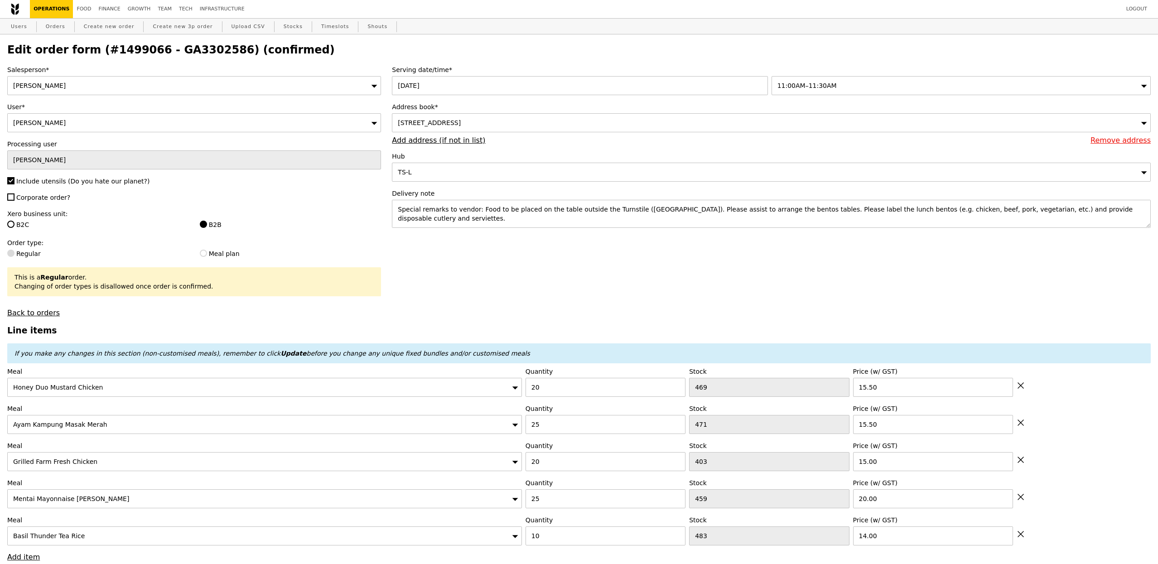
click at [195, 55] on h2 "Edit order form (#1499066 - GA3302586) (confirmed)" at bounding box center [578, 49] width 1143 height 13
copy h2 "GA3302586"
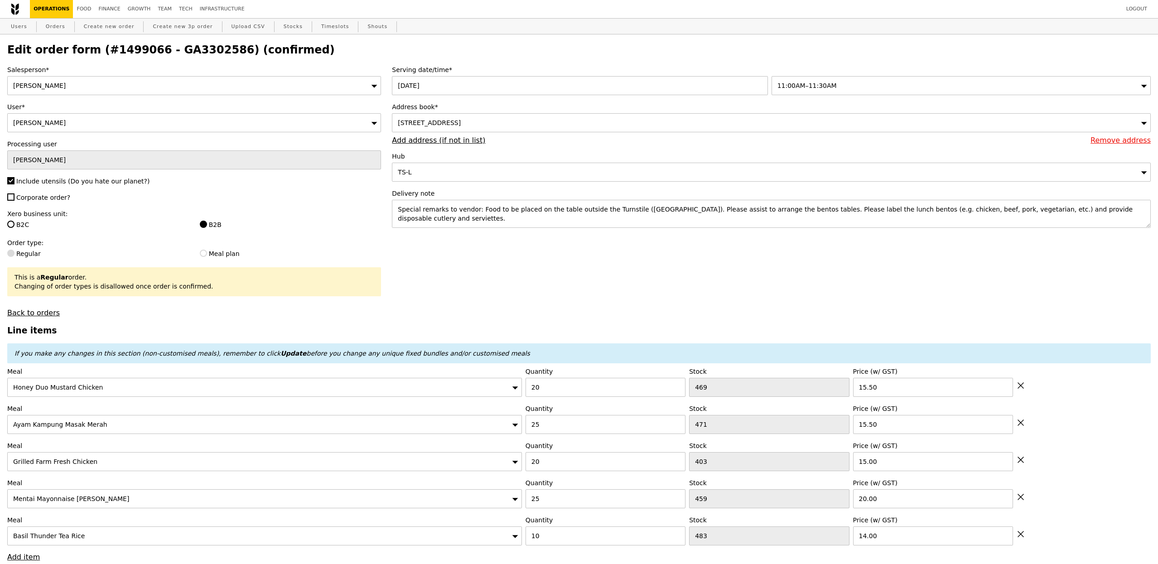
click at [154, 131] on div "[PERSON_NAME]" at bounding box center [194, 122] width 374 height 19
click at [318, 169] on input "[PERSON_NAME]" at bounding box center [194, 159] width 374 height 19
click at [19, 27] on link "Users" at bounding box center [19, 27] width 24 height 16
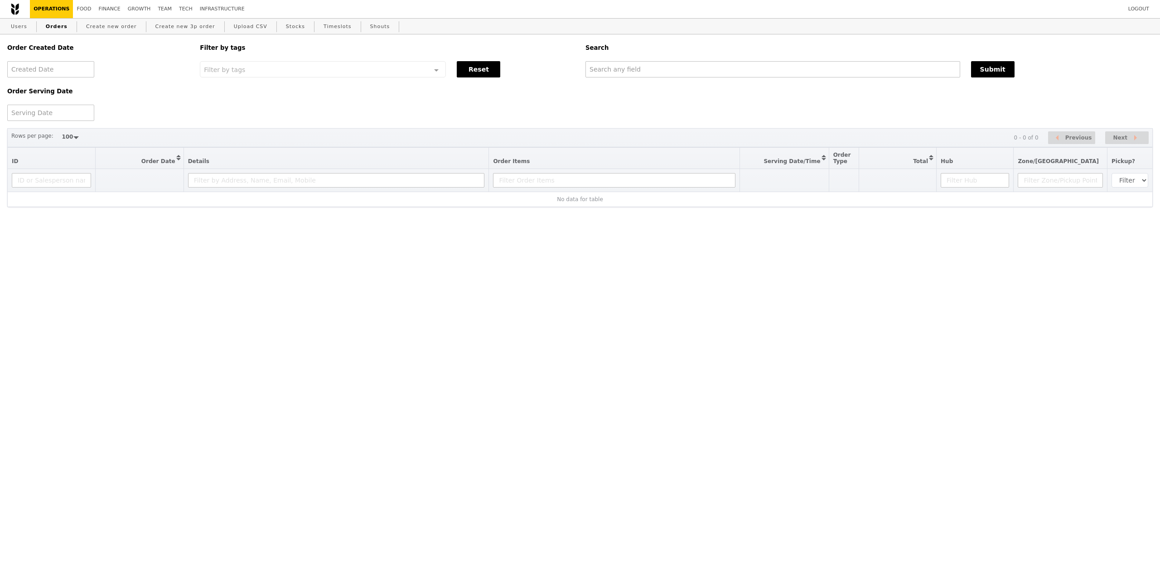
select select "100"
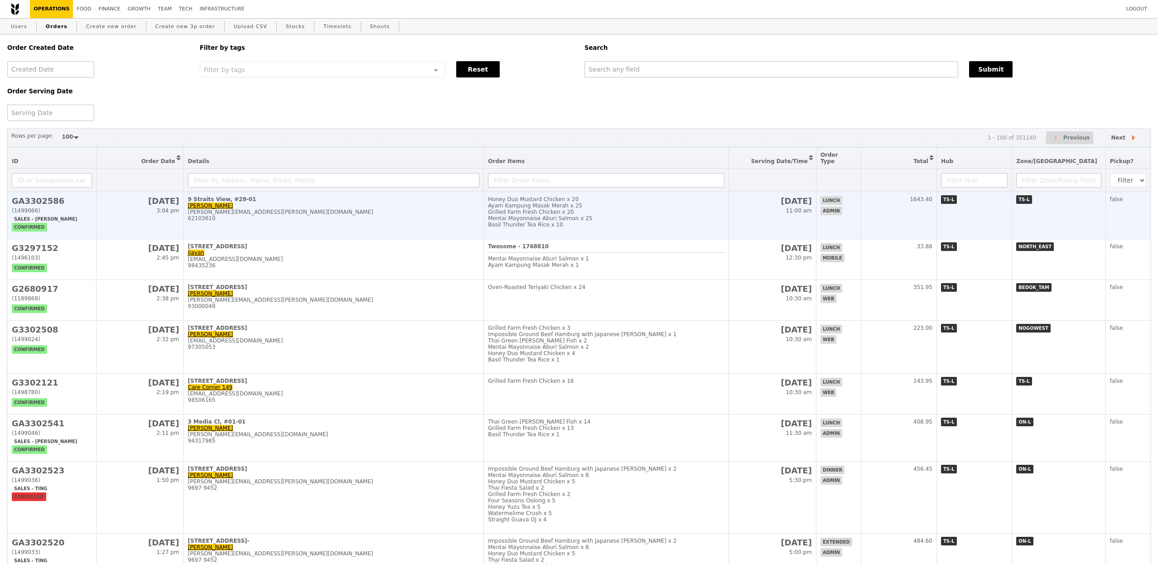
click at [321, 220] on td "9 Straits View, #28-01 [PERSON_NAME] [PERSON_NAME][EMAIL_ADDRESS][PERSON_NAME][…" at bounding box center [333, 215] width 300 height 47
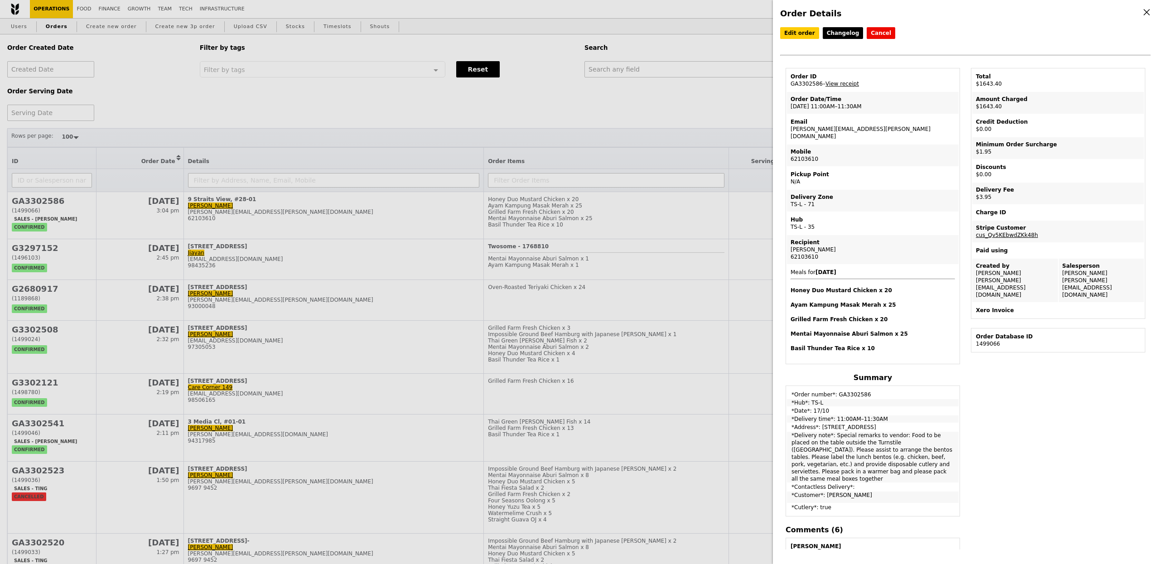
click at [605, 105] on div "Order Details Edit order Changelog Cancel Order ID GA3302586 – View receipt Ord…" at bounding box center [579, 282] width 1158 height 564
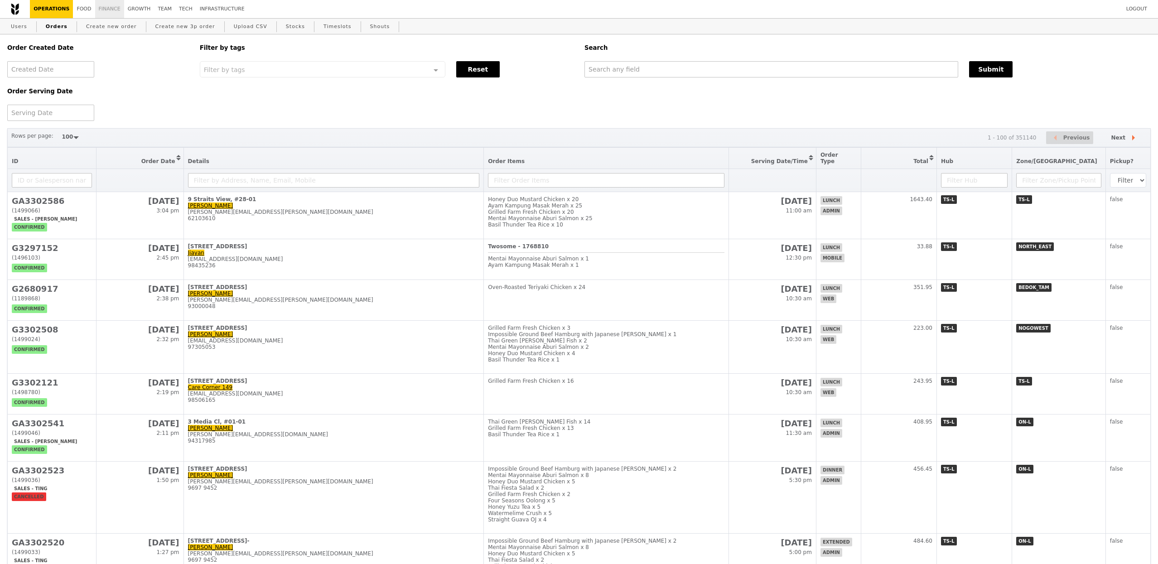
click at [115, 10] on link "Finance" at bounding box center [109, 9] width 29 height 18
click at [100, 6] on link "Finance" at bounding box center [109, 9] width 29 height 18
select select "100"
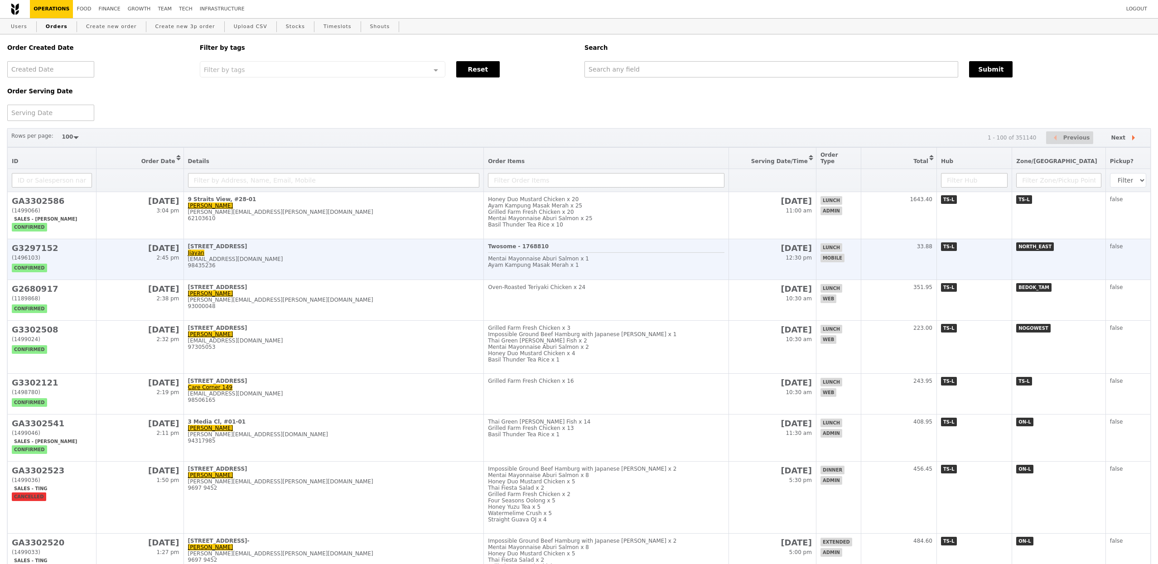
click at [272, 239] on td "[STREET_ADDRESS][PERSON_NAME][PERSON_NAME][EMAIL_ADDRESS][DOMAIN_NAME] 98435236" at bounding box center [333, 259] width 300 height 41
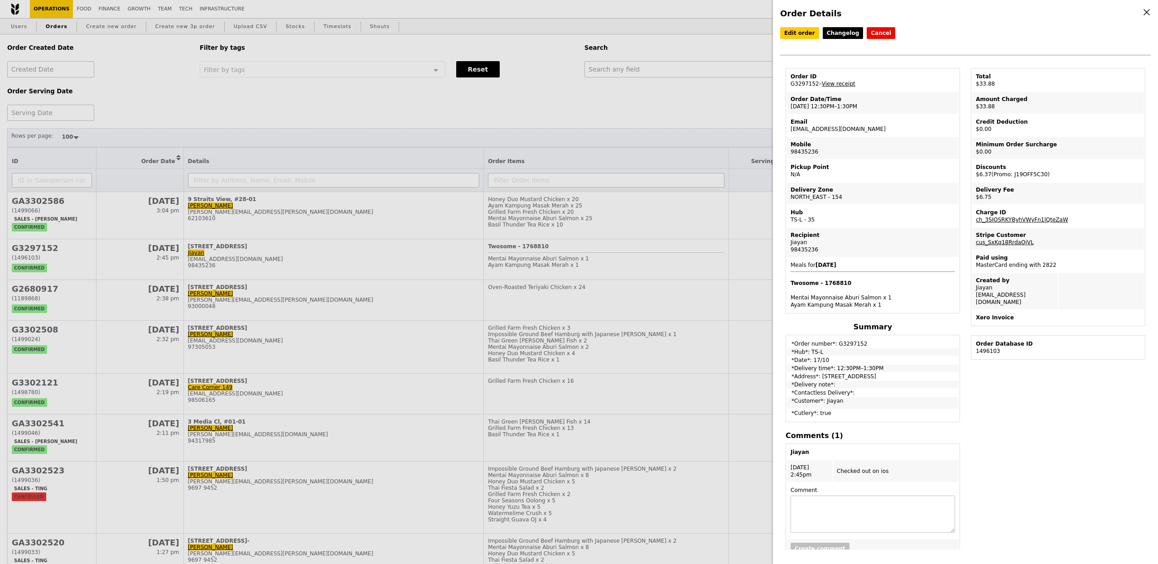
click at [338, 213] on div "Order Details Edit order Changelog Cancel Order ID G3297152 – View receipt Orde…" at bounding box center [579, 282] width 1158 height 564
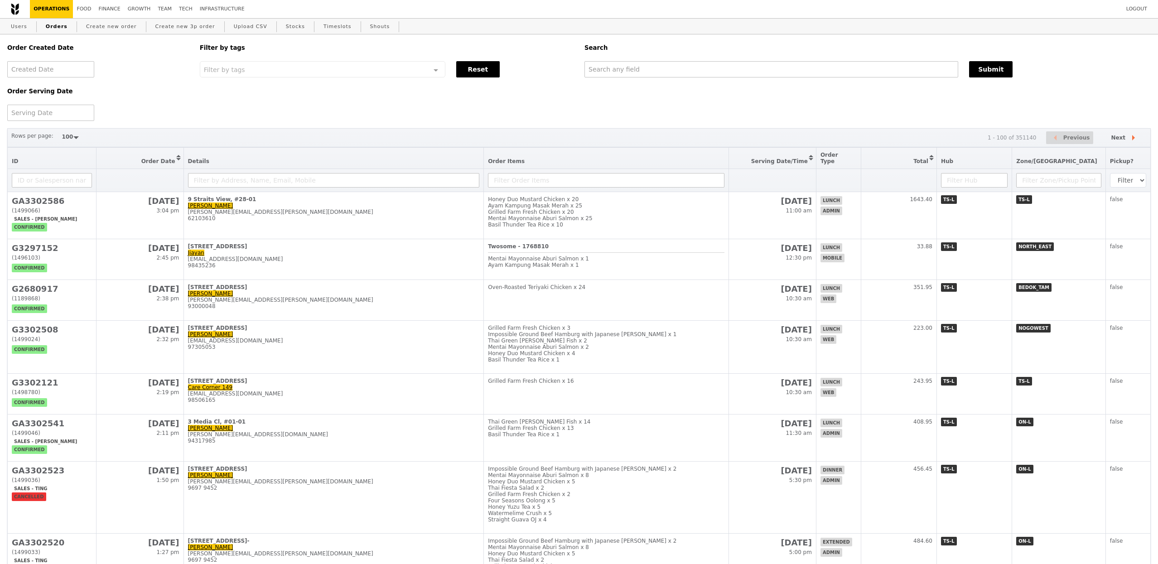
click at [338, 215] on div "62103610" at bounding box center [334, 218] width 292 height 6
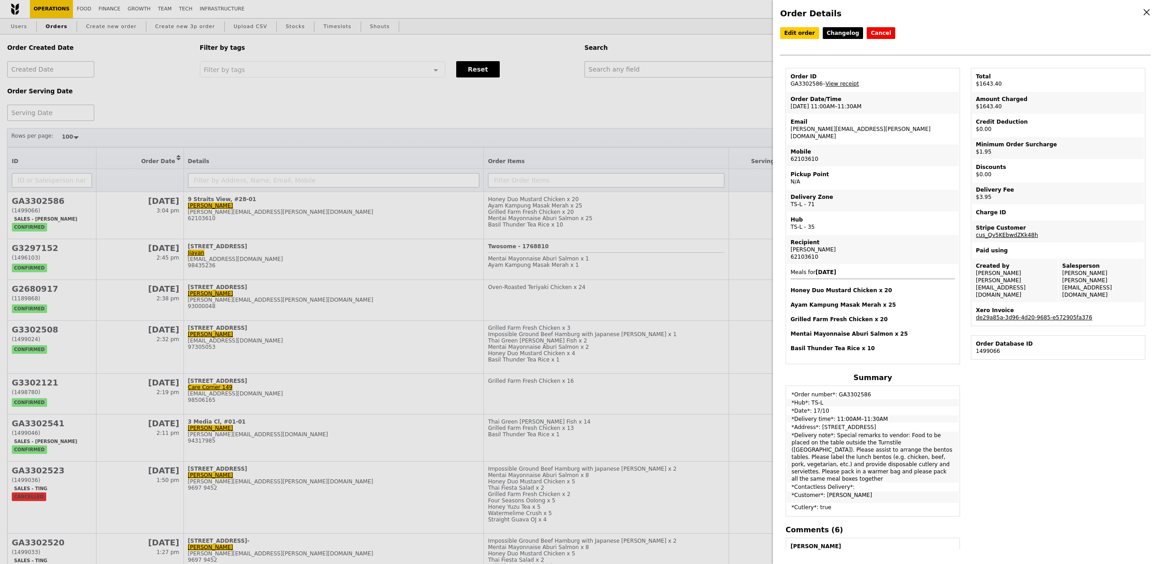
click at [1036, 307] on div "Xero Invoice" at bounding box center [1058, 310] width 164 height 7
click at [1032, 314] on link "de29a85a-3d96-4d20-9685-e572905fa376" at bounding box center [1034, 317] width 116 height 6
